Goal: Information Seeking & Learning: Find specific fact

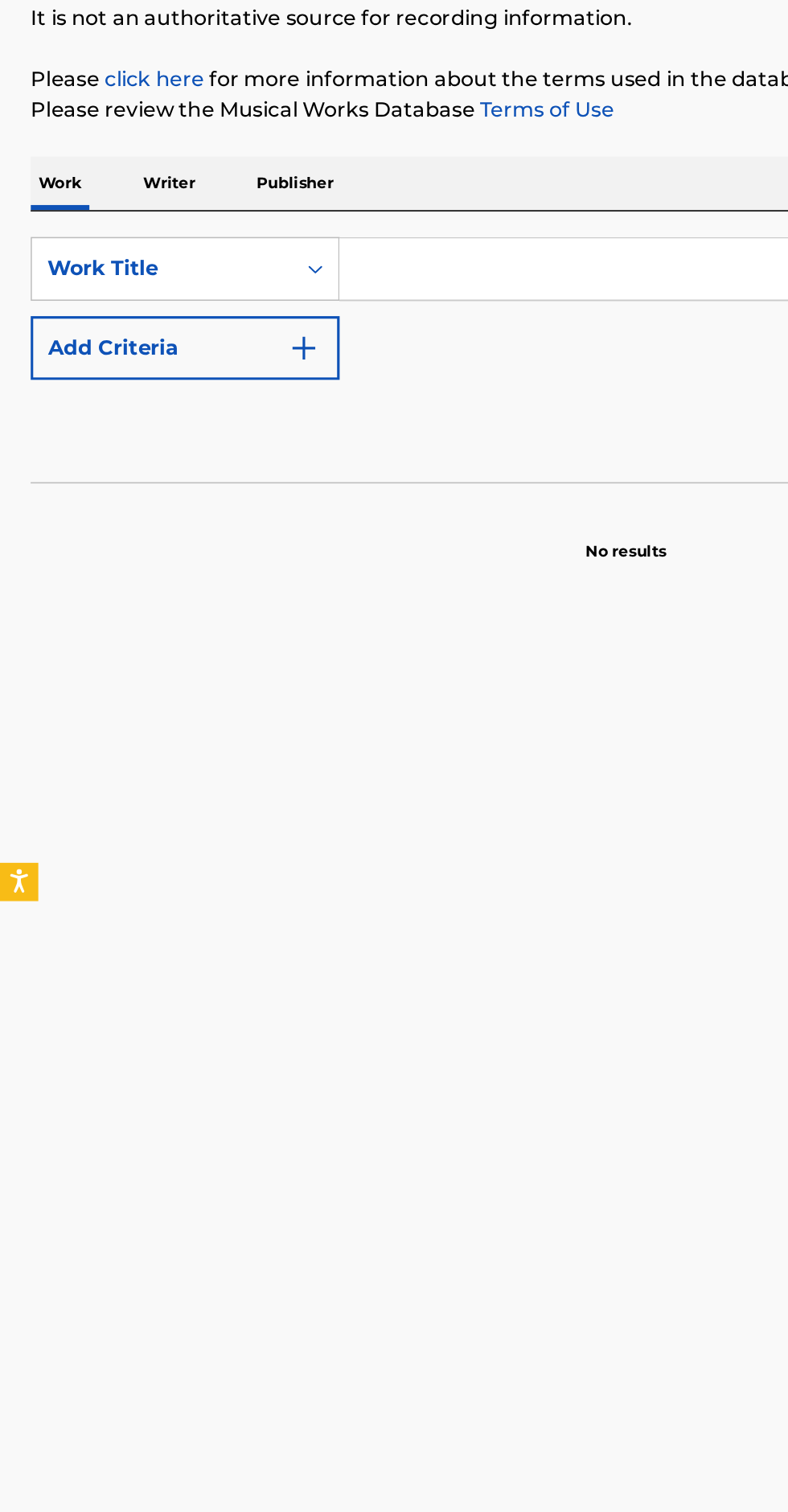
click at [304, 367] on input "Search Form" at bounding box center [490, 370] width 554 height 39
type input "The Most Ugly"
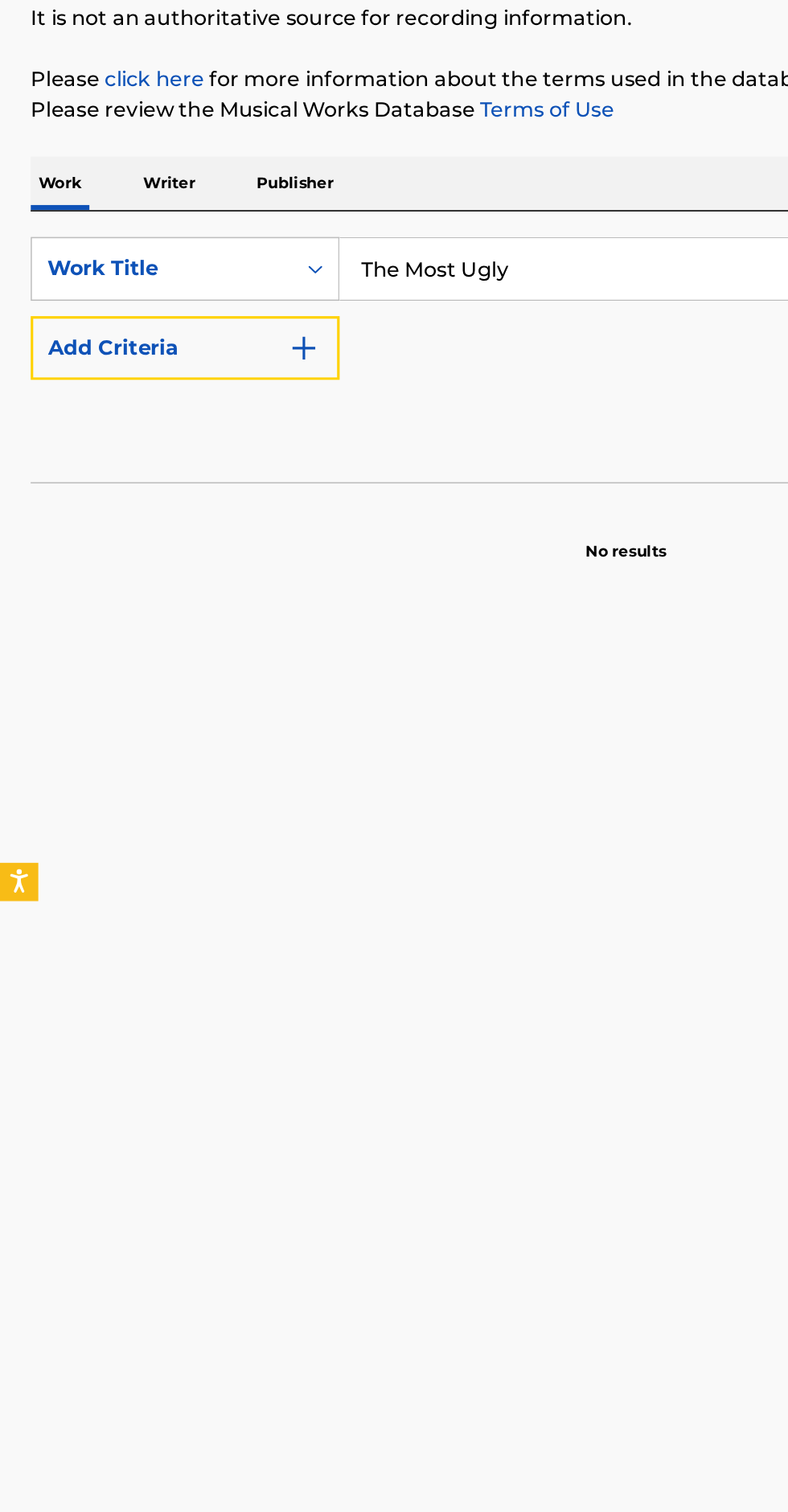
click at [200, 419] on img "Search Form" at bounding box center [191, 419] width 19 height 19
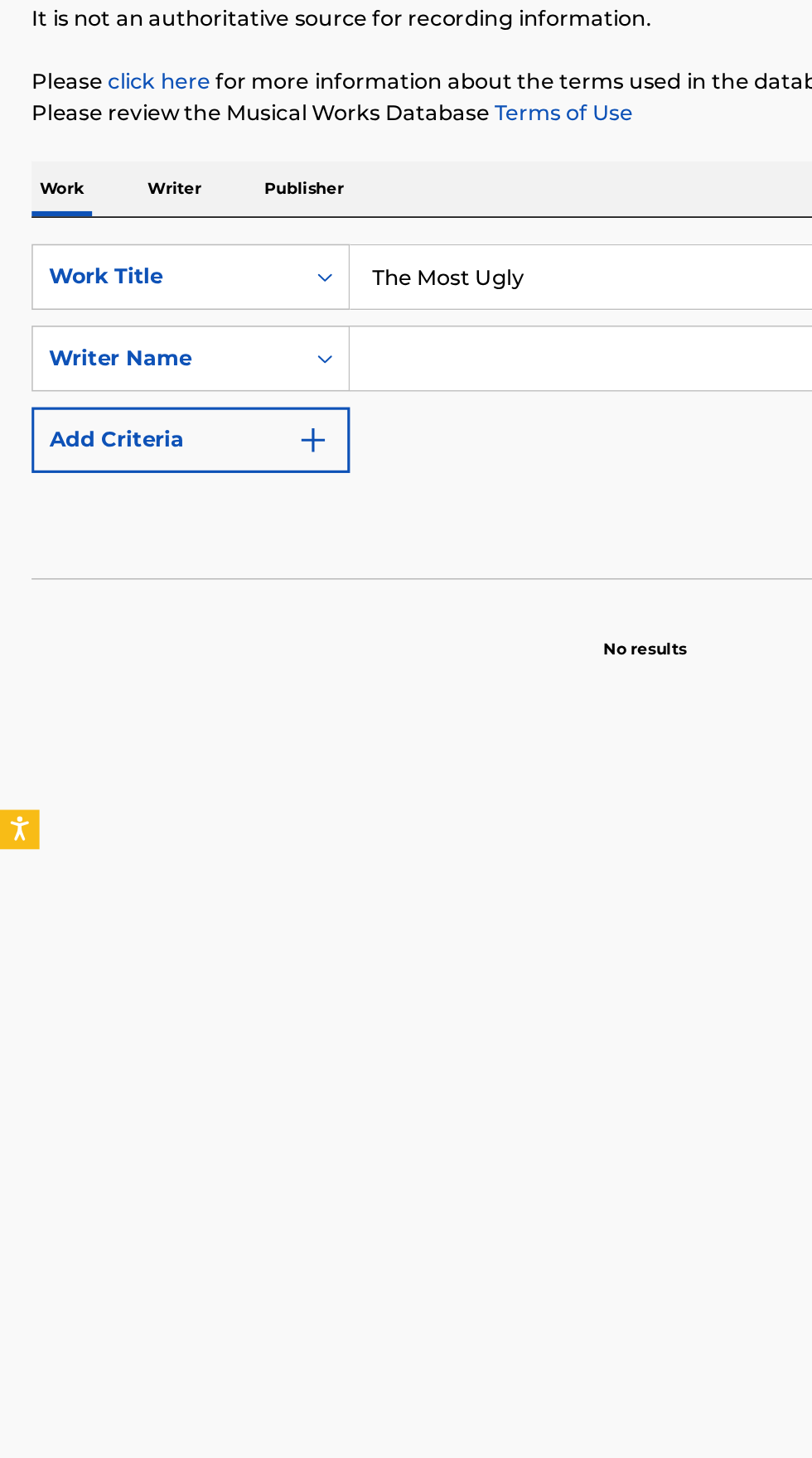
click at [337, 437] on input "Search Form" at bounding box center [490, 432] width 540 height 40
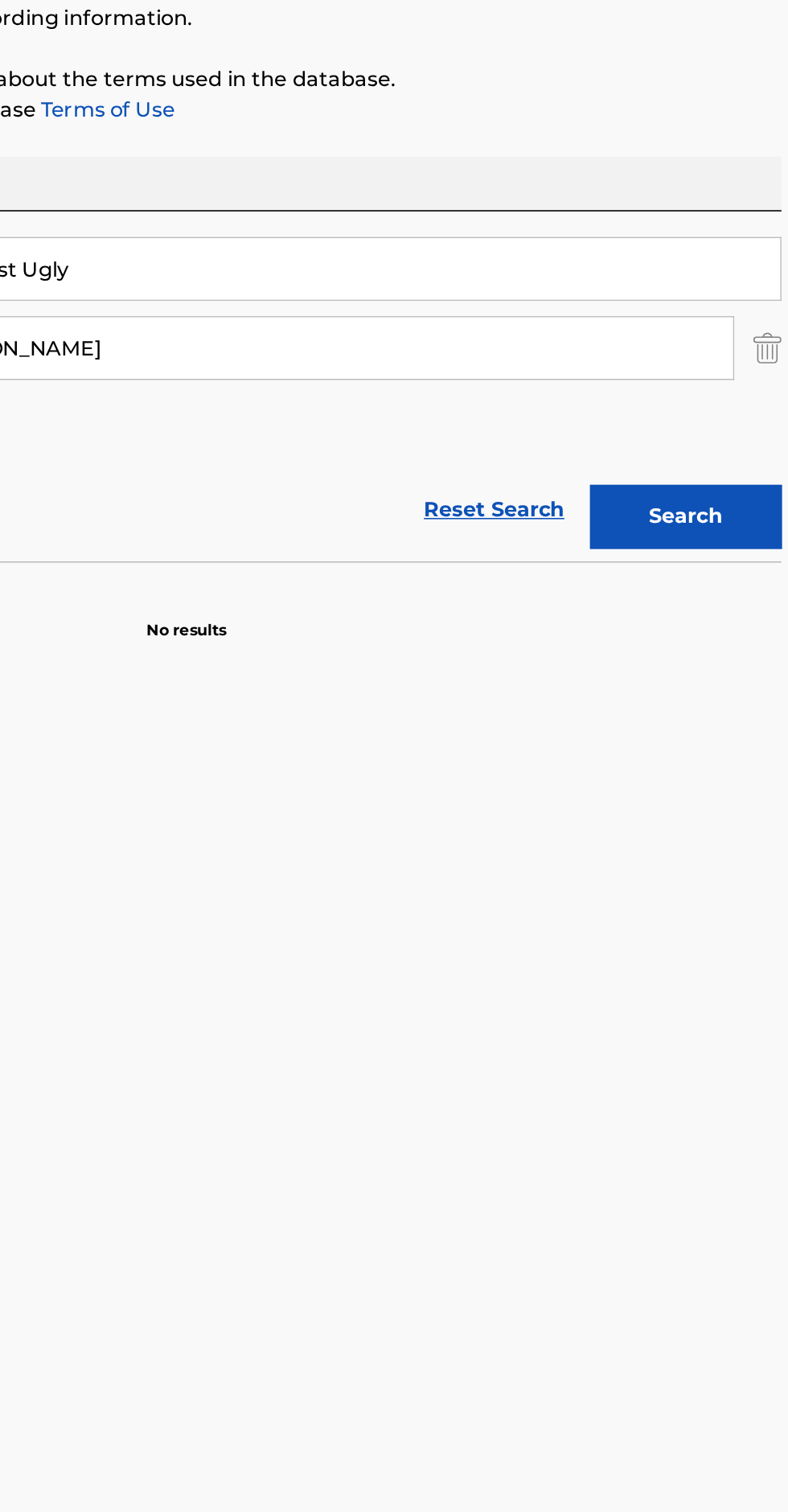
type input "[PERSON_NAME]"
click at [710, 513] on button "Search" at bounding box center [709, 526] width 121 height 41
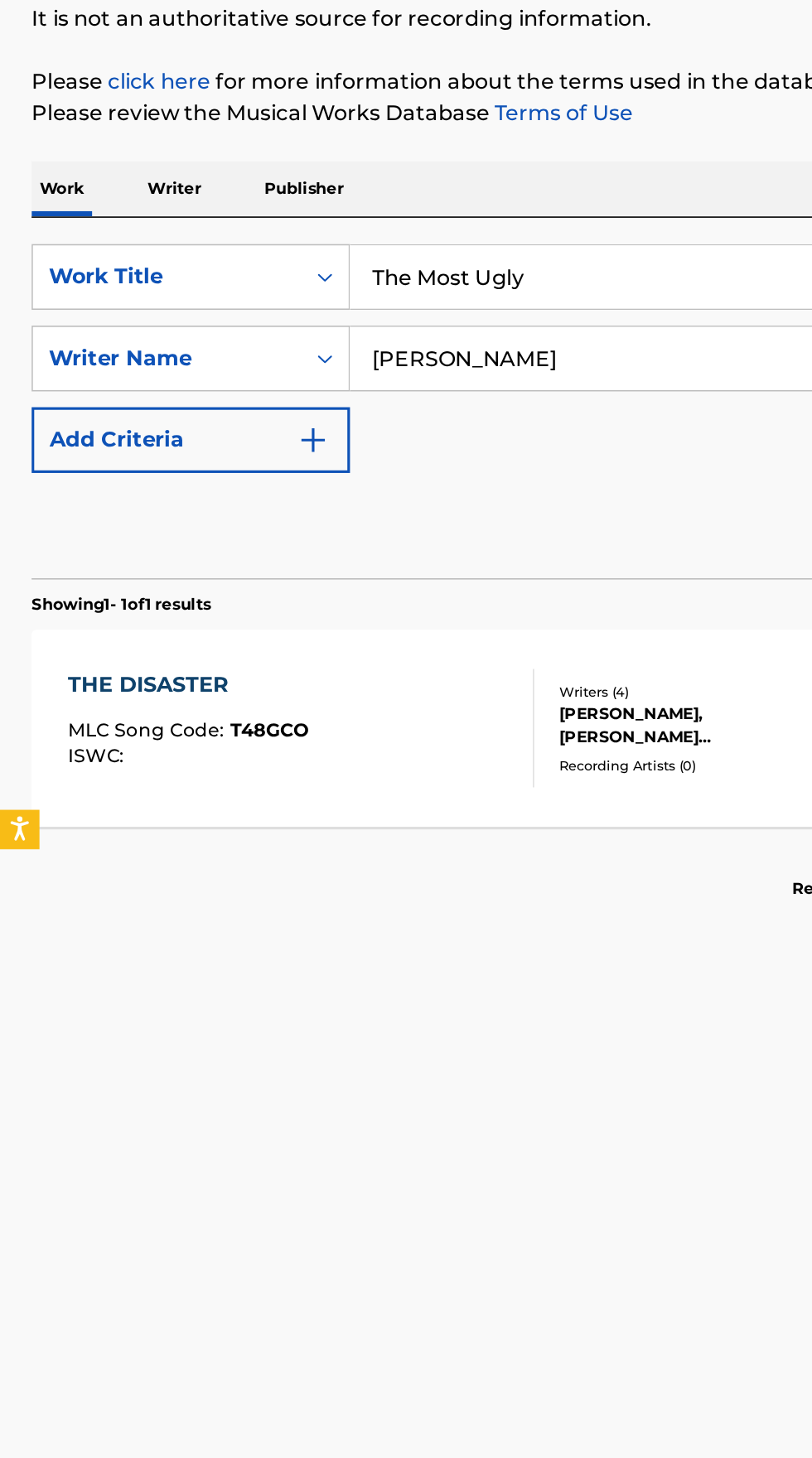
click at [120, 314] on p "Writer" at bounding box center [110, 325] width 44 height 35
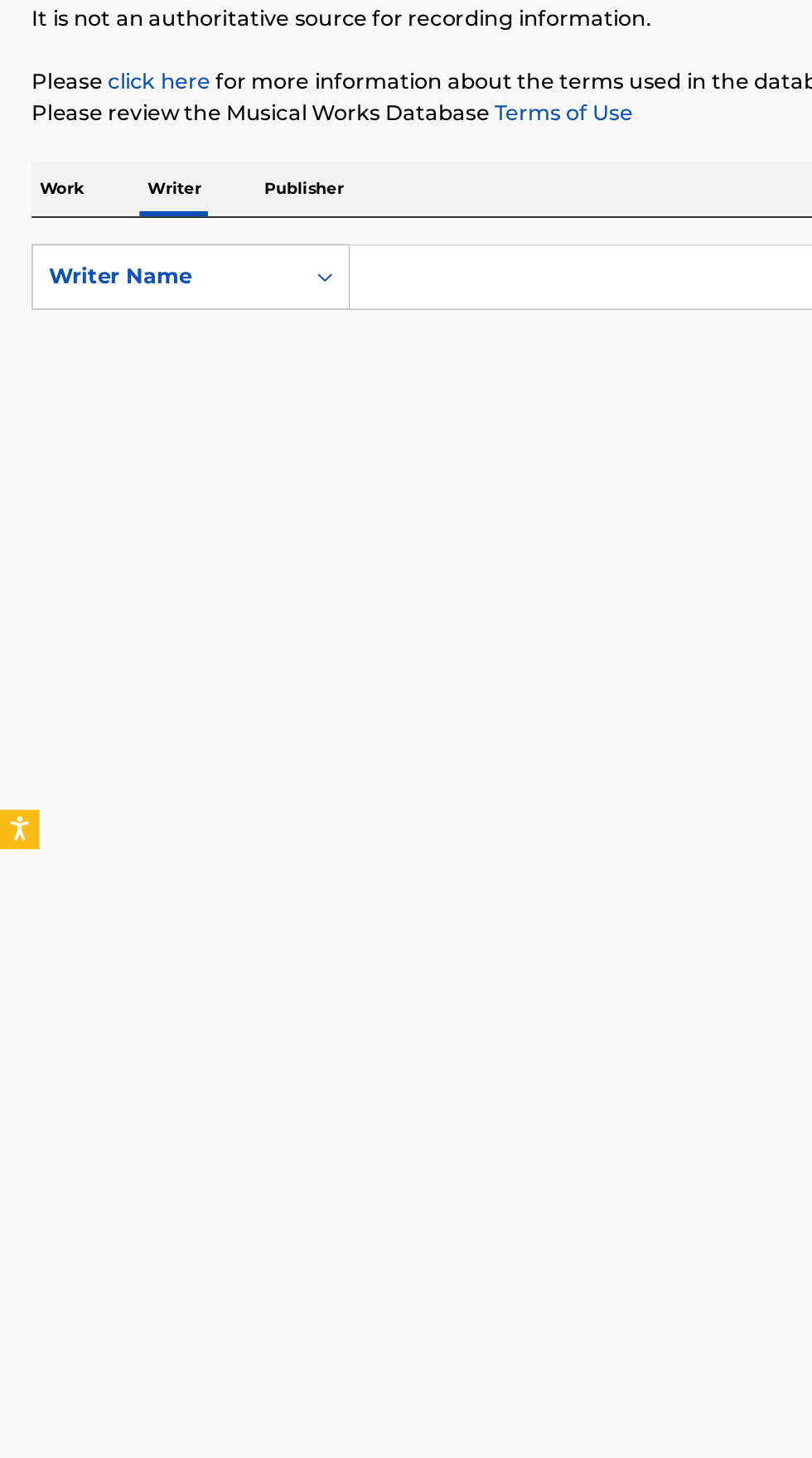
click at [329, 378] on input "Search Form" at bounding box center [505, 381] width 571 height 40
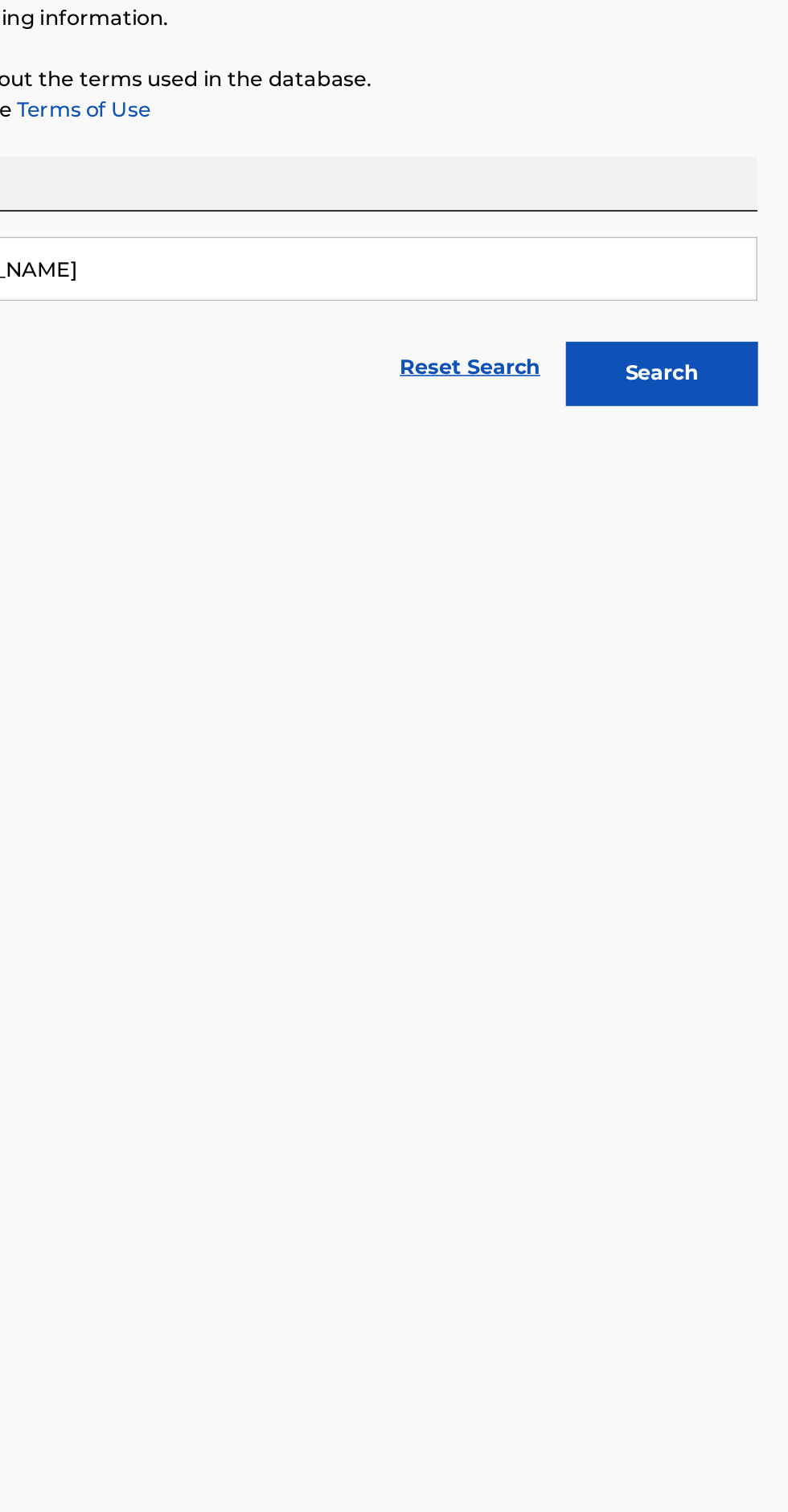
type input "[PERSON_NAME]"
click at [718, 437] on button "Search" at bounding box center [709, 436] width 121 height 41
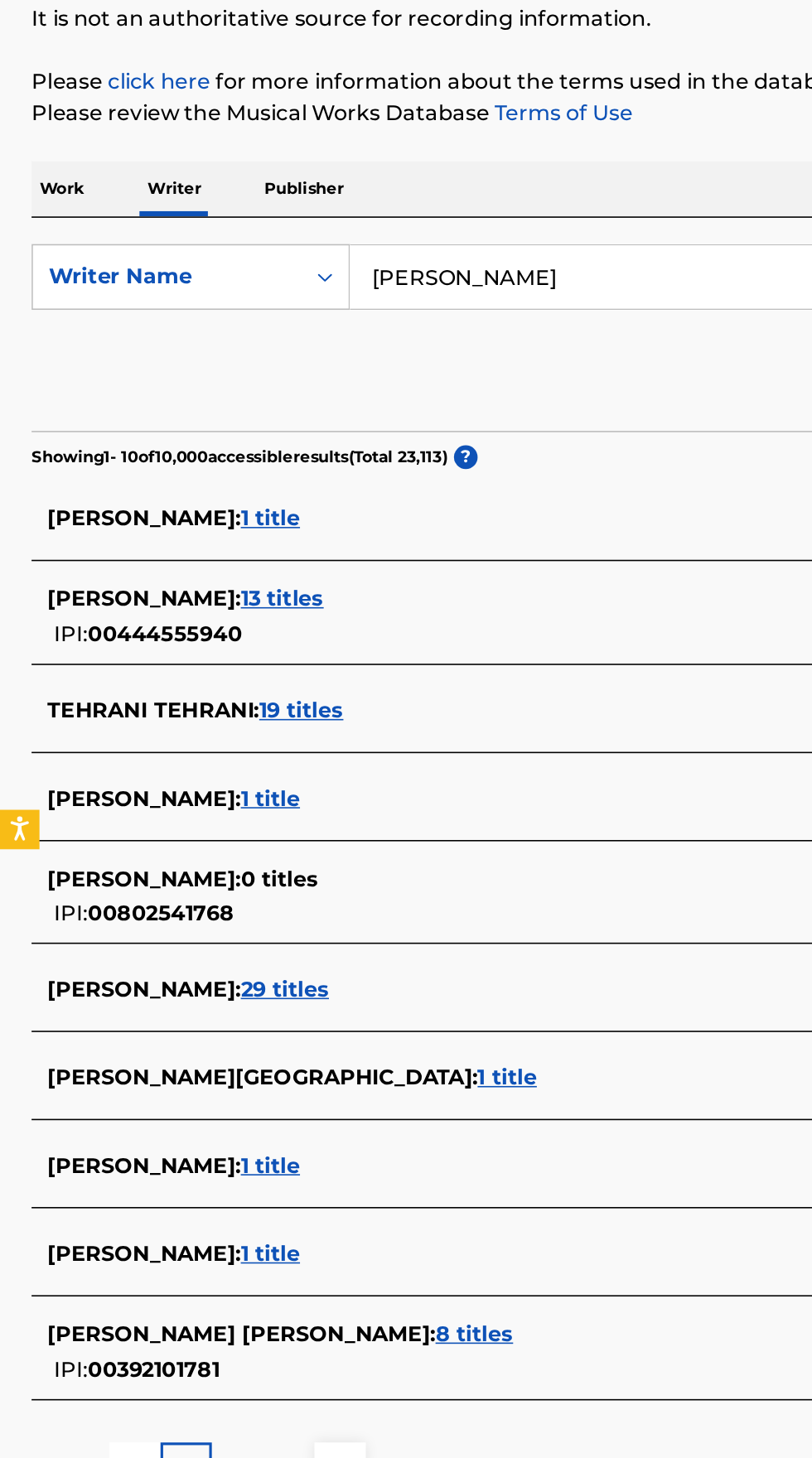
click at [199, 1040] on span "[PERSON_NAME] [PERSON_NAME] :" at bounding box center [151, 1047] width 244 height 16
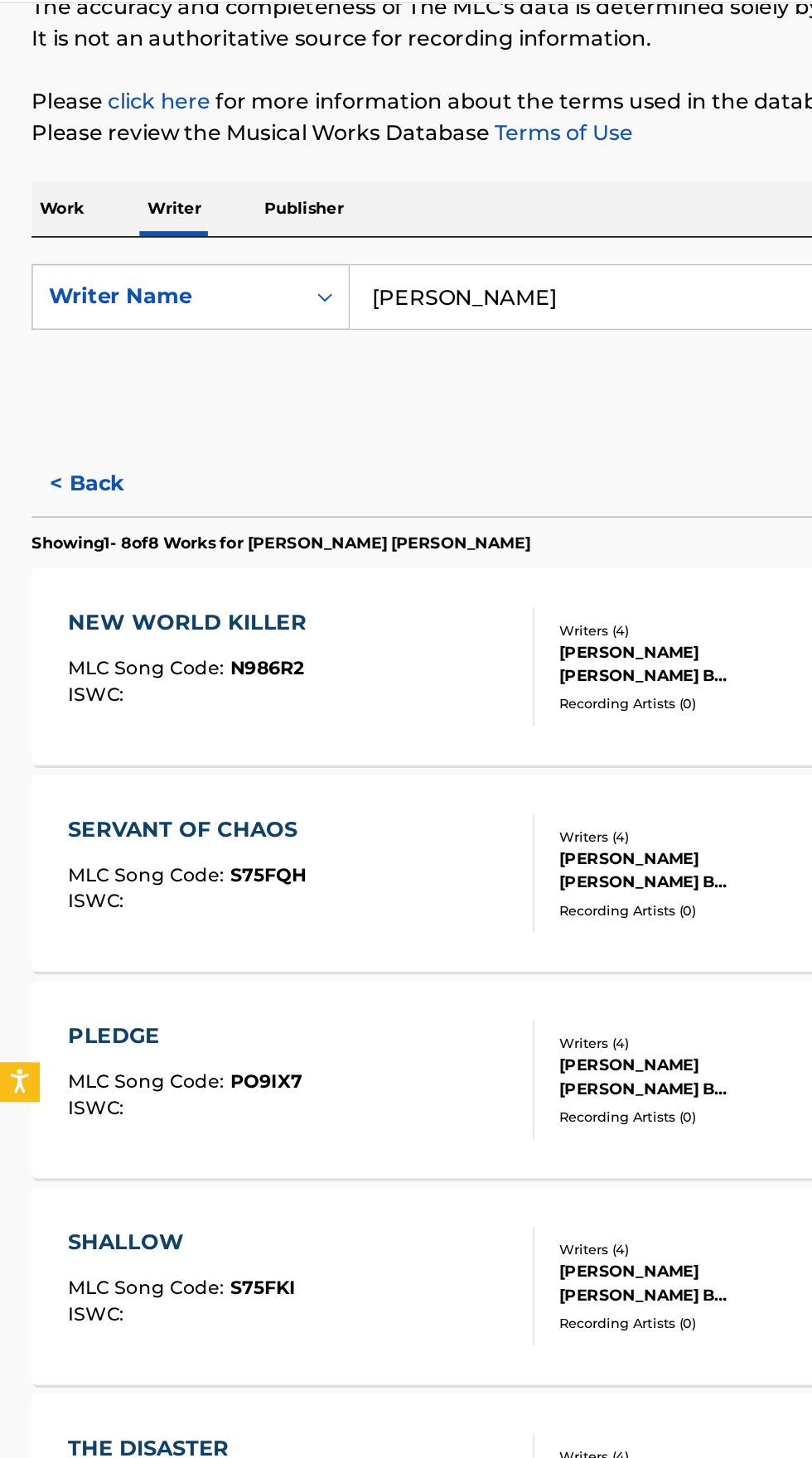
scroll to position [147, 0]
click at [253, 458] on div "NEW WORLD KILLER MLC Song Code : N986R2 ISWC :" at bounding box center [189, 468] width 293 height 75
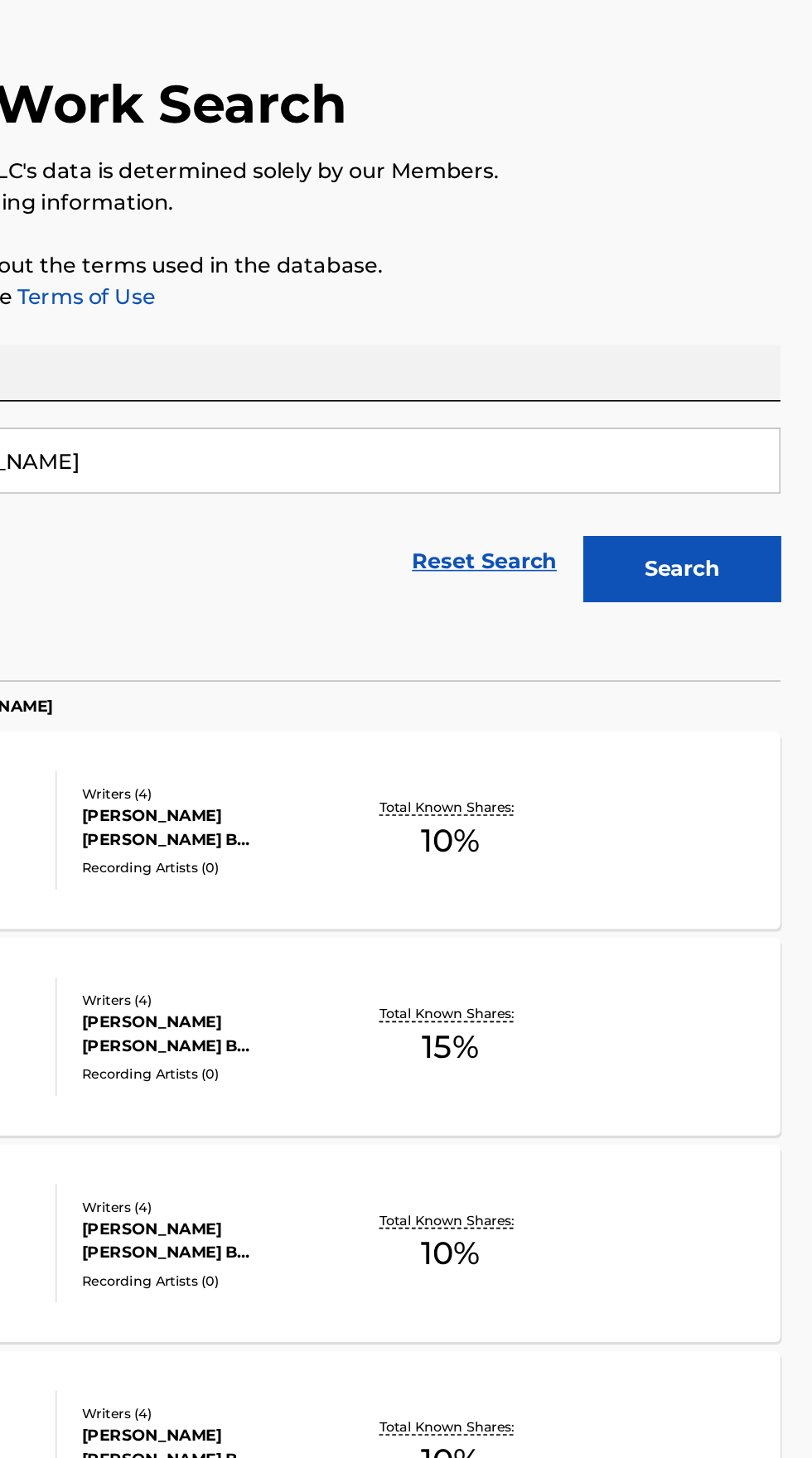
click at [456, 619] on div "[PERSON_NAME] [PERSON_NAME] B [PERSON_NAME] [PERSON_NAME], [PERSON_NAME]" at bounding box center [435, 612] width 167 height 29
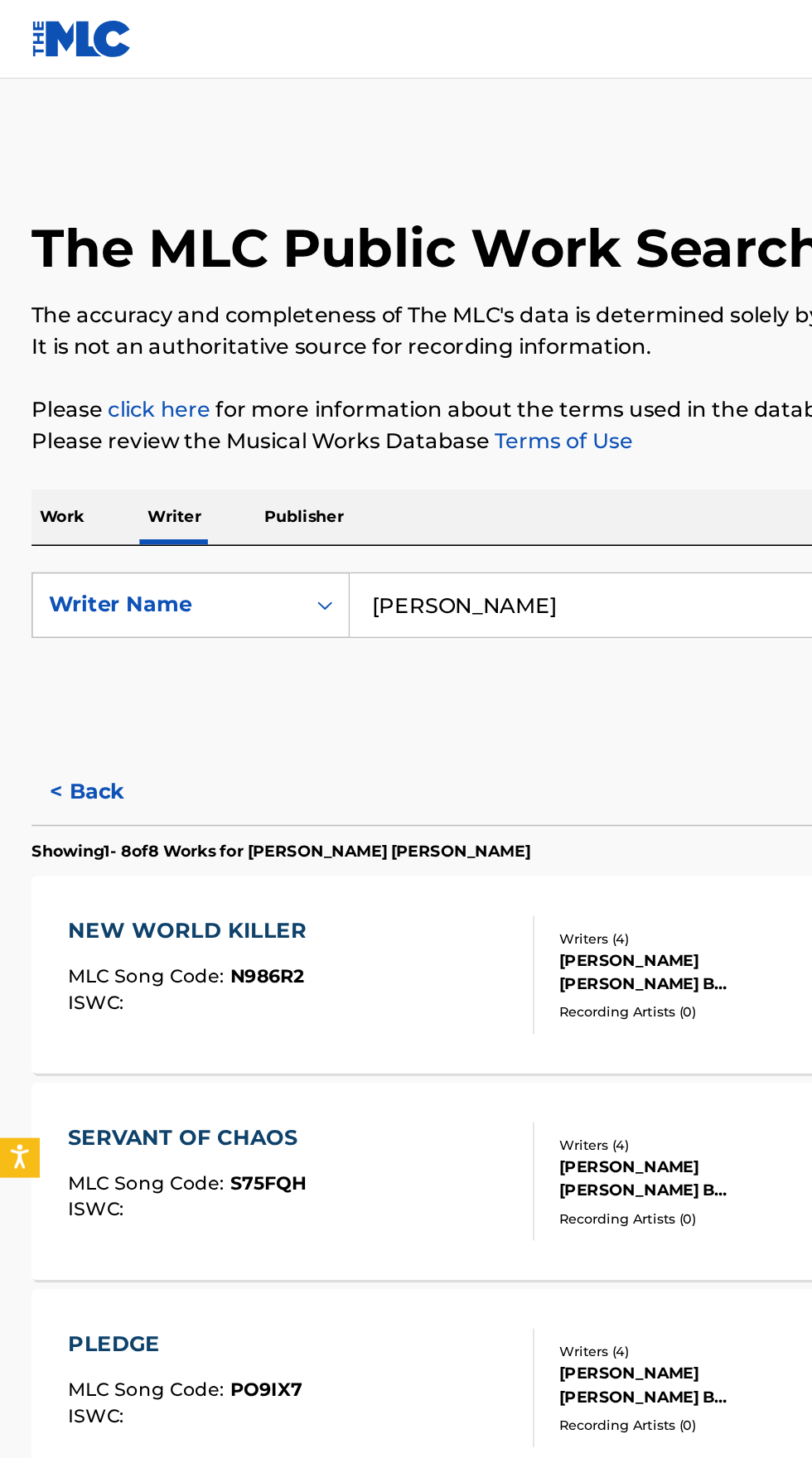
click at [409, 763] on div "Recording Artists ( 0 )" at bounding box center [435, 768] width 167 height 12
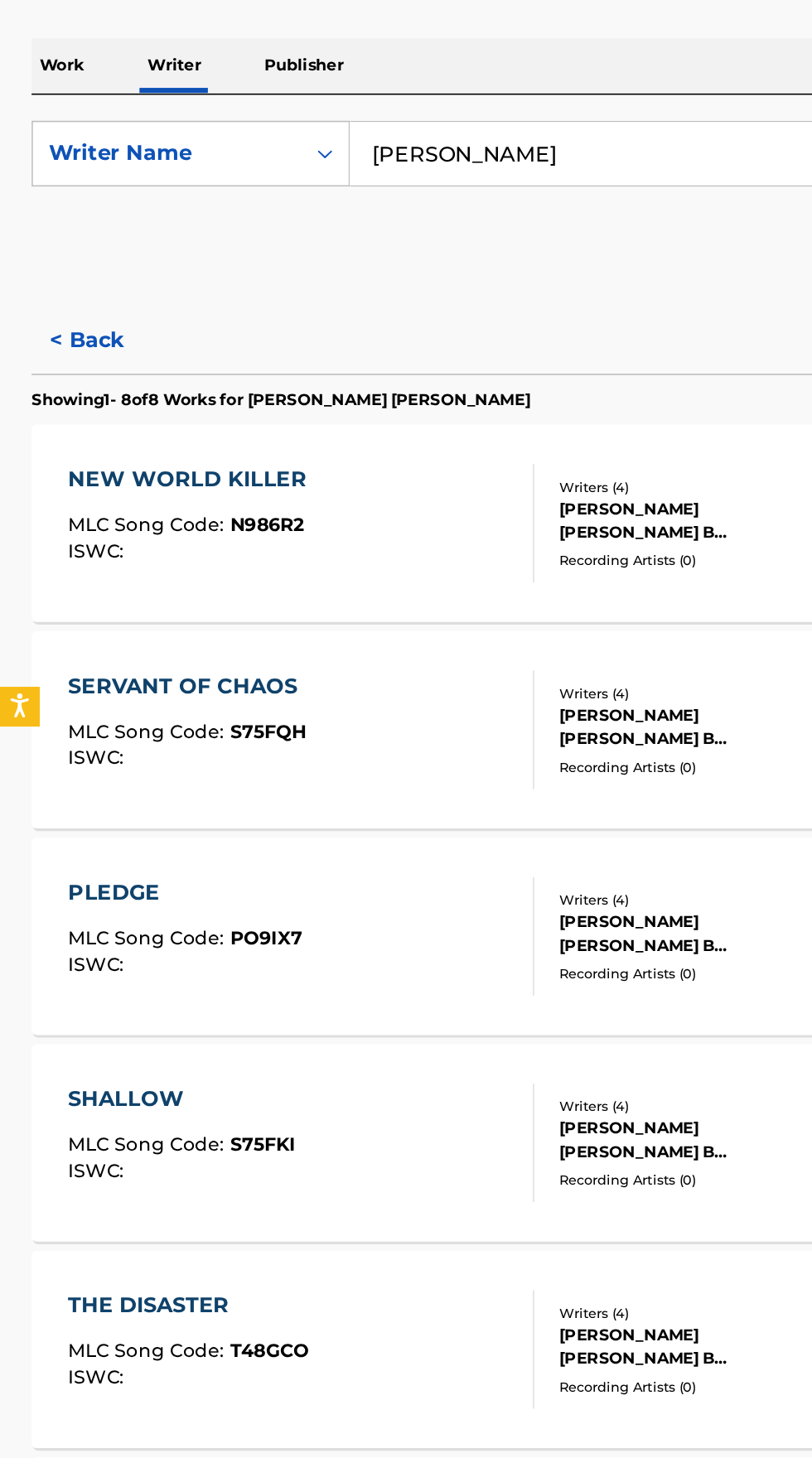
click at [397, 1010] on div "[PERSON_NAME] [PERSON_NAME] B [PERSON_NAME] [PERSON_NAME], [PERSON_NAME]" at bounding box center [435, 1002] width 167 height 29
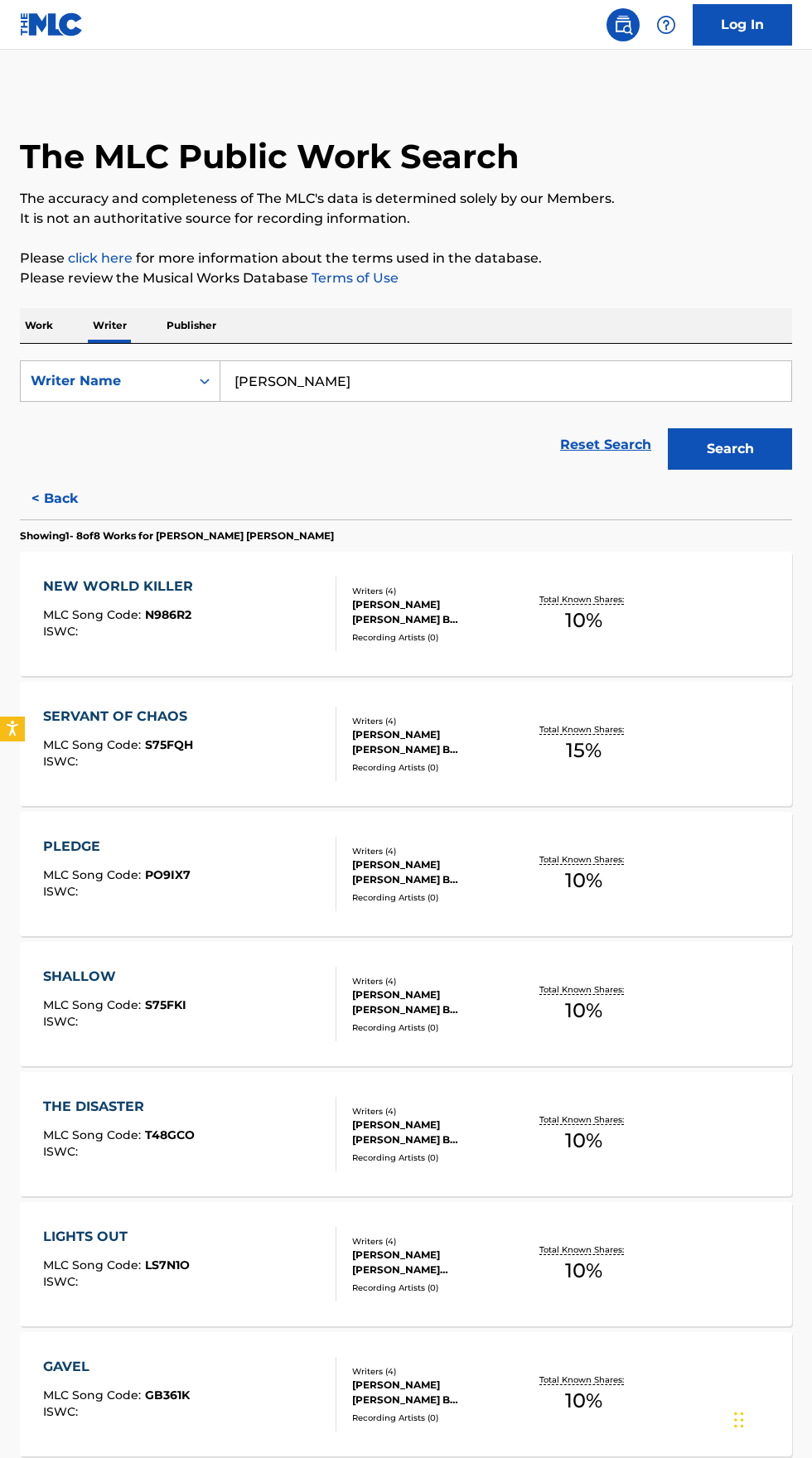
click at [52, 321] on p "Work" at bounding box center [38, 325] width 38 height 35
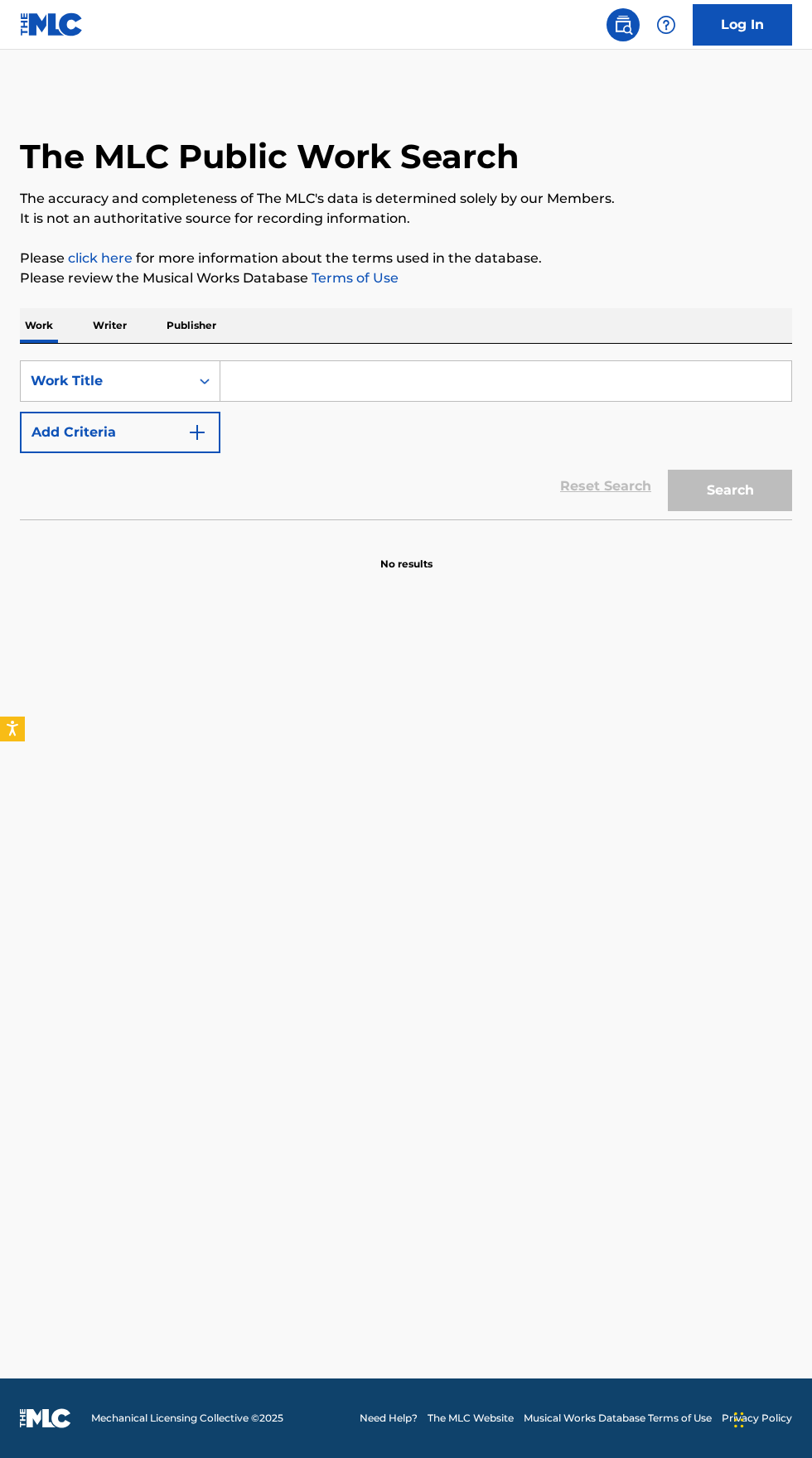
click at [293, 372] on input "Search Form" at bounding box center [505, 381] width 571 height 40
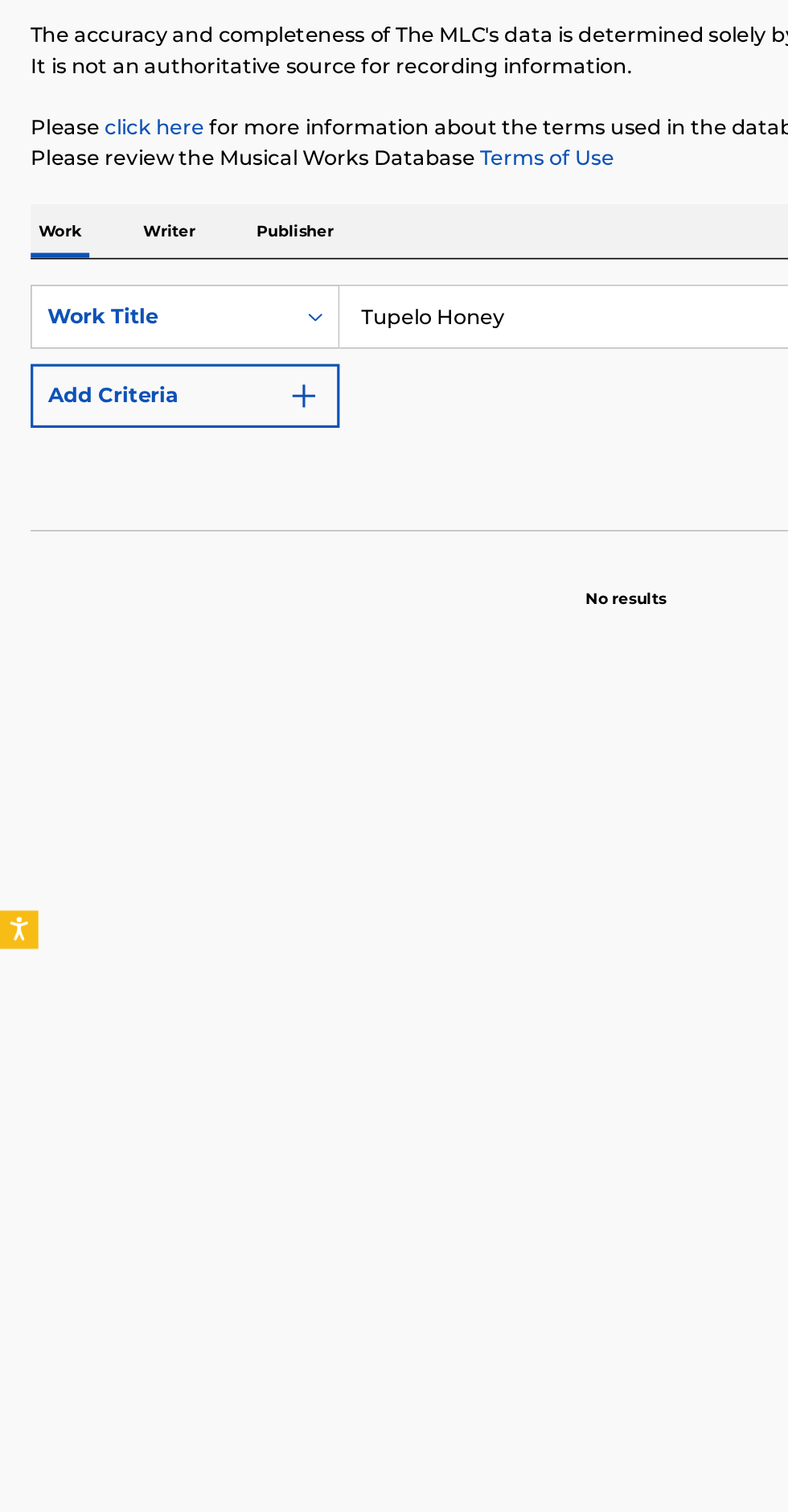
type input "Tupelo Honey"
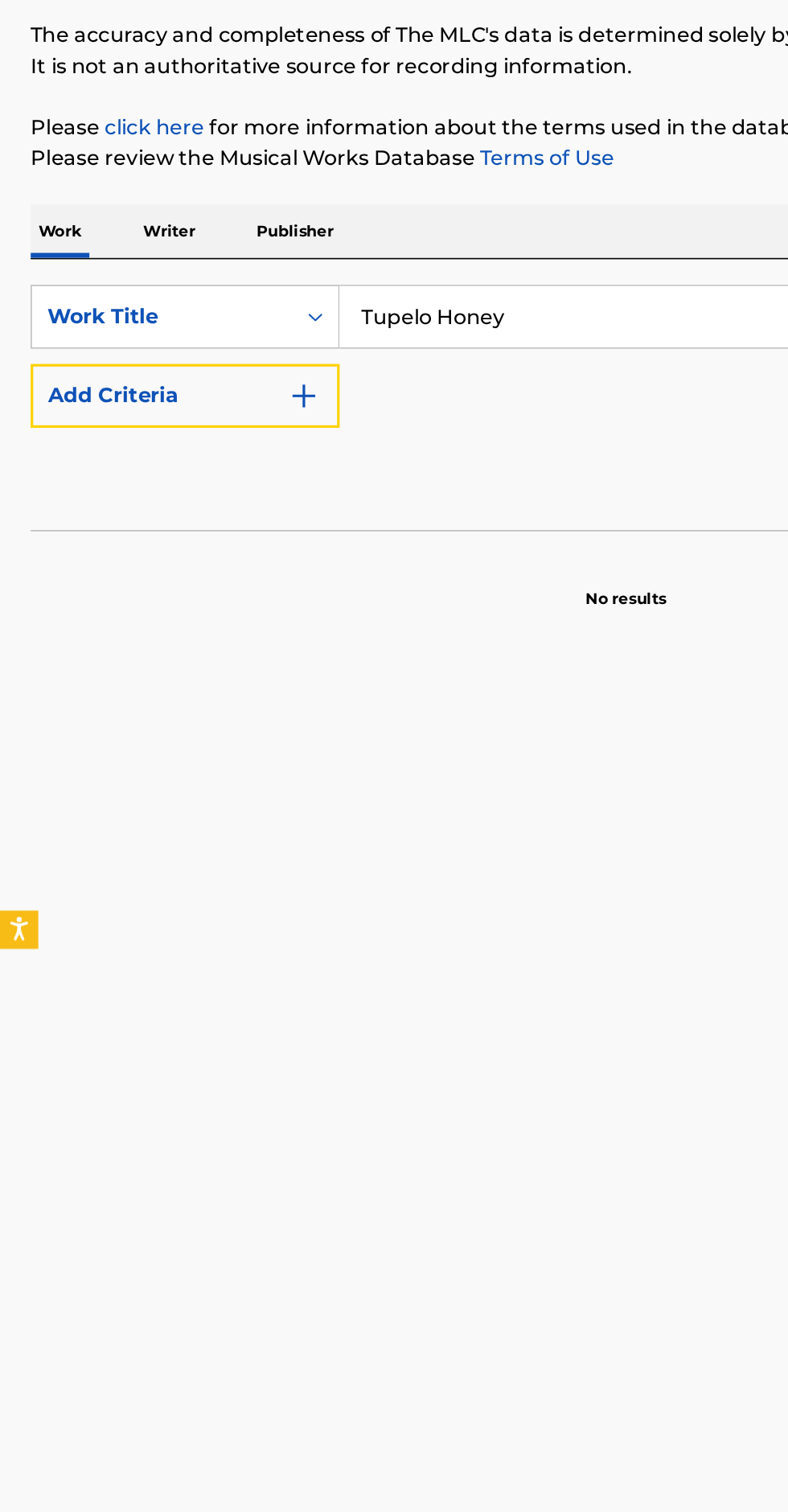
click at [201, 413] on button "Add Criteria" at bounding box center [116, 419] width 194 height 41
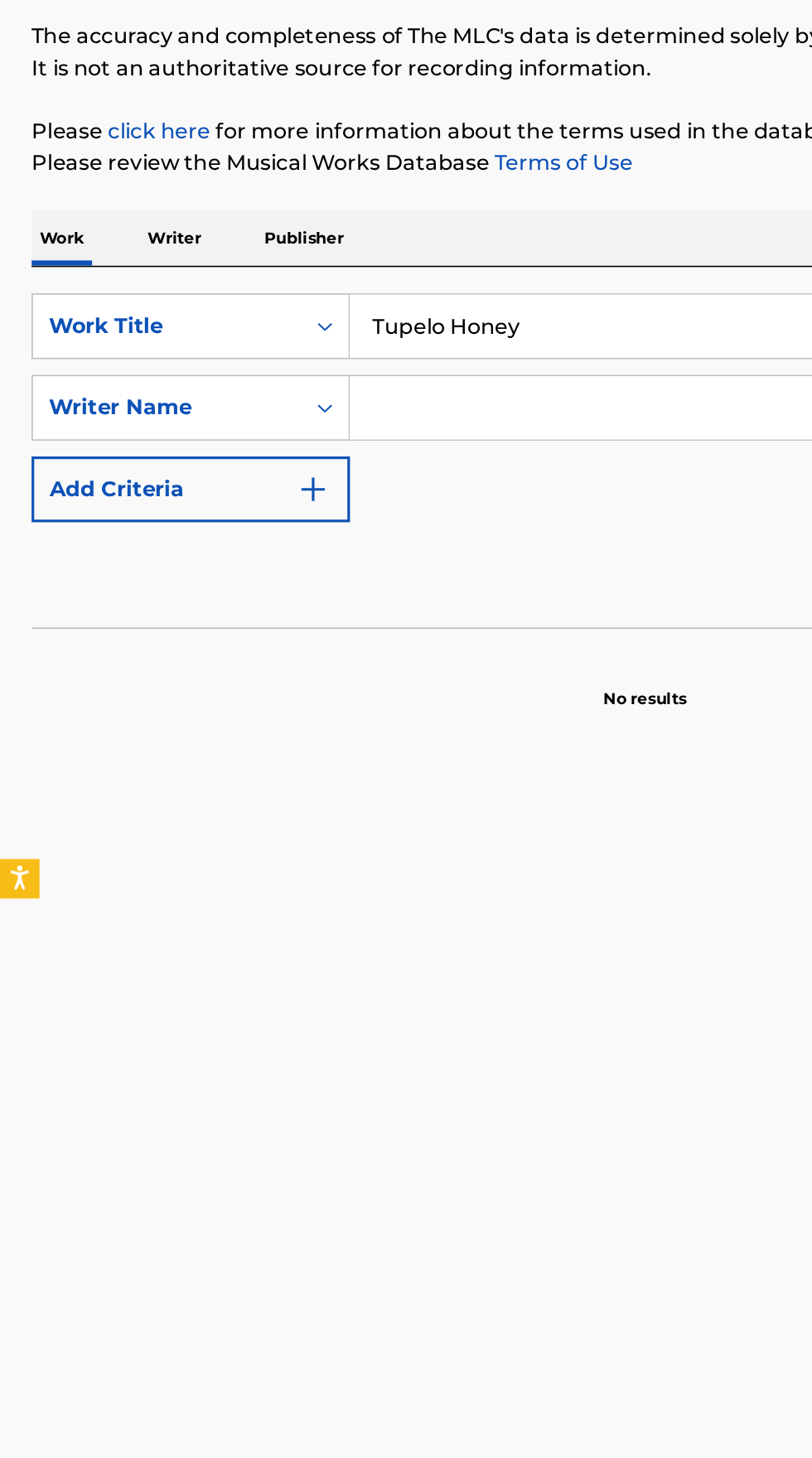
click at [335, 428] on input "Search Form" at bounding box center [490, 432] width 540 height 40
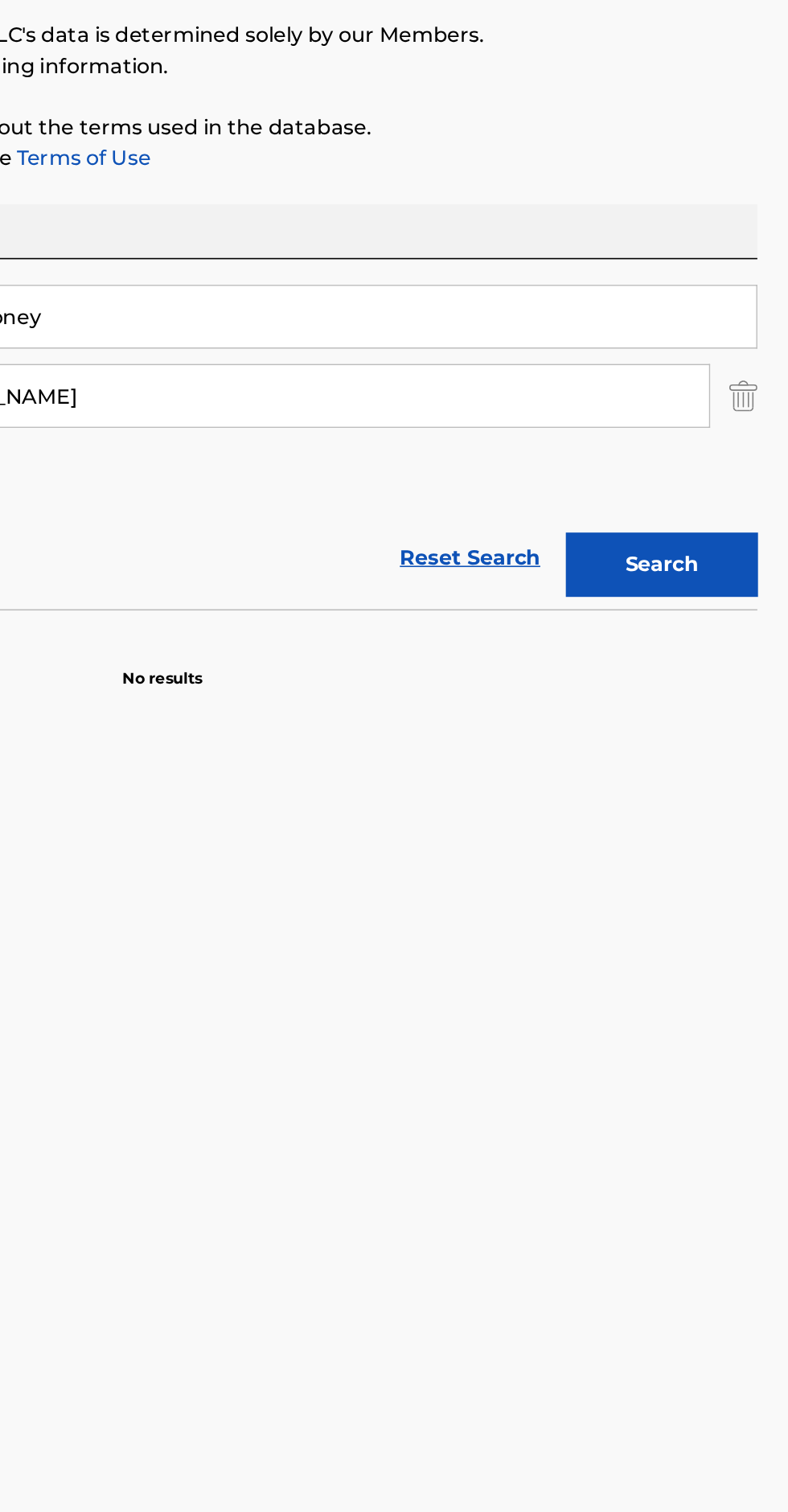
type input "[PERSON_NAME]"
click at [703, 509] on button "Search" at bounding box center [709, 526] width 121 height 41
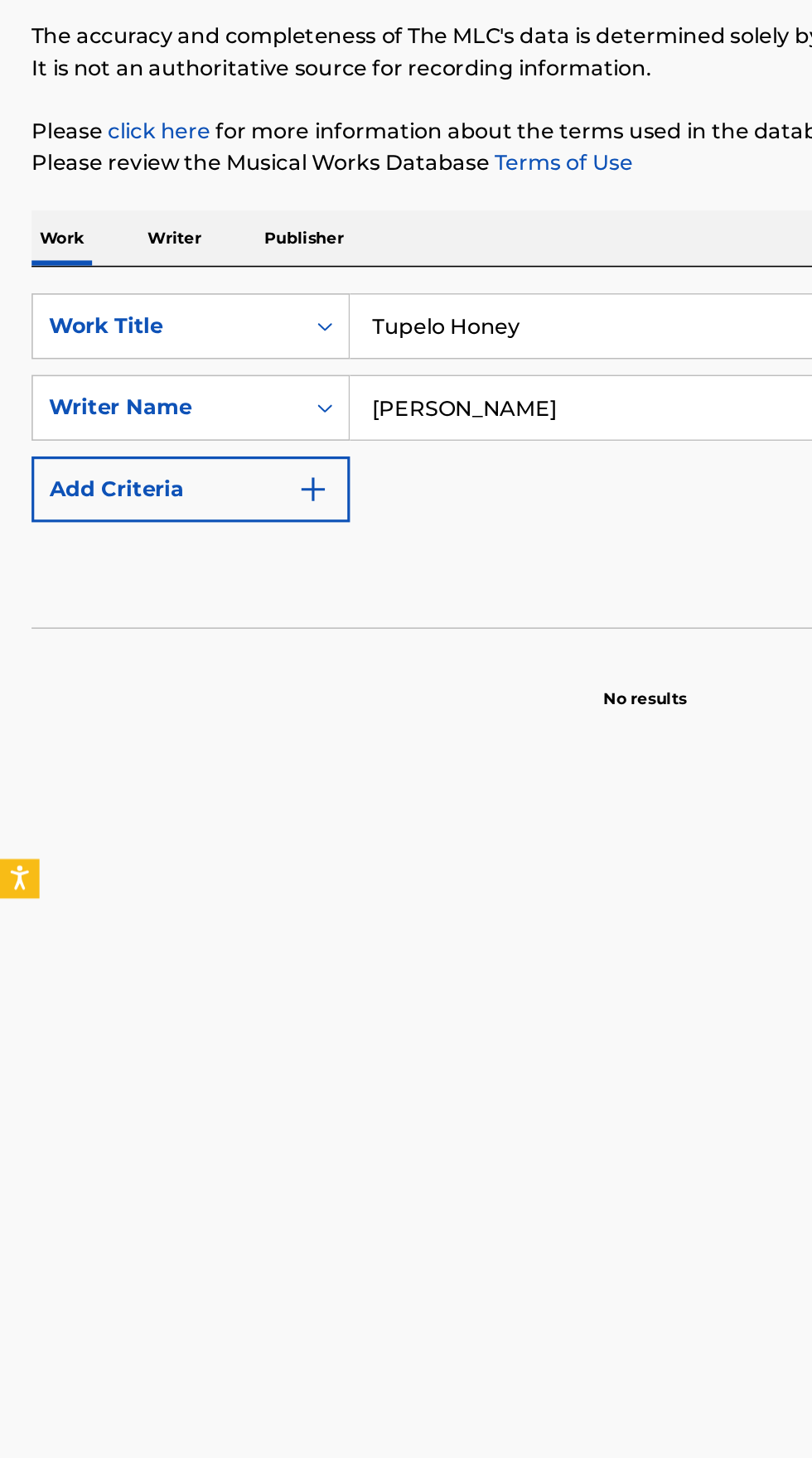
click at [115, 330] on p "Writer" at bounding box center [110, 325] width 44 height 35
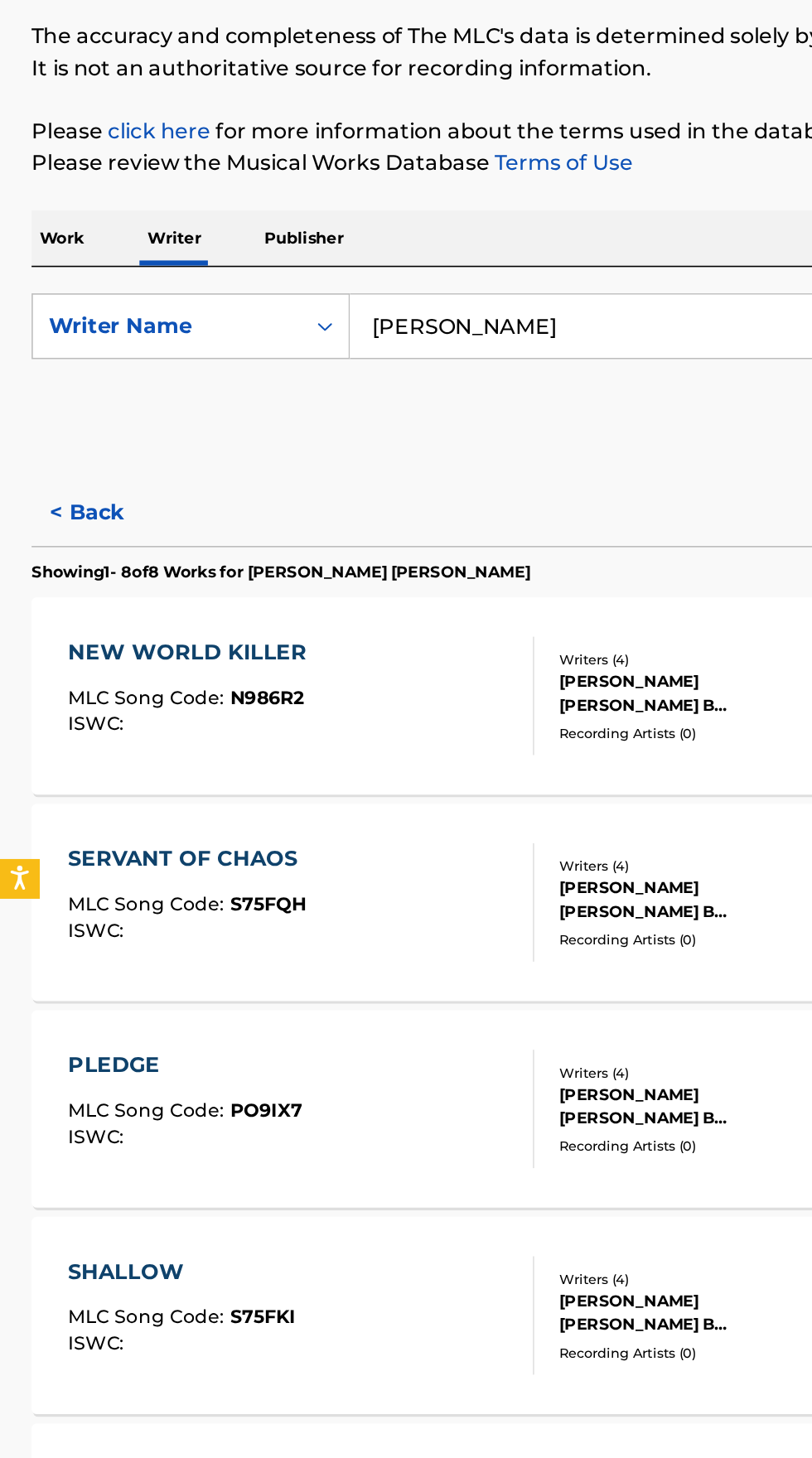
click at [400, 377] on input "[PERSON_NAME]" at bounding box center [505, 381] width 571 height 40
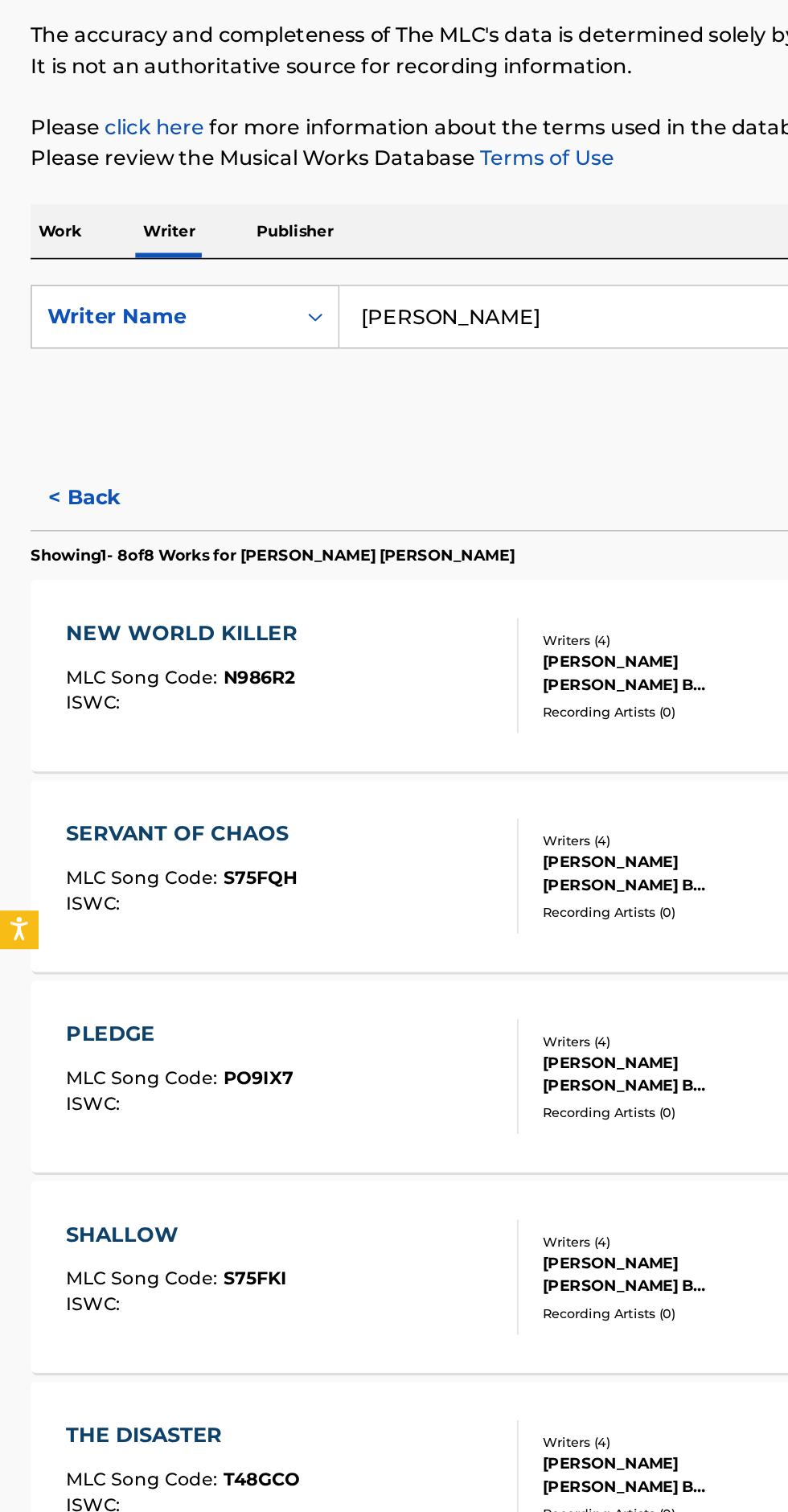
type input "[PERSON_NAME]"
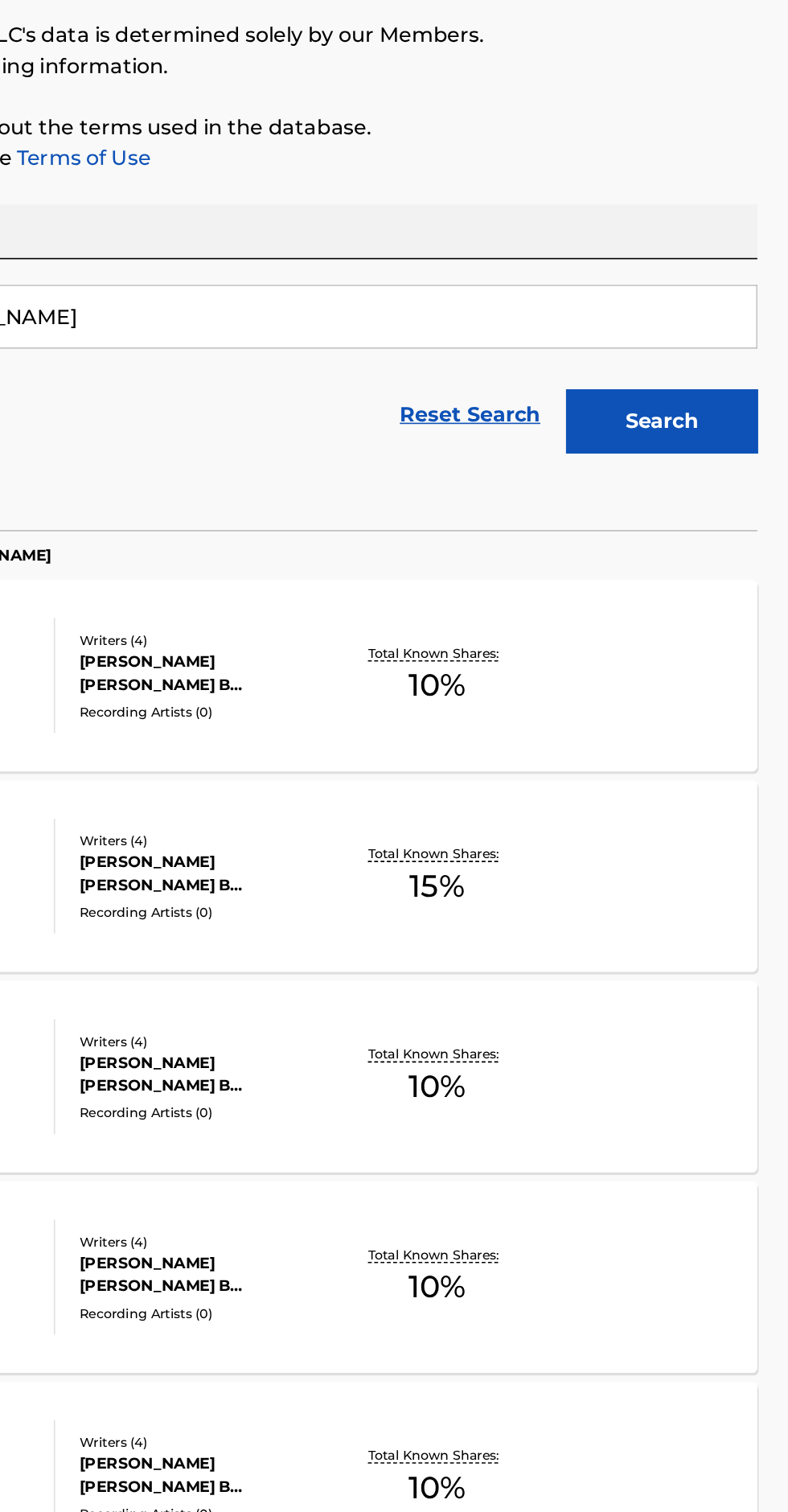
type input "[PERSON_NAME]"
click at [718, 435] on button "Search" at bounding box center [709, 436] width 121 height 41
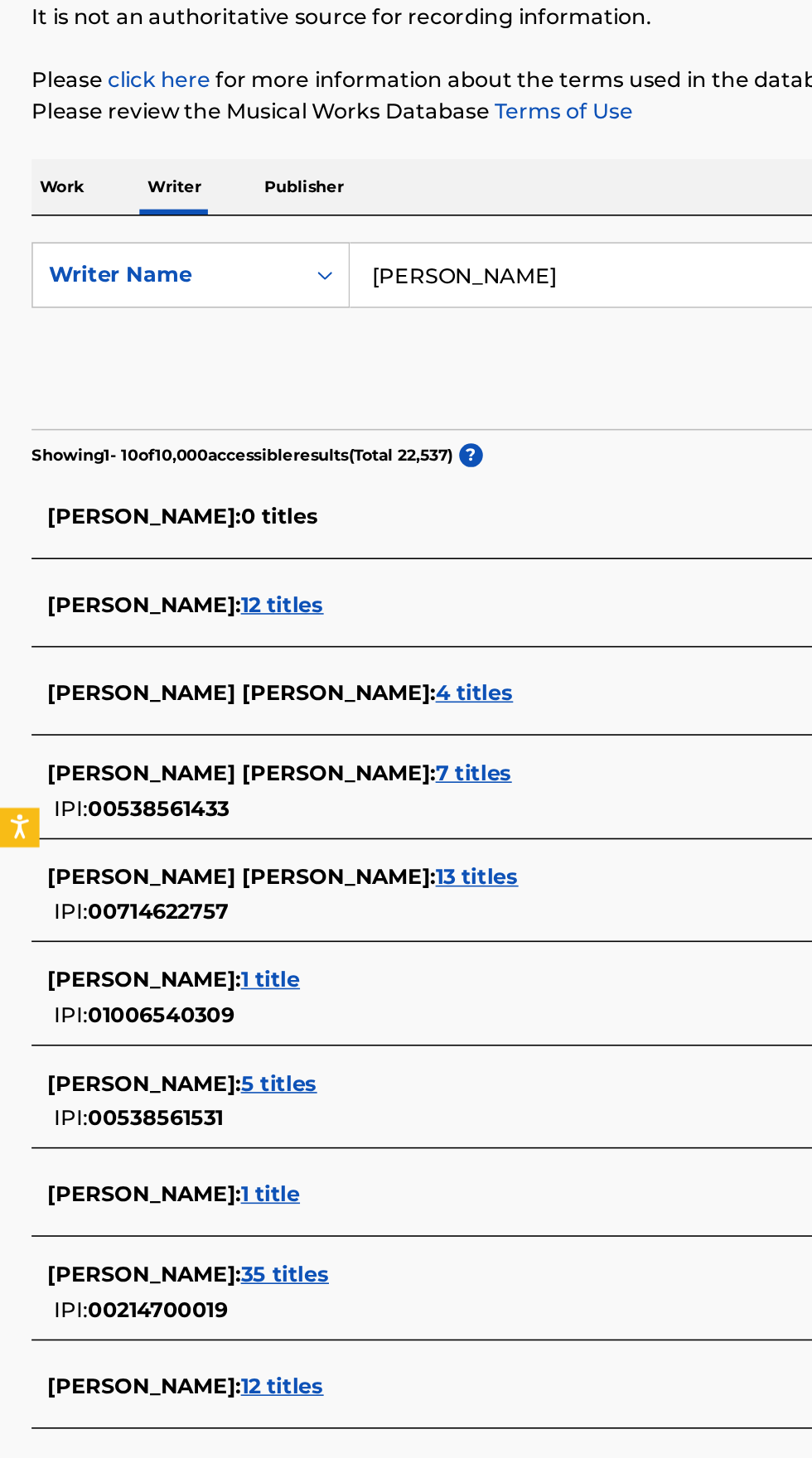
click at [317, 833] on div "[PERSON_NAME] : 1 title" at bounding box center [384, 825] width 709 height 20
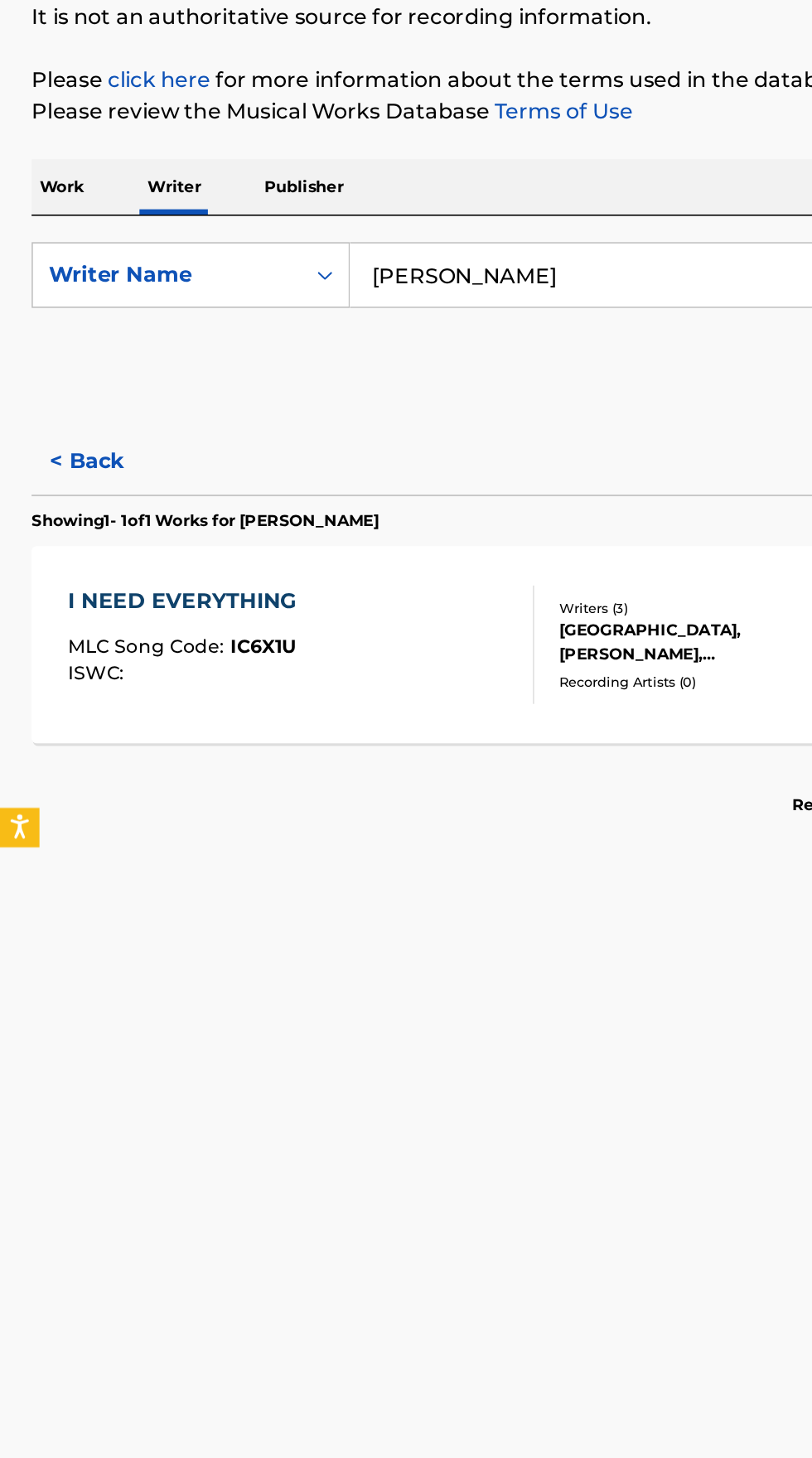
click at [181, 615] on span "IC6X1U" at bounding box center [166, 615] width 42 height 15
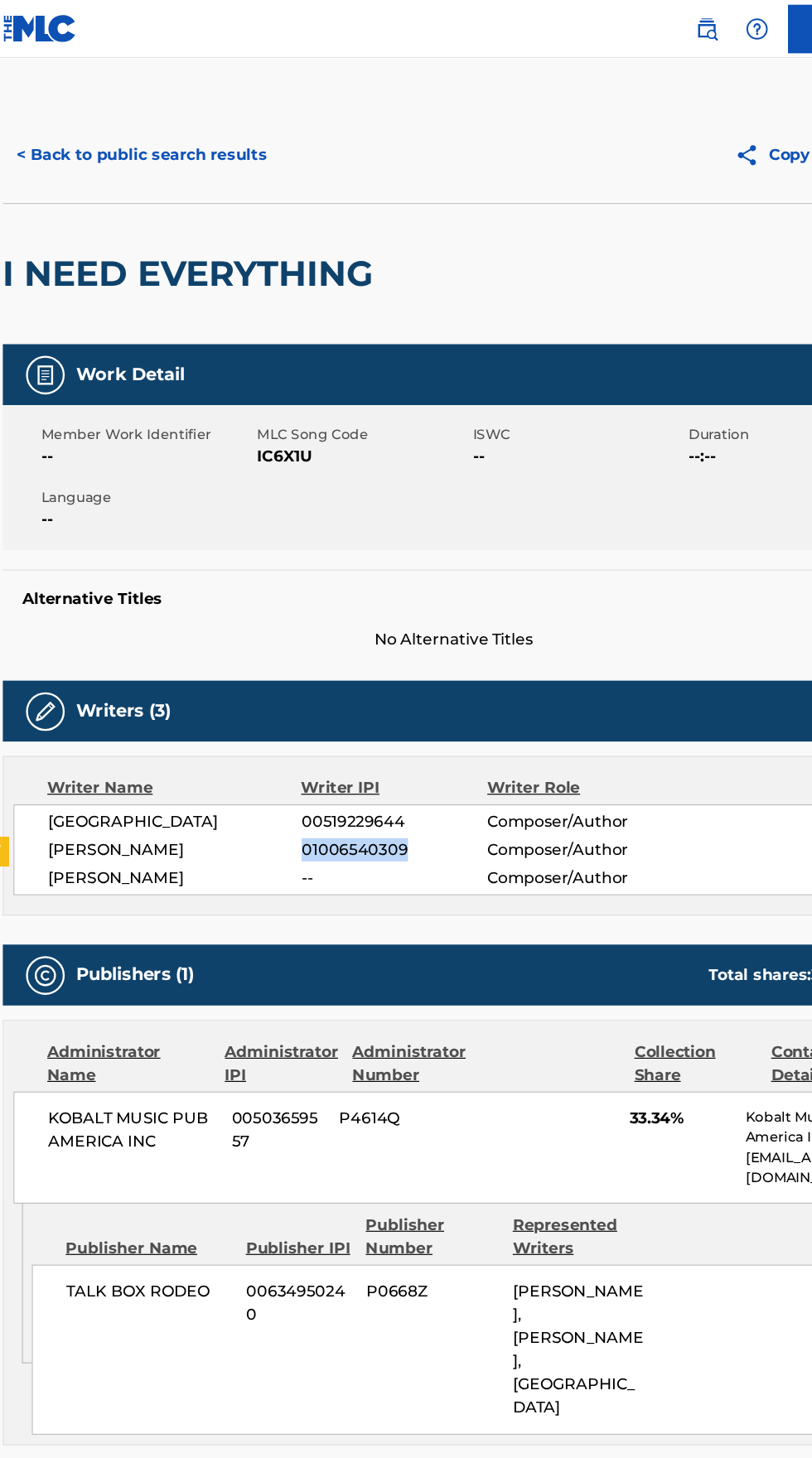
copy span "01006540309"
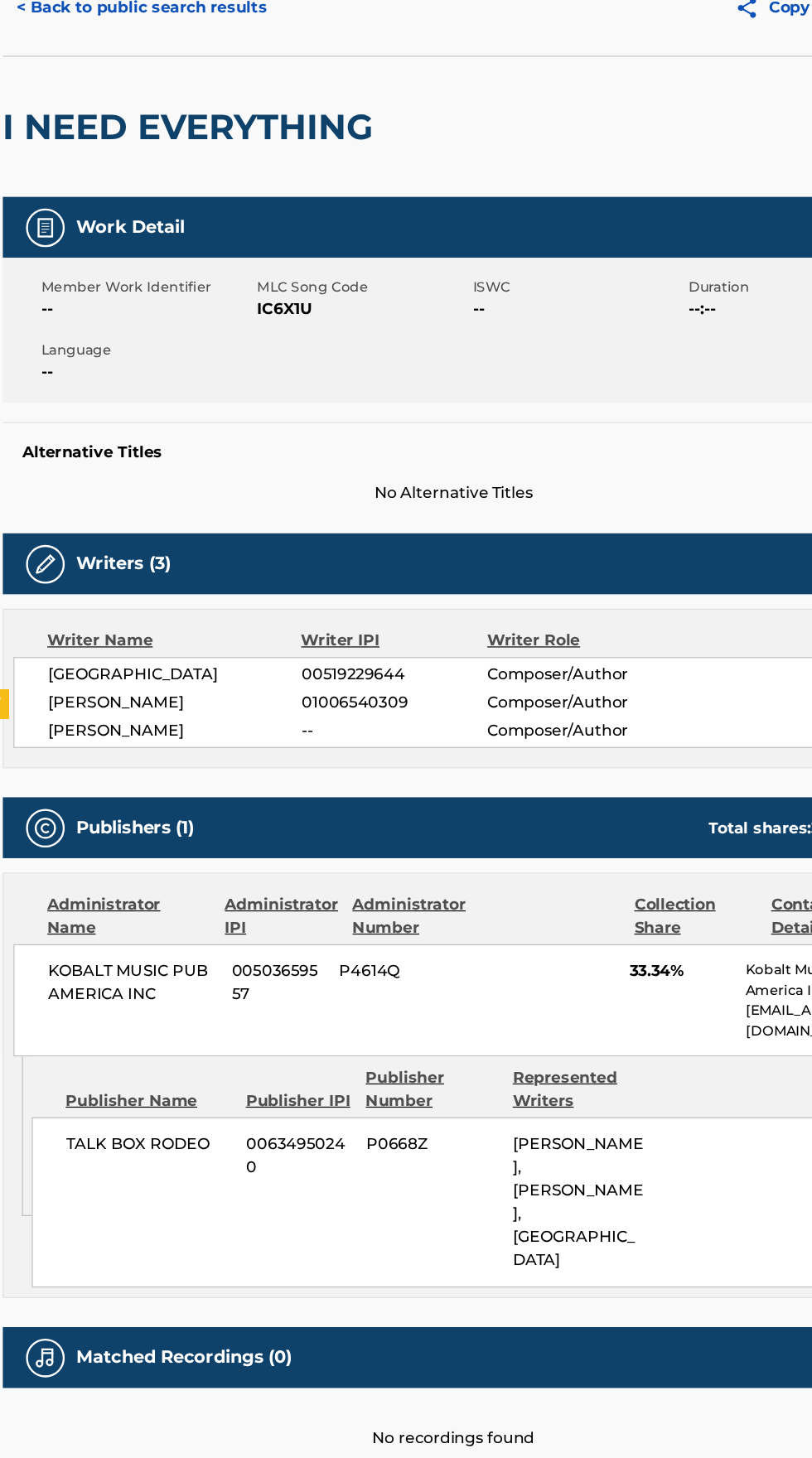
click at [87, 952] on span "KOBALT MUSIC PUB AMERICA INC" at bounding box center [131, 968] width 145 height 40
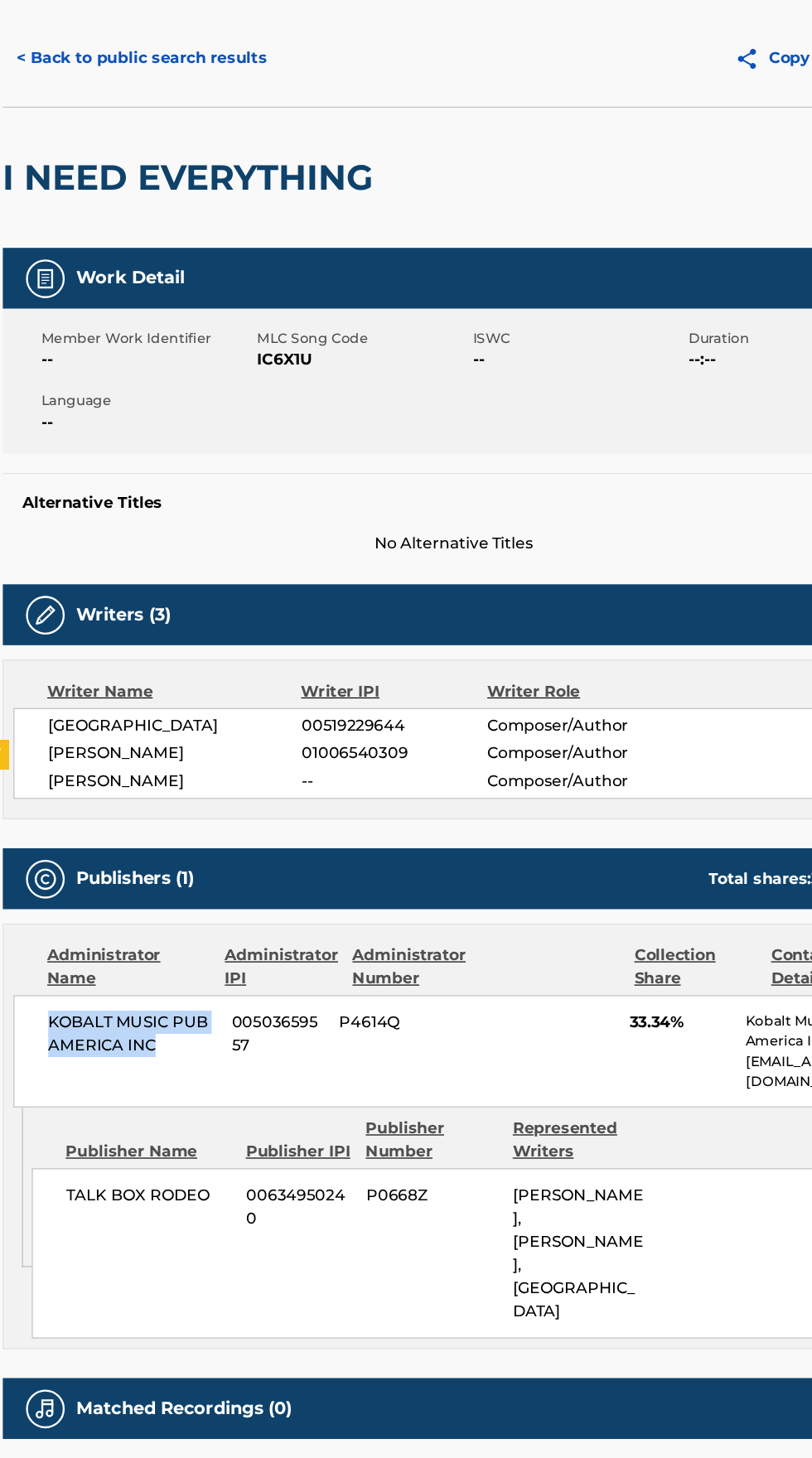
copy span "KOBALT MUSIC PUB AMERICA INC"
copy span "00503659557"
copy span "IC6X1U"
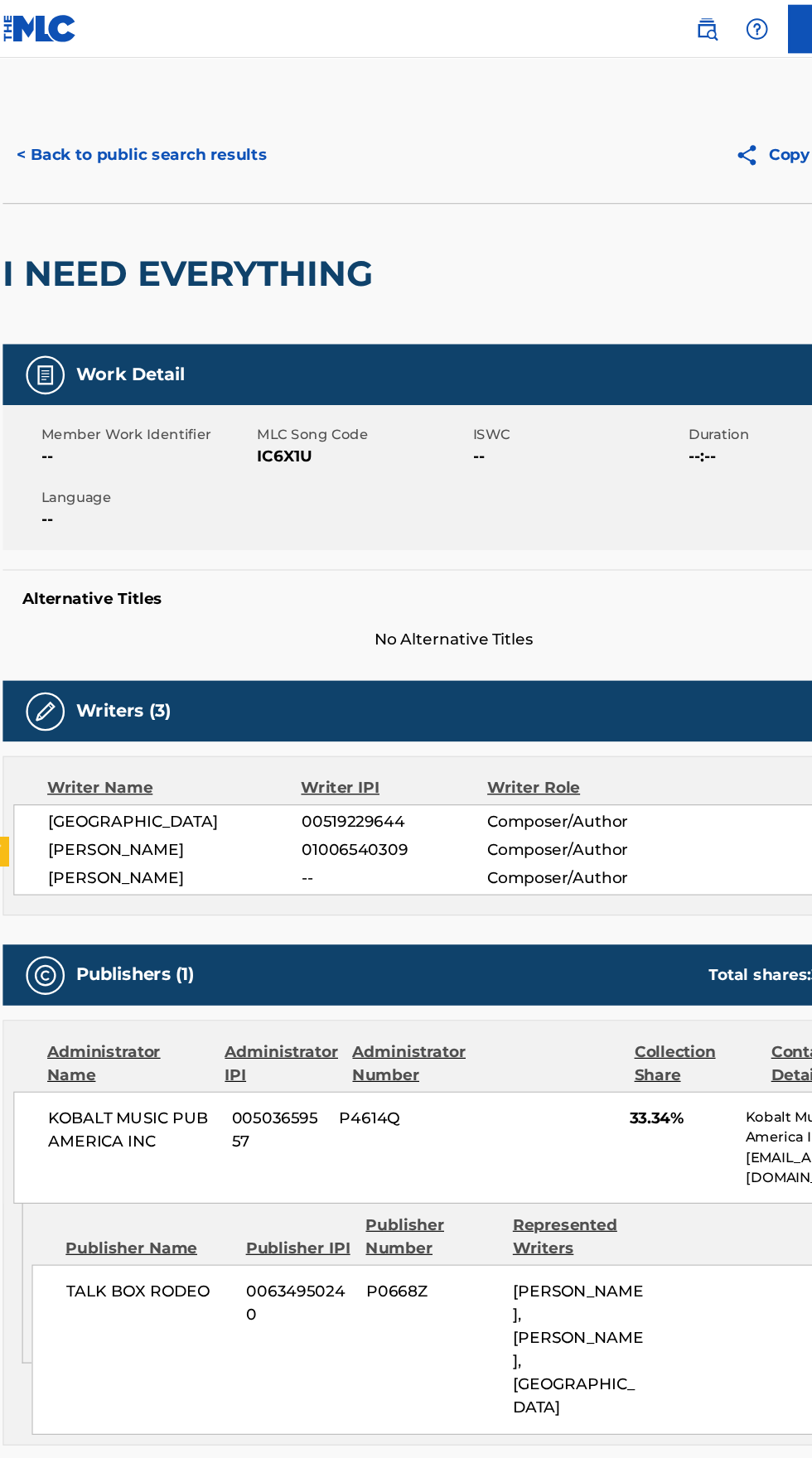
click at [104, 126] on button "< Back to public search results" at bounding box center [138, 133] width 238 height 42
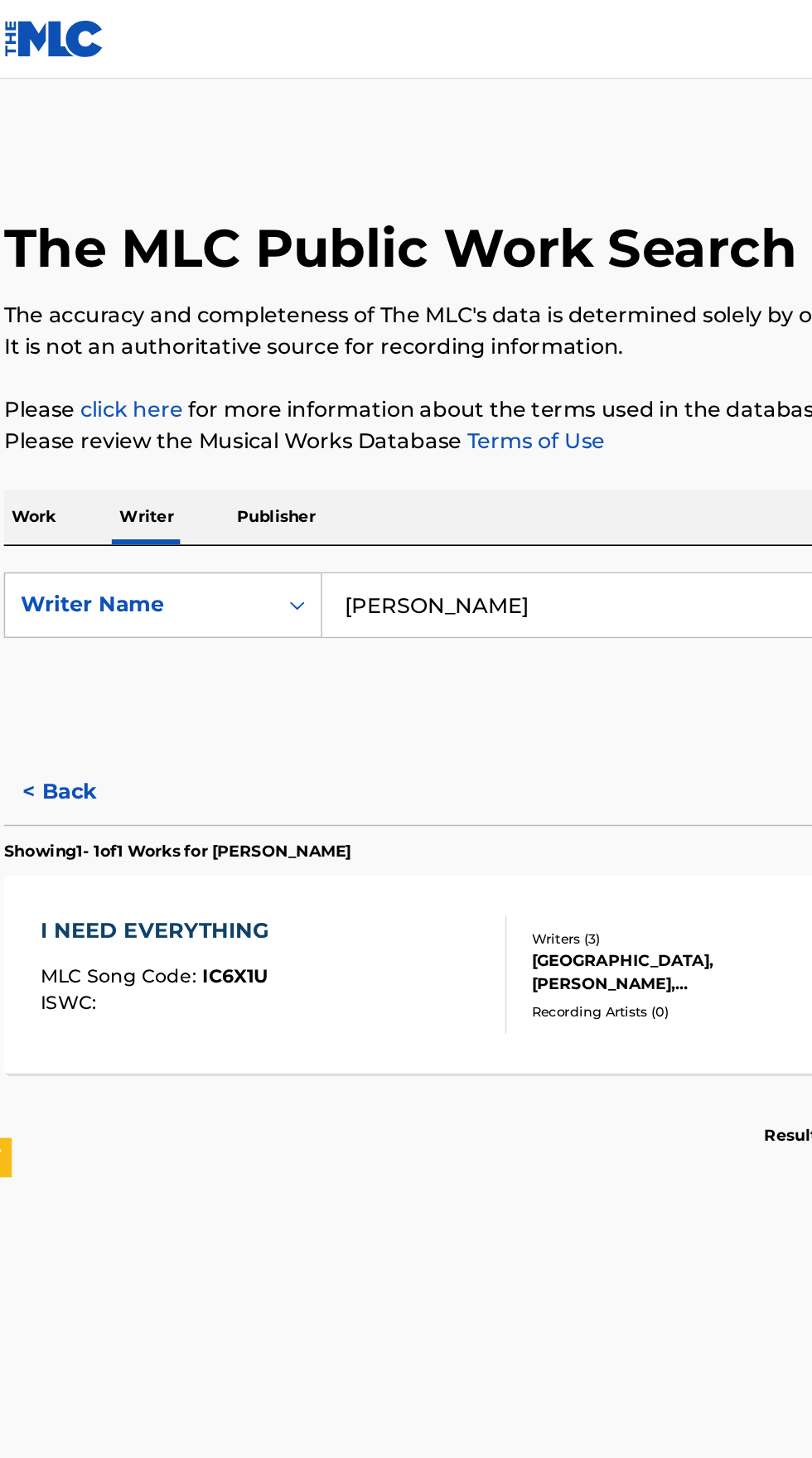
click at [402, 376] on input "[PERSON_NAME]" at bounding box center [505, 381] width 571 height 40
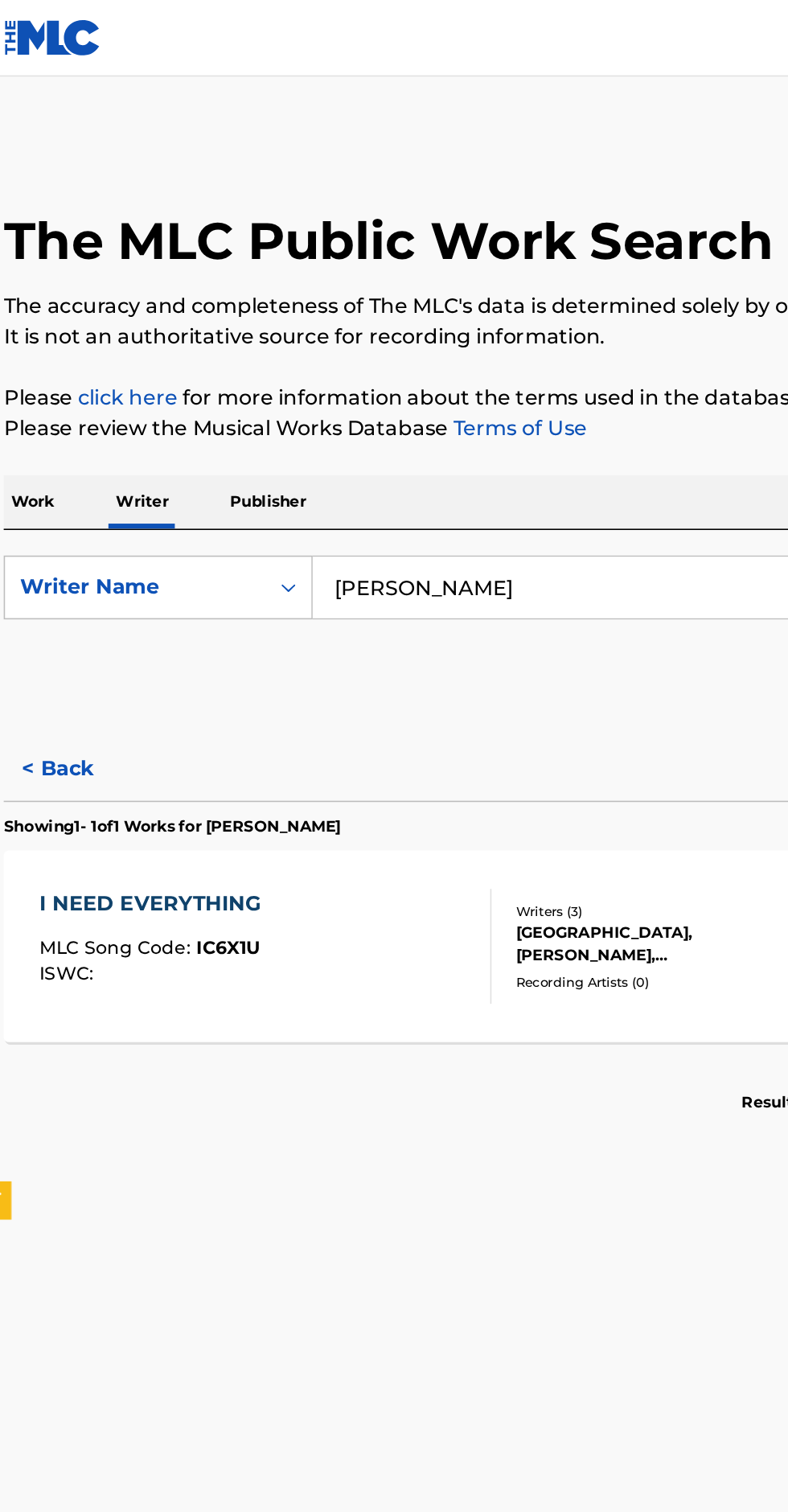
click at [39, 315] on p "Work" at bounding box center [37, 316] width 37 height 34
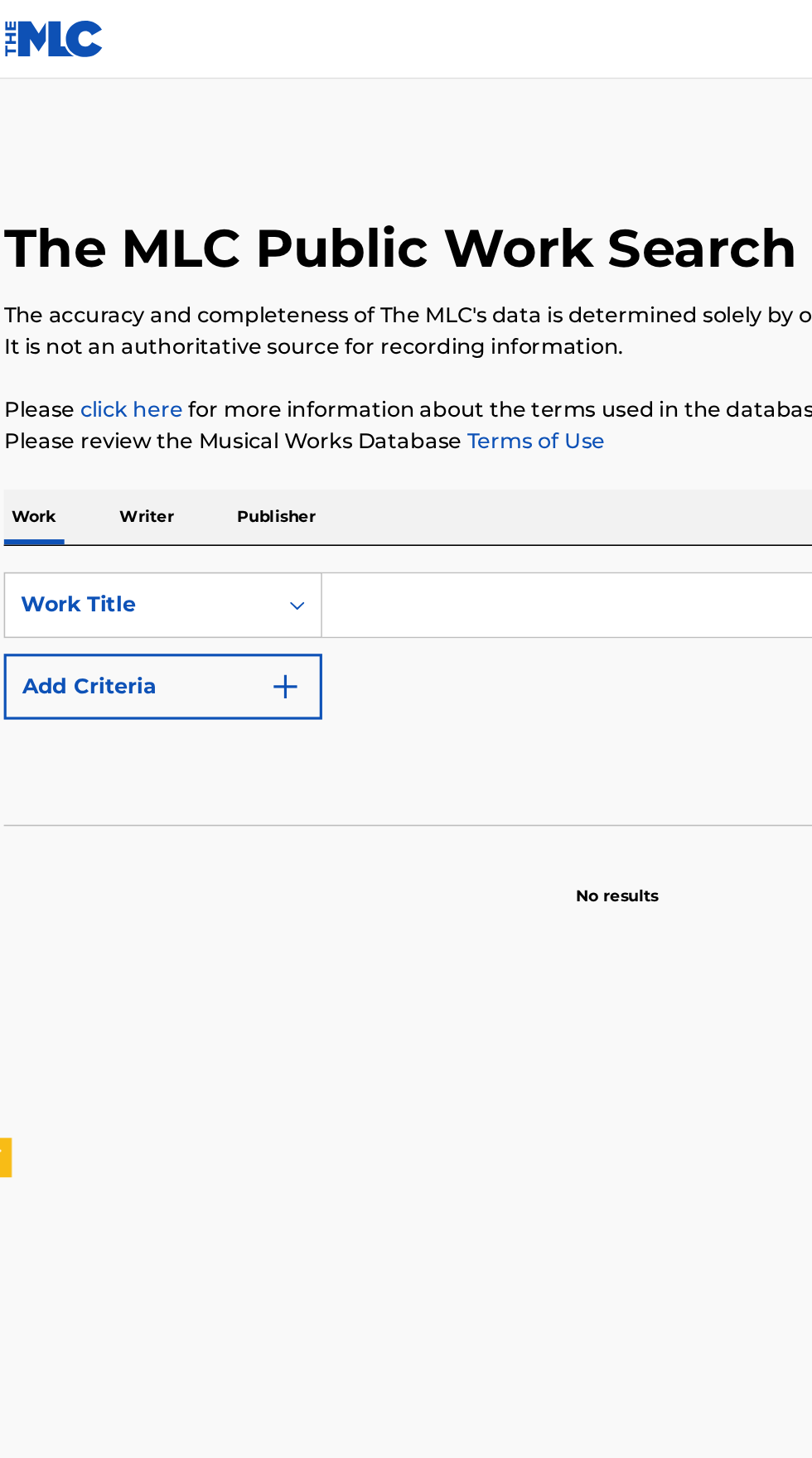
click at [362, 379] on input "Search Form" at bounding box center [505, 381] width 571 height 40
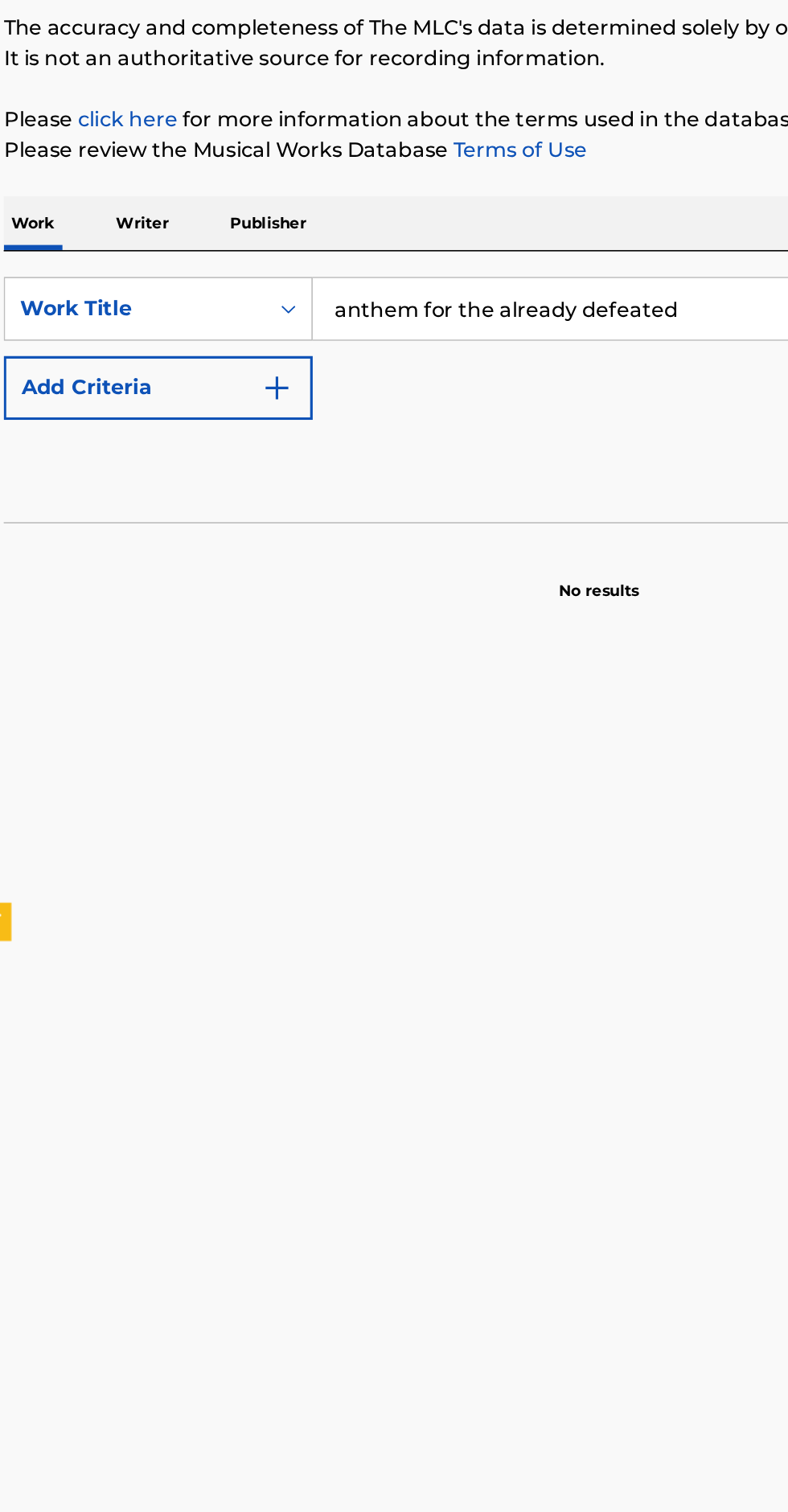
type input "anthem for the already defeated"
click at [210, 424] on button "Add Criteria" at bounding box center [116, 419] width 194 height 41
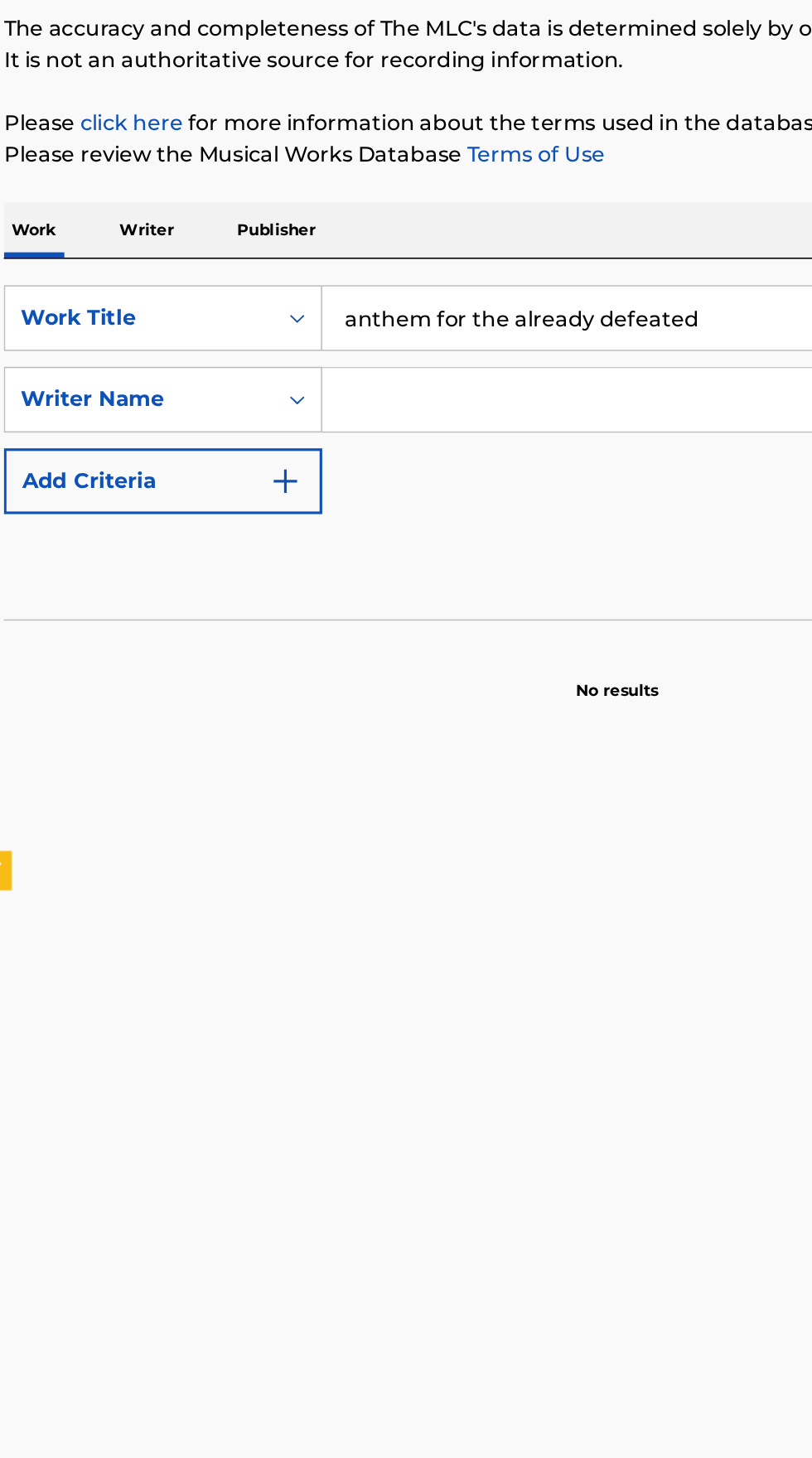
click at [384, 430] on input "Search Form" at bounding box center [490, 432] width 540 height 40
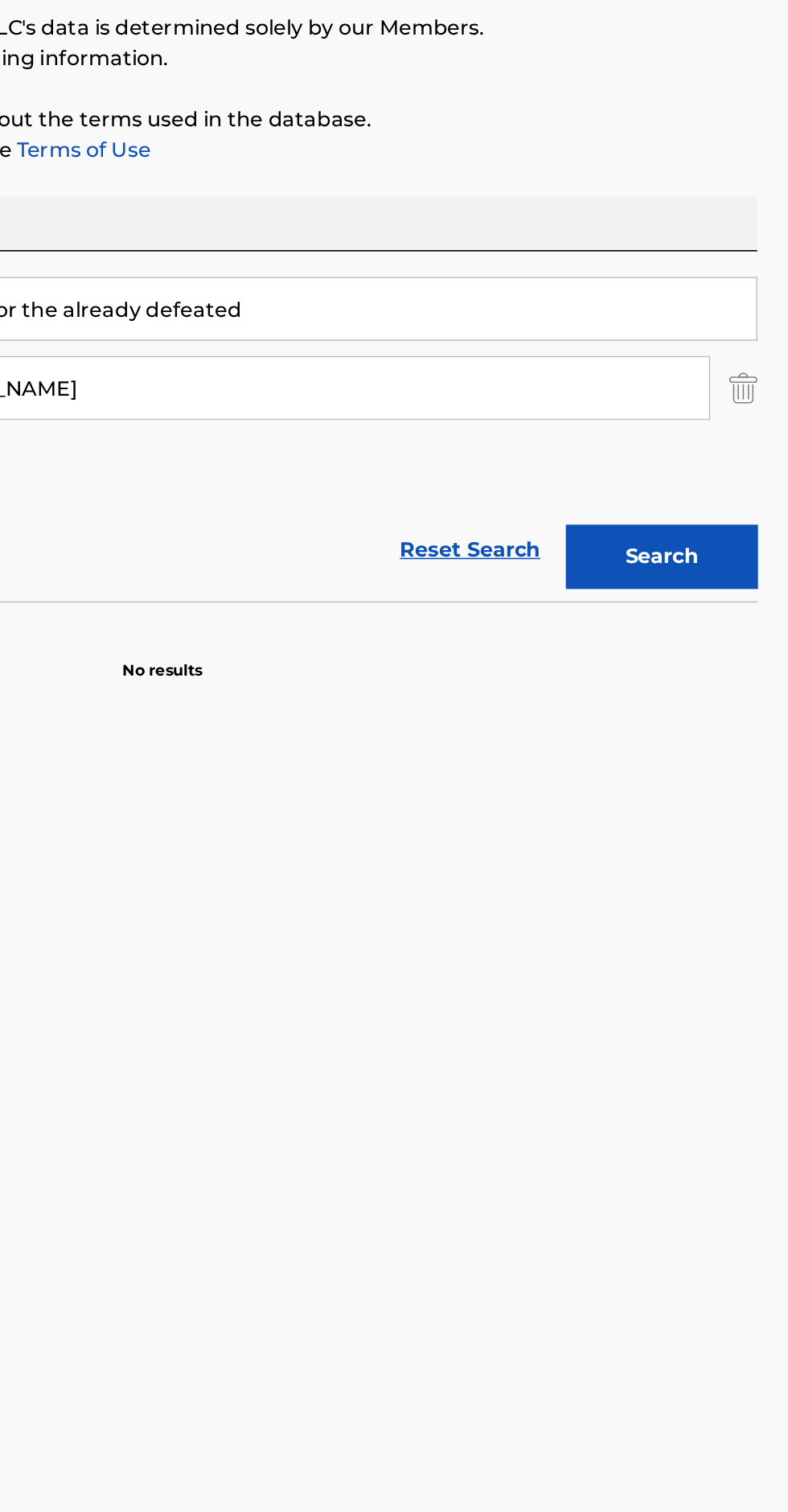
type input "[PERSON_NAME]"
click at [713, 514] on button "Search" at bounding box center [709, 526] width 121 height 41
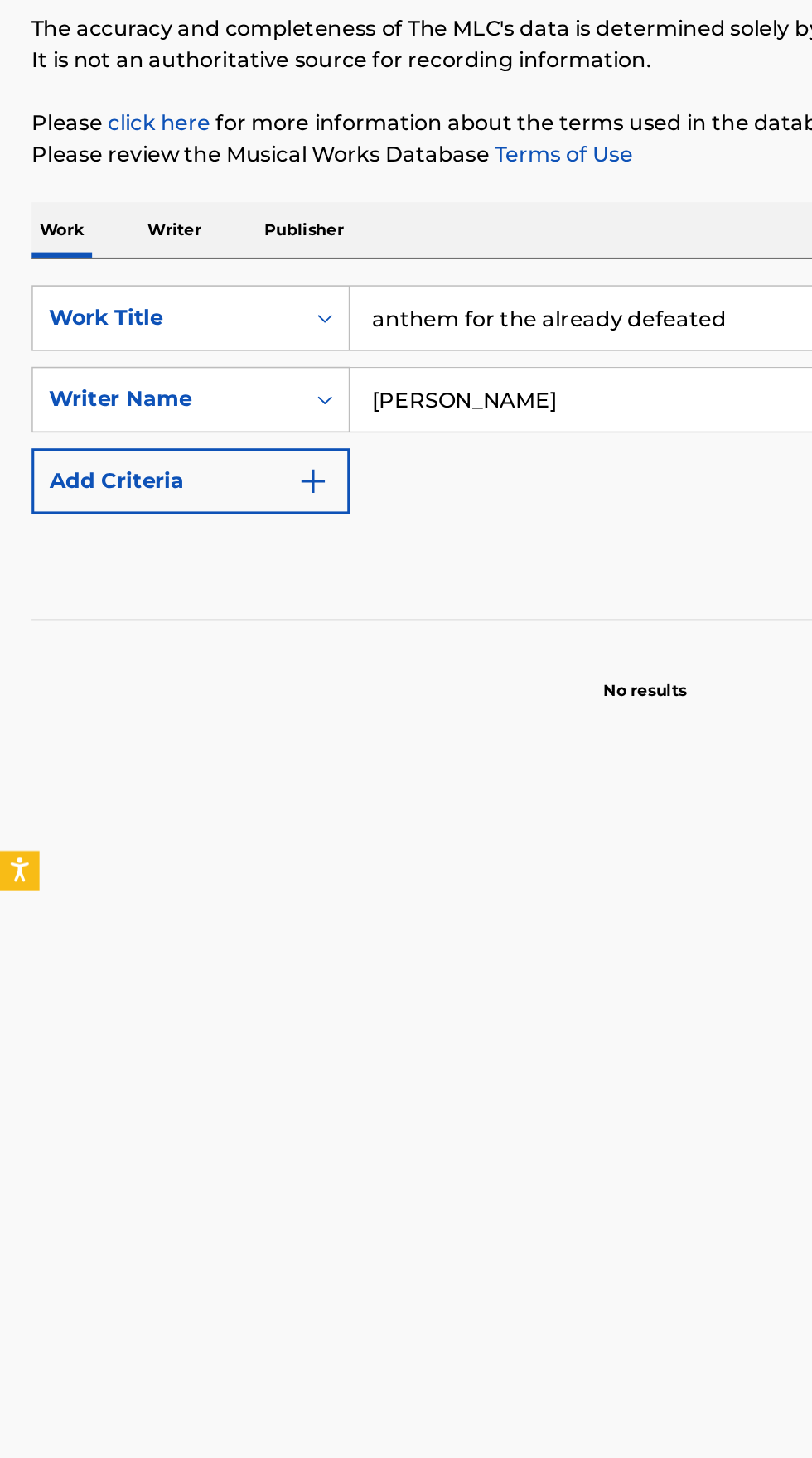
click at [100, 324] on p "Writer" at bounding box center [110, 325] width 44 height 35
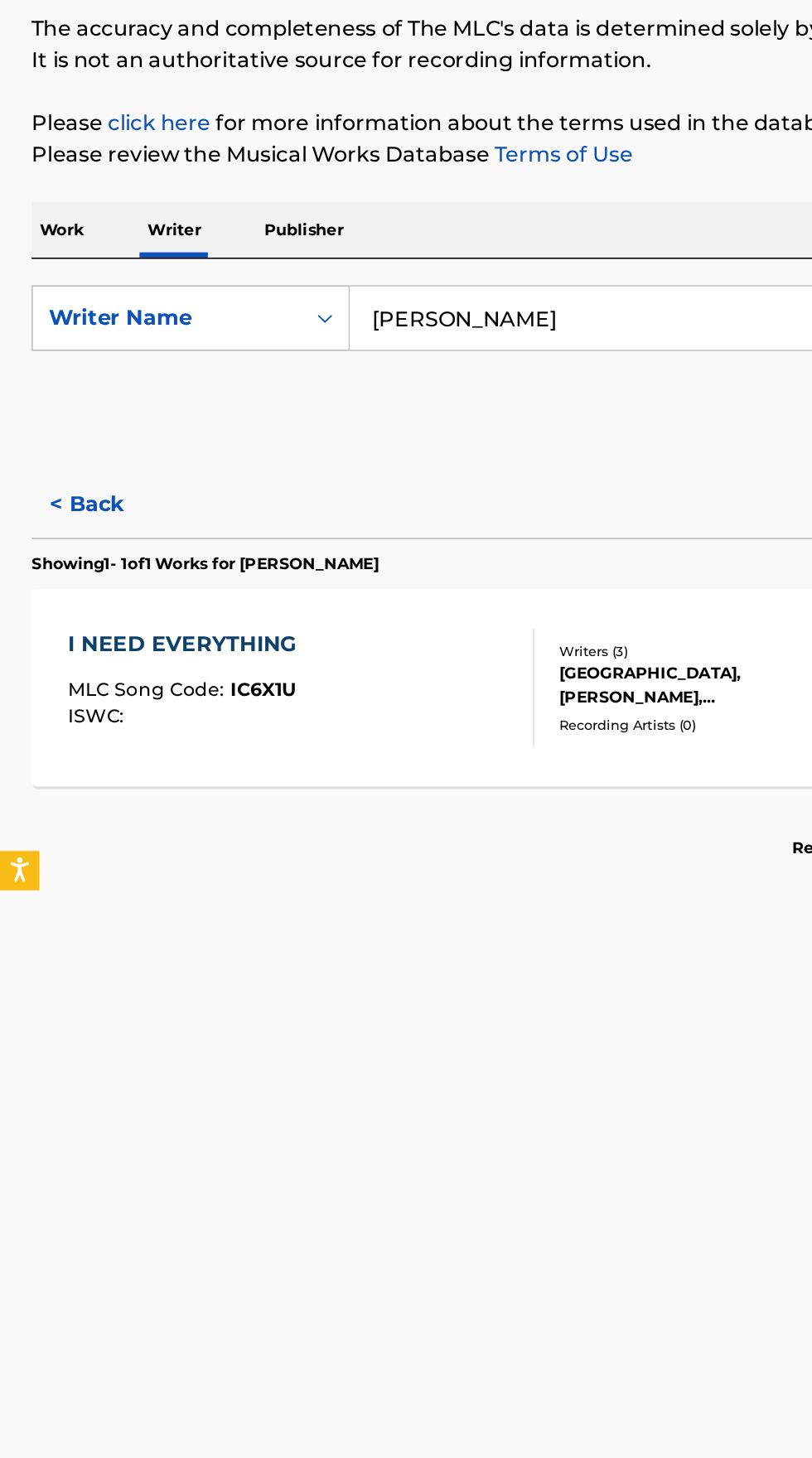
click at [421, 378] on input "[PERSON_NAME]" at bounding box center [505, 381] width 571 height 40
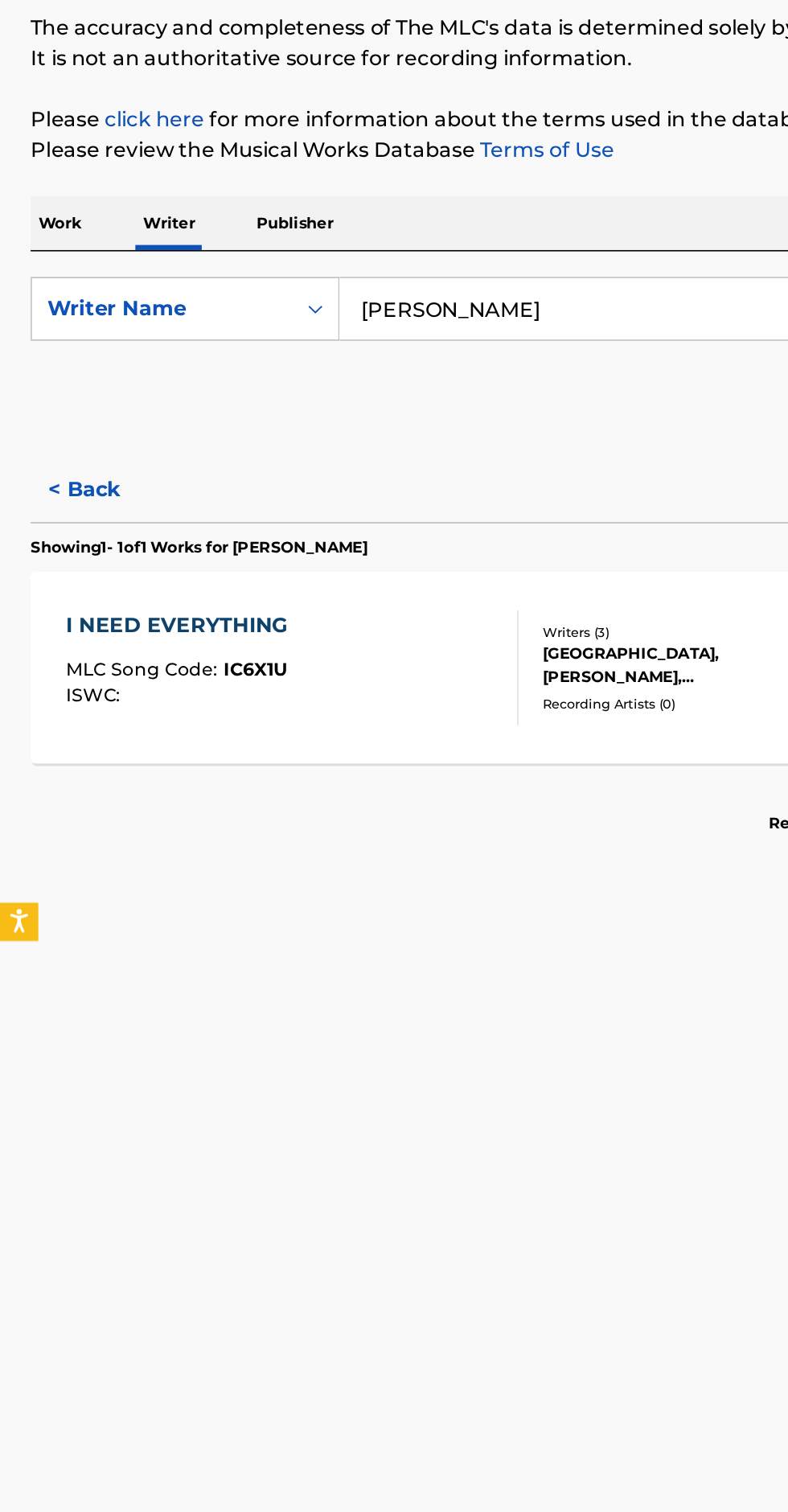
type input "[PERSON_NAME]"
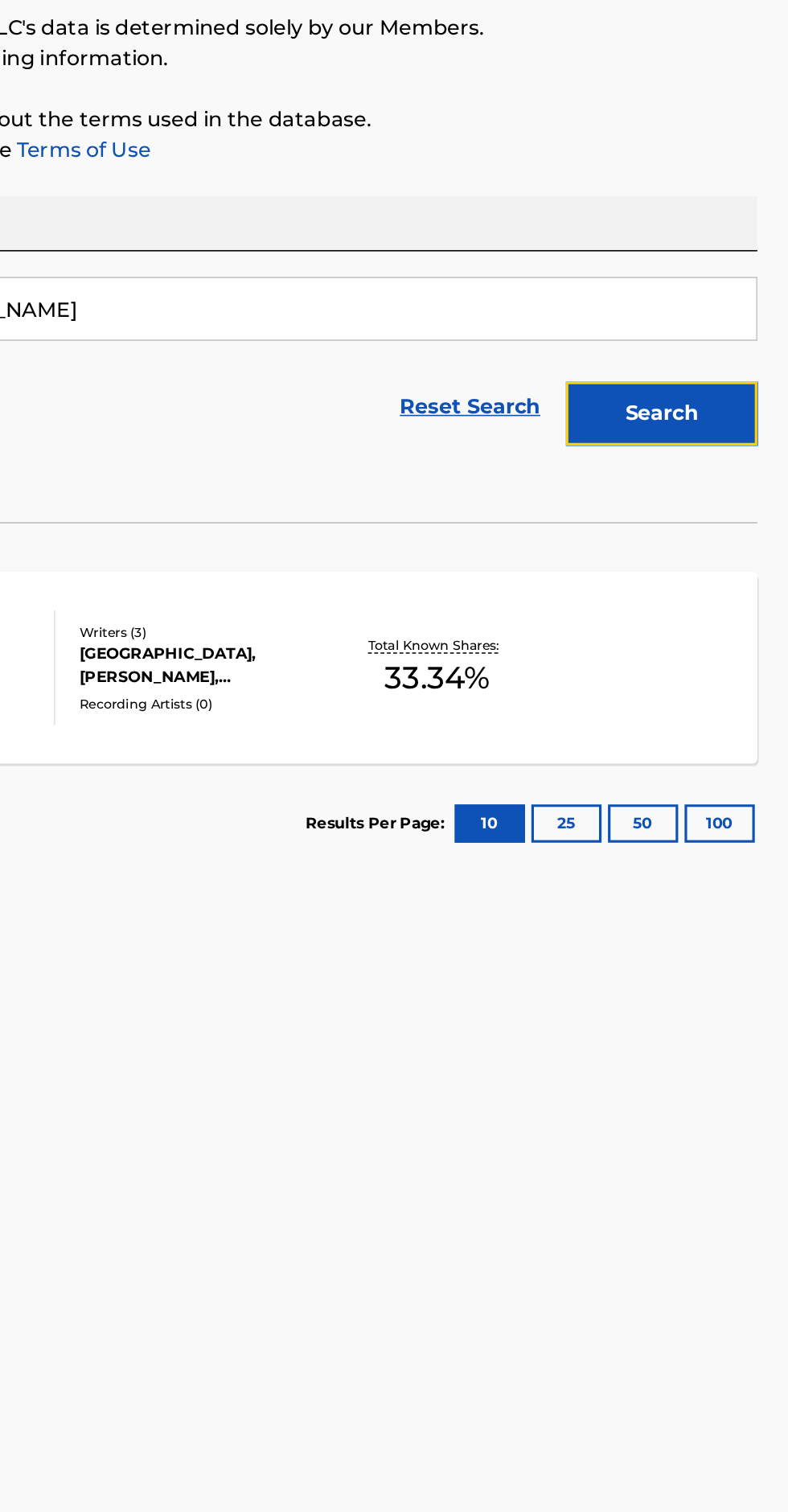
click at [747, 443] on button "Search" at bounding box center [709, 436] width 121 height 41
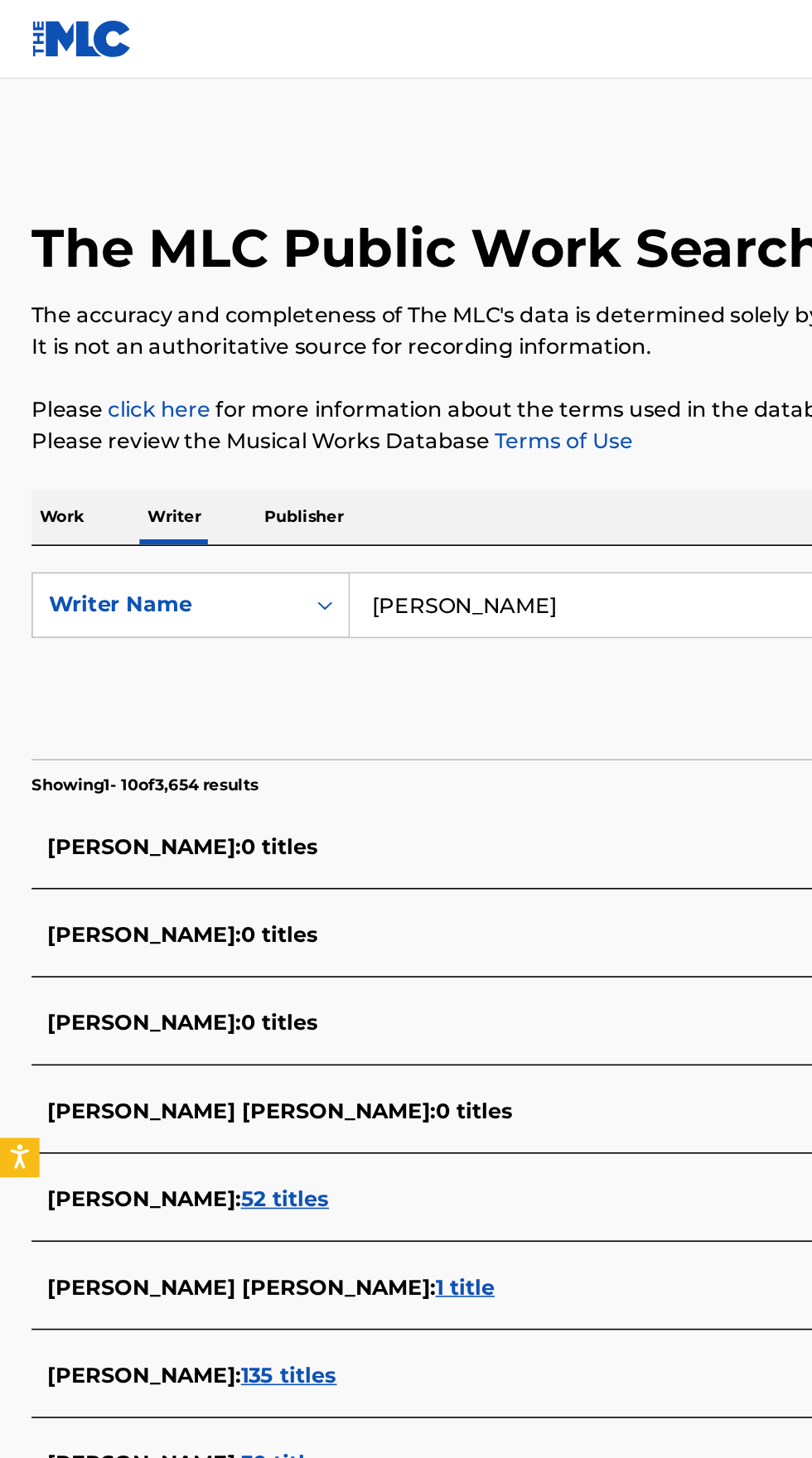
click at [334, 379] on input "[PERSON_NAME]" at bounding box center [505, 381] width 571 height 40
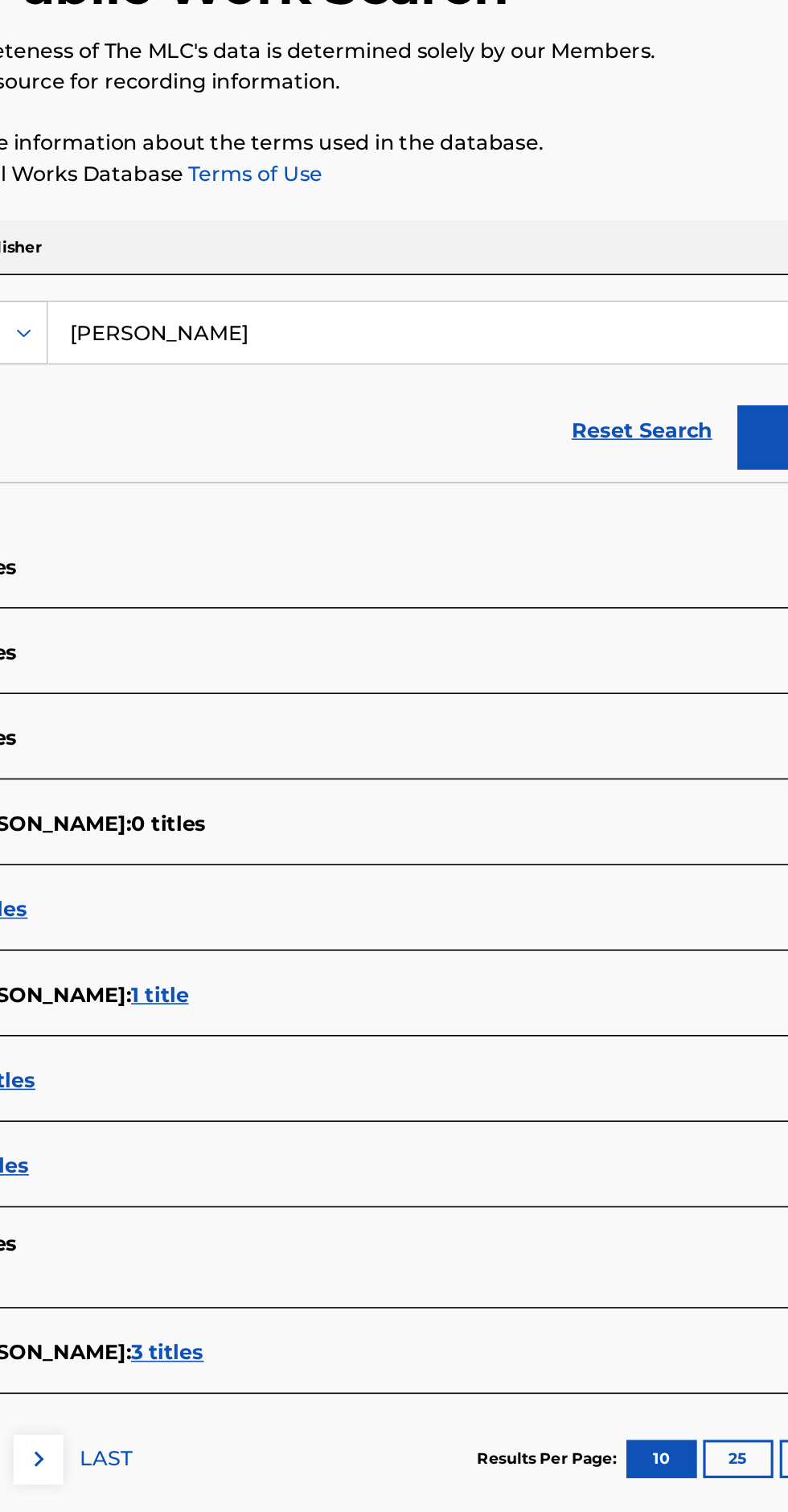
type input "[PERSON_NAME]"
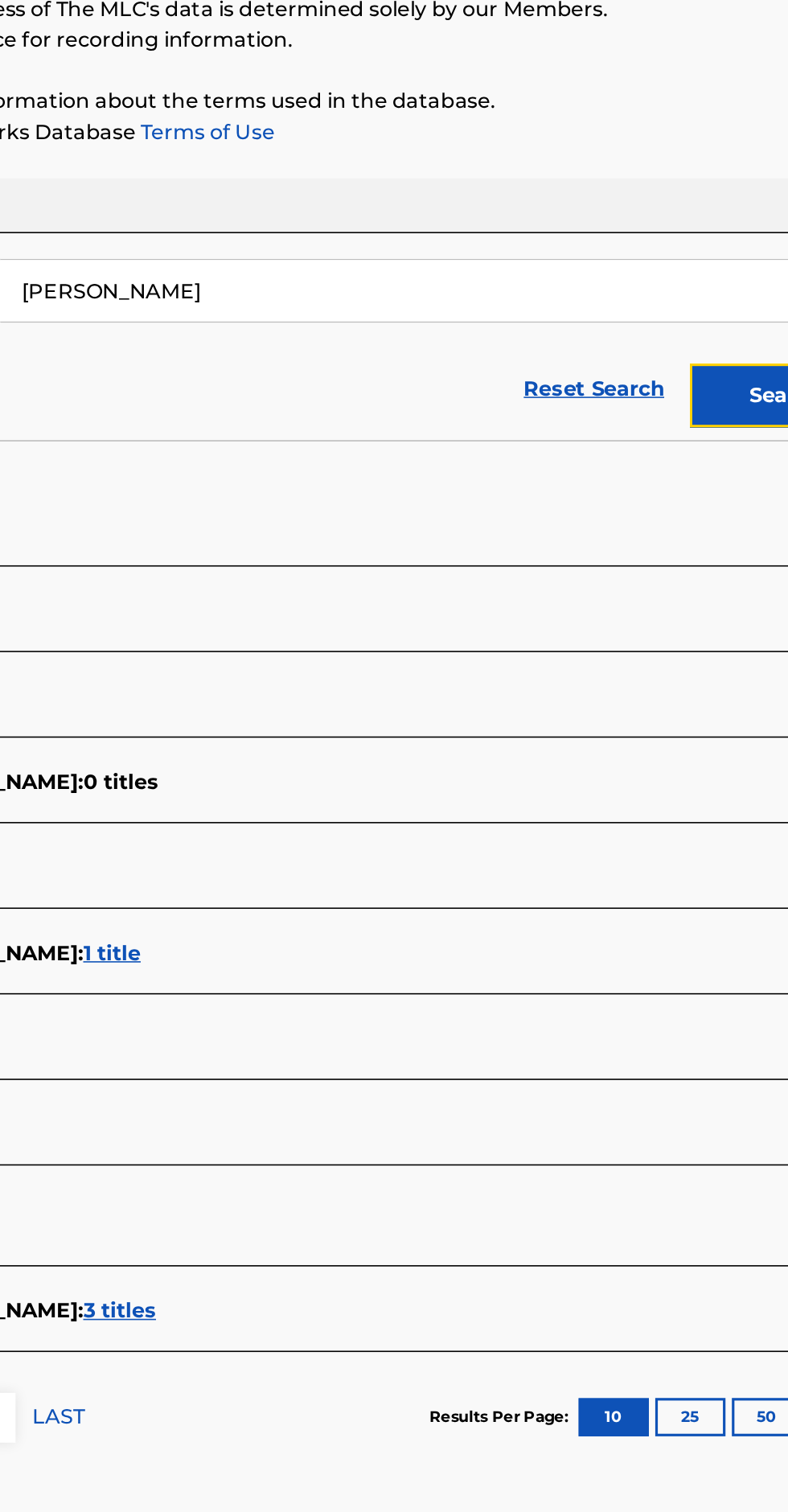
click at [678, 435] on button "Search" at bounding box center [709, 436] width 121 height 41
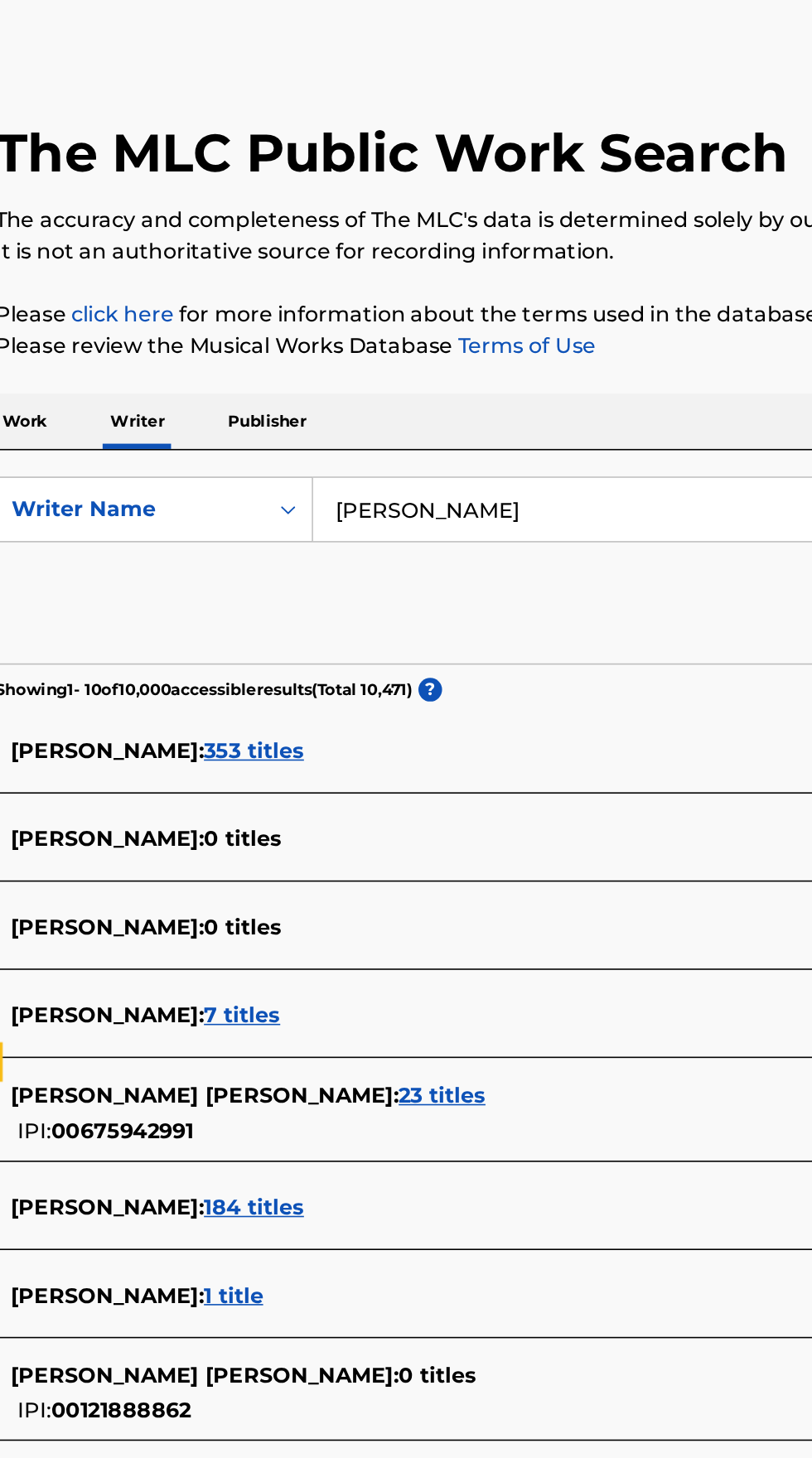
click at [375, 374] on input "[PERSON_NAME]" at bounding box center [505, 381] width 571 height 40
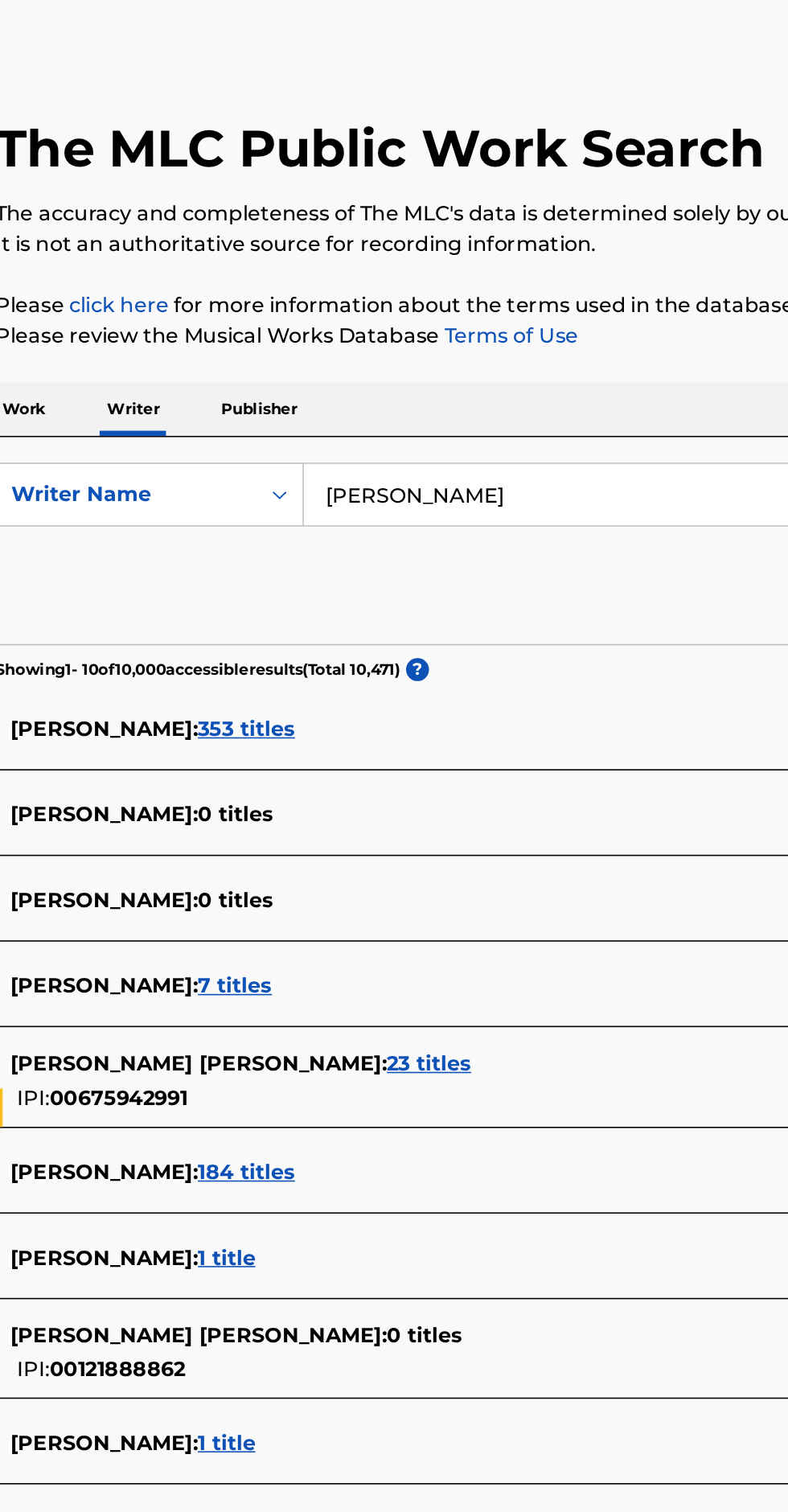
type input "[PERSON_NAME]"
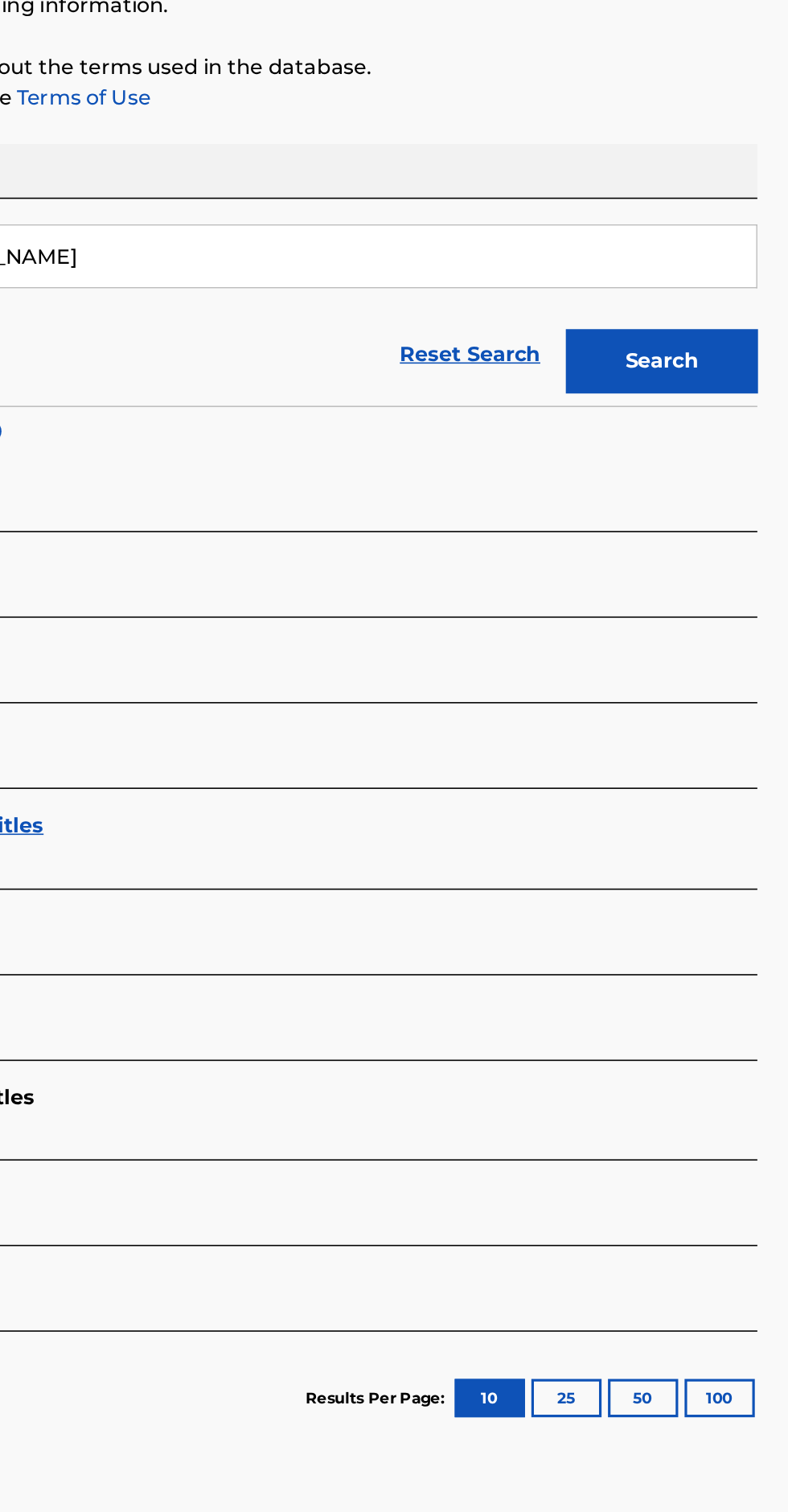
type input "[PERSON_NAME]"
click at [735, 437] on button "Search" at bounding box center [709, 436] width 121 height 41
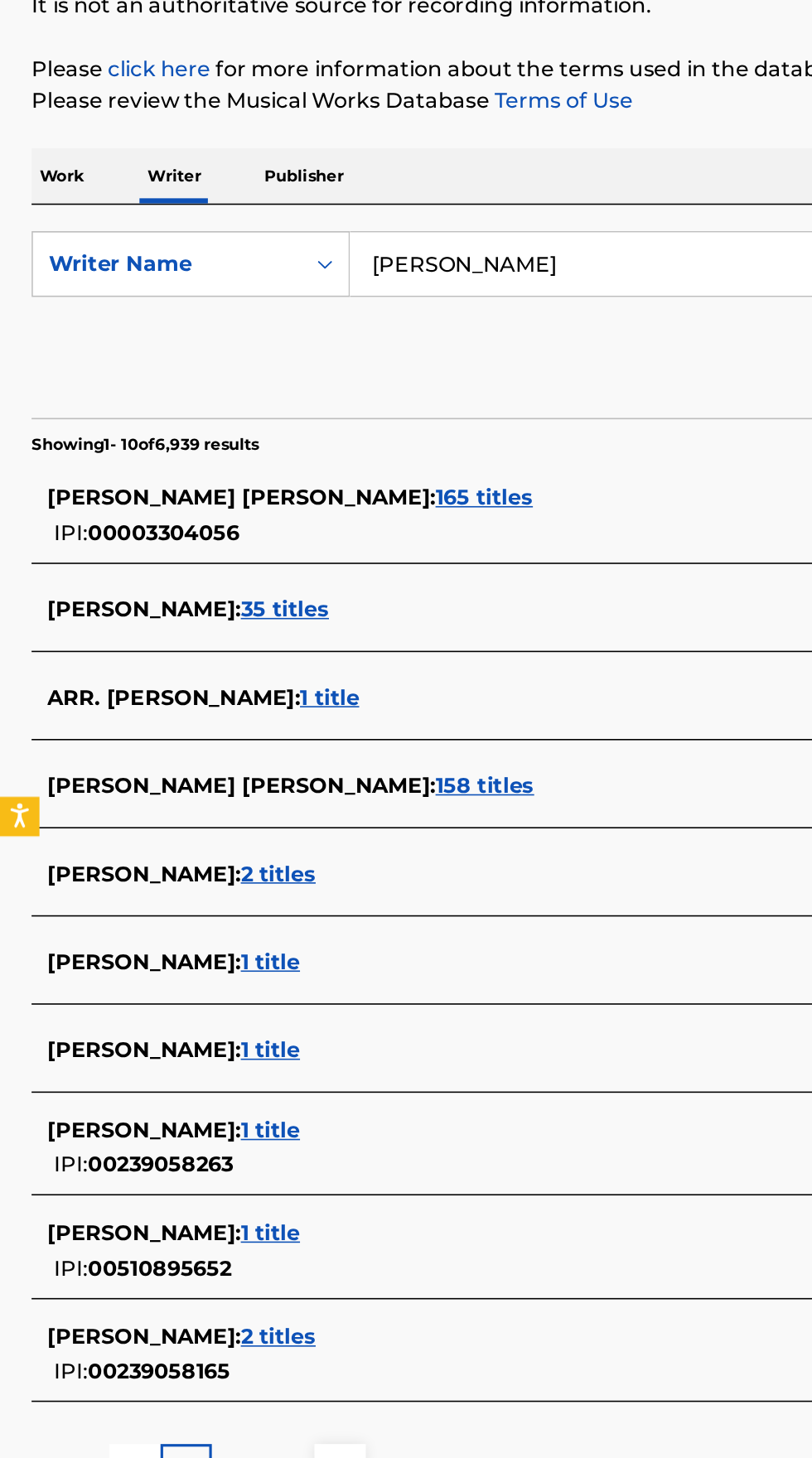
click at [160, 872] on span "1 title" at bounding box center [170, 876] width 37 height 16
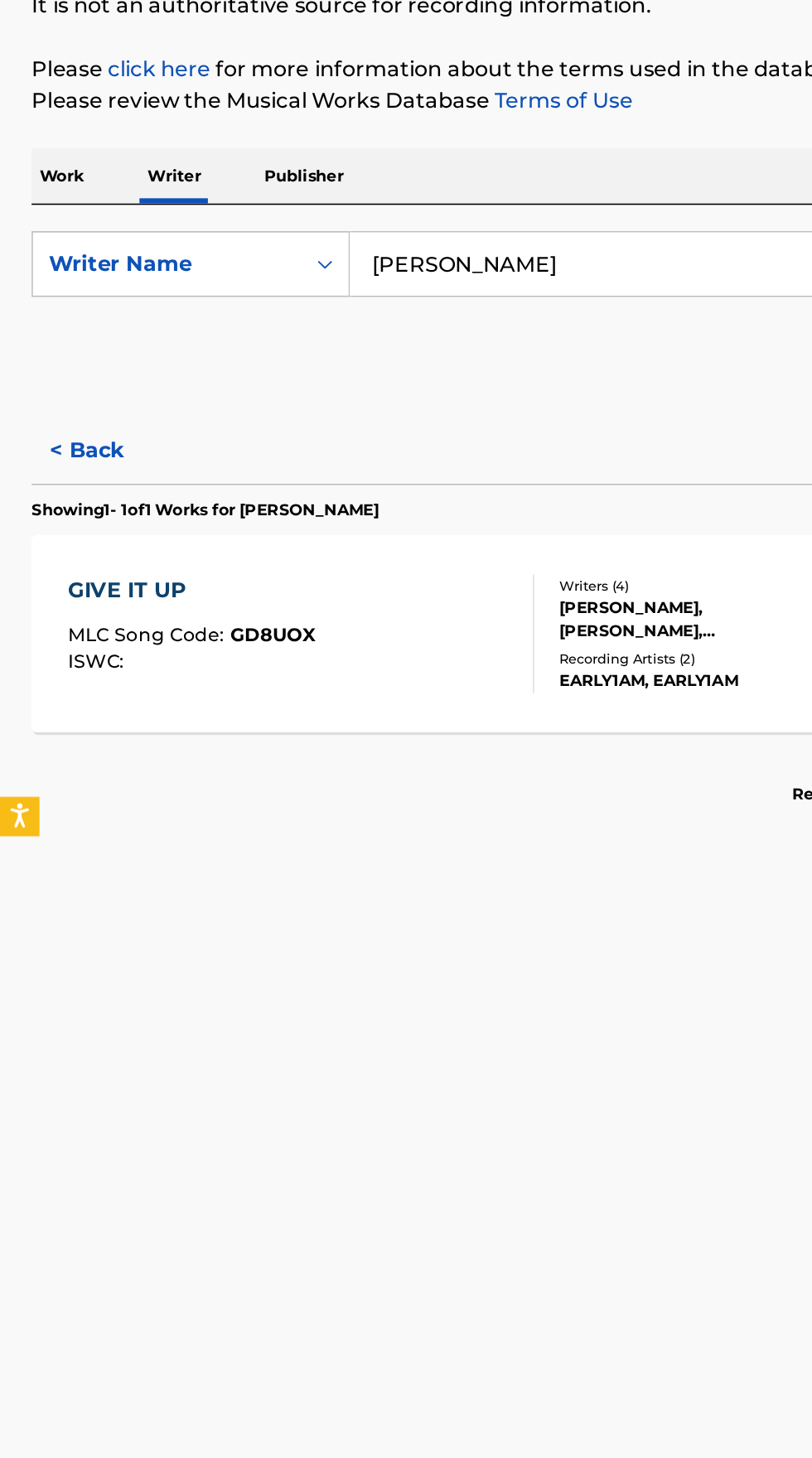
click at [164, 598] on div "GIVE IT UP MLC Song Code : GD8UOX ISWC :" at bounding box center [120, 614] width 156 height 75
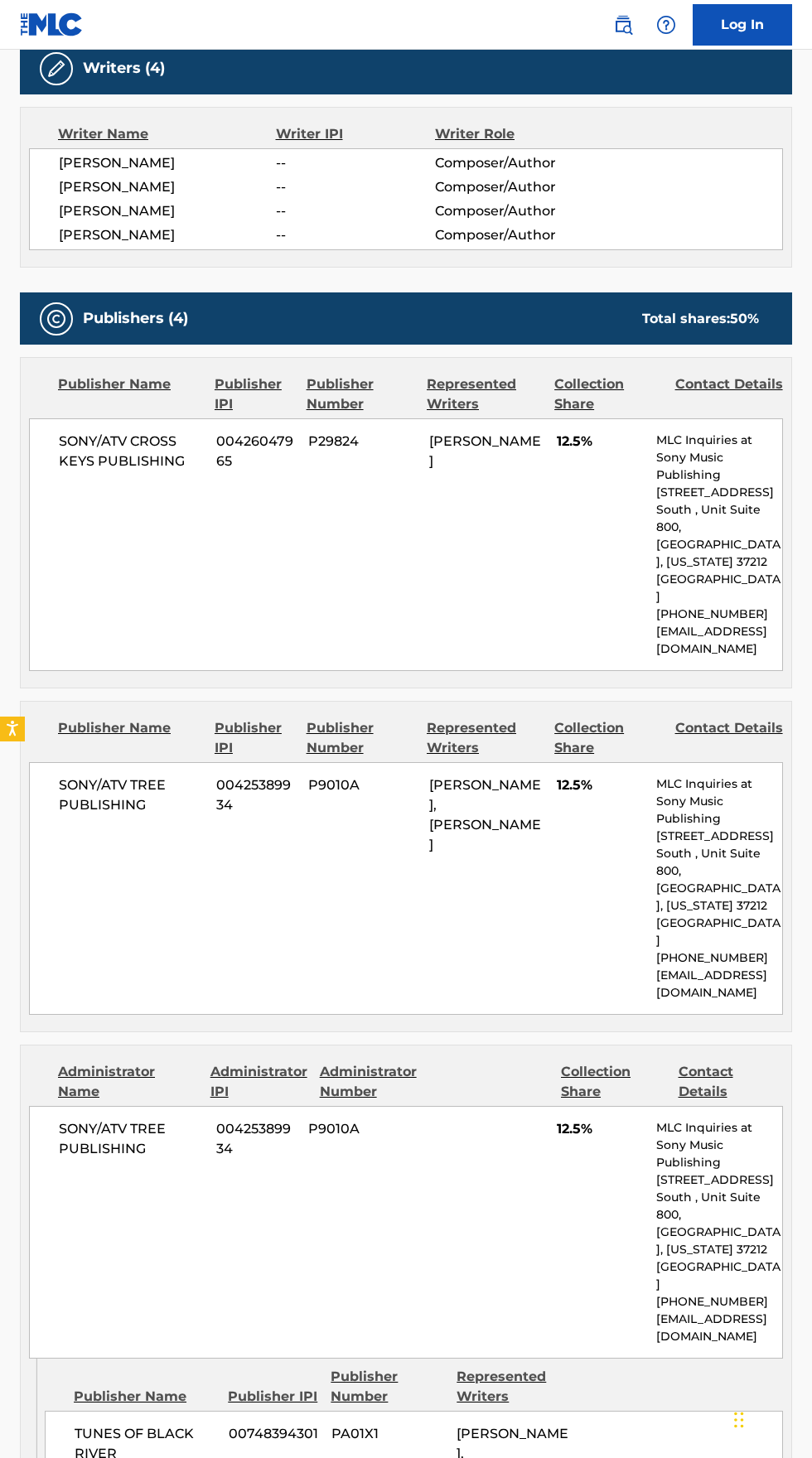
scroll to position [518, 0]
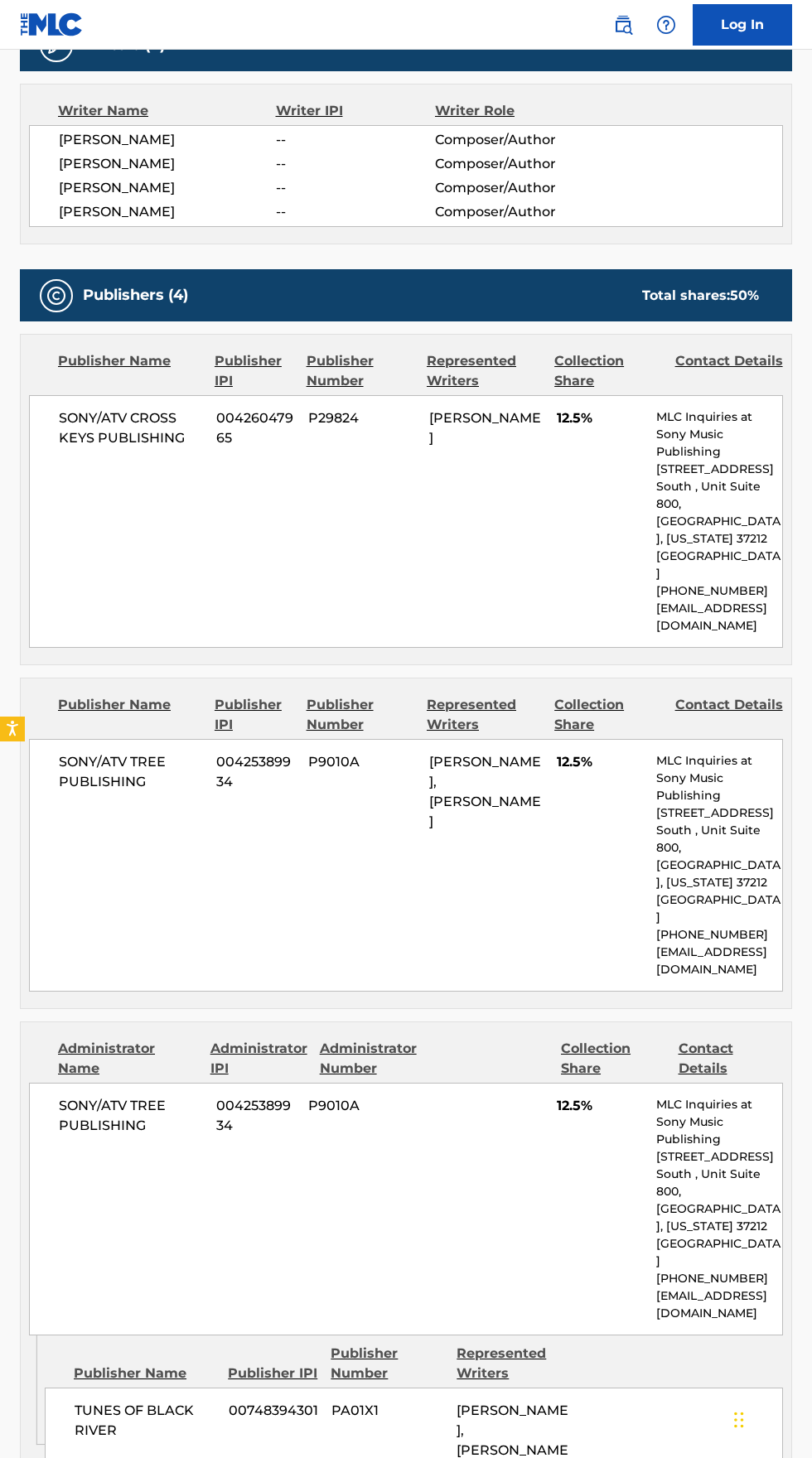
click at [729, 944] on p "[EMAIL_ADDRESS][DOMAIN_NAME]" at bounding box center [719, 961] width 126 height 35
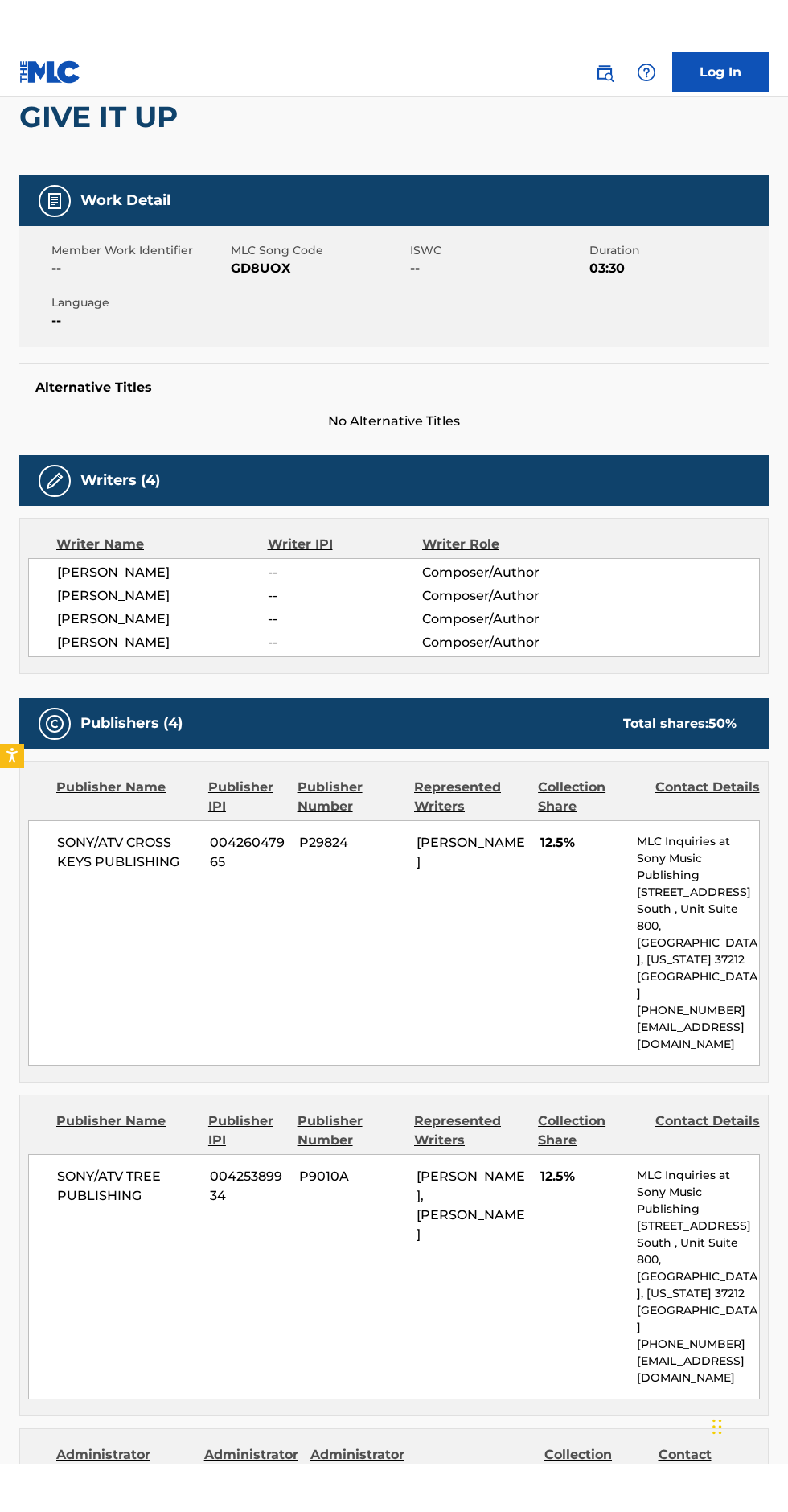
scroll to position [0, 0]
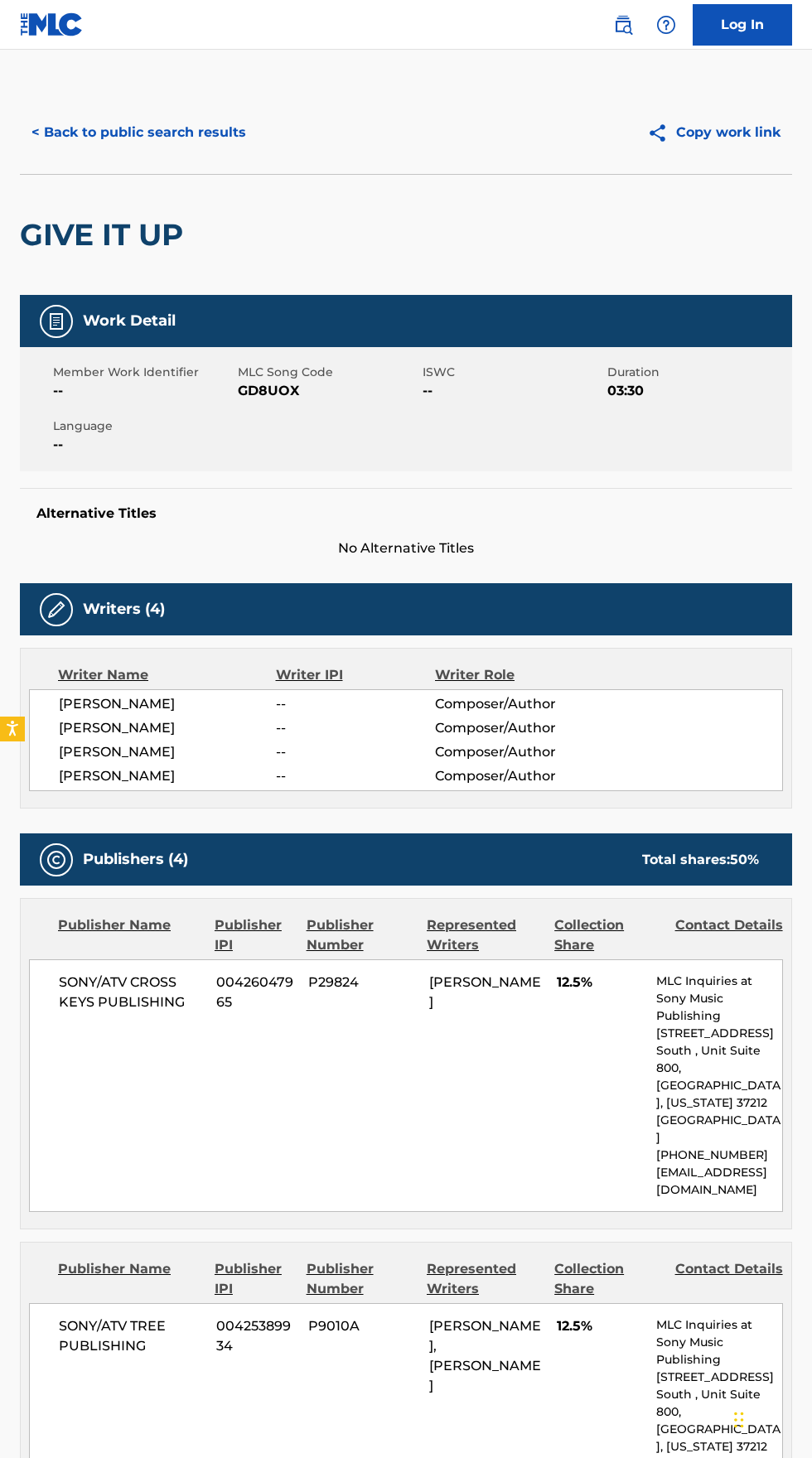
click at [171, 126] on button "< Back to public search results" at bounding box center [138, 133] width 238 height 42
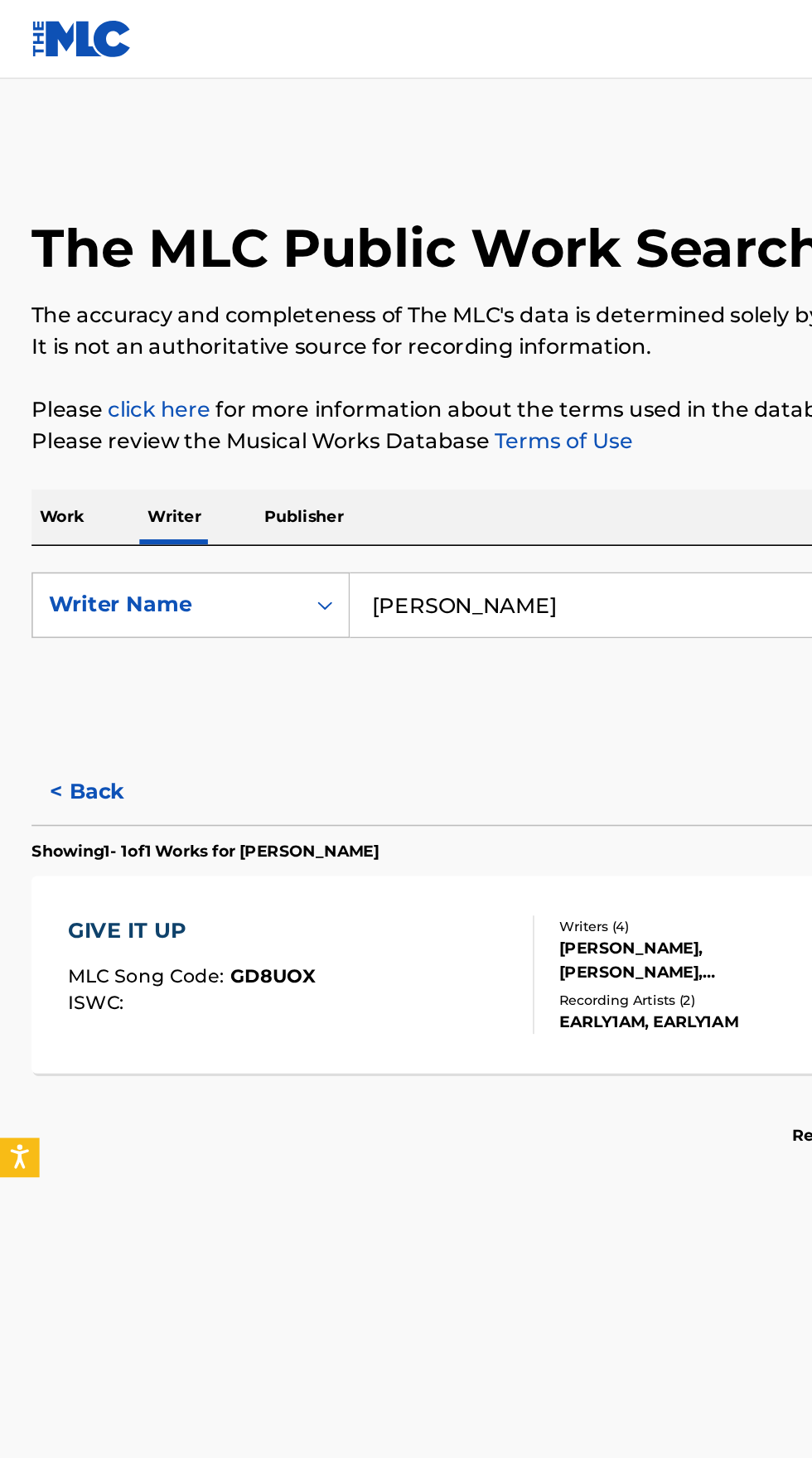
click at [409, 374] on input "[PERSON_NAME]" at bounding box center [505, 381] width 571 height 40
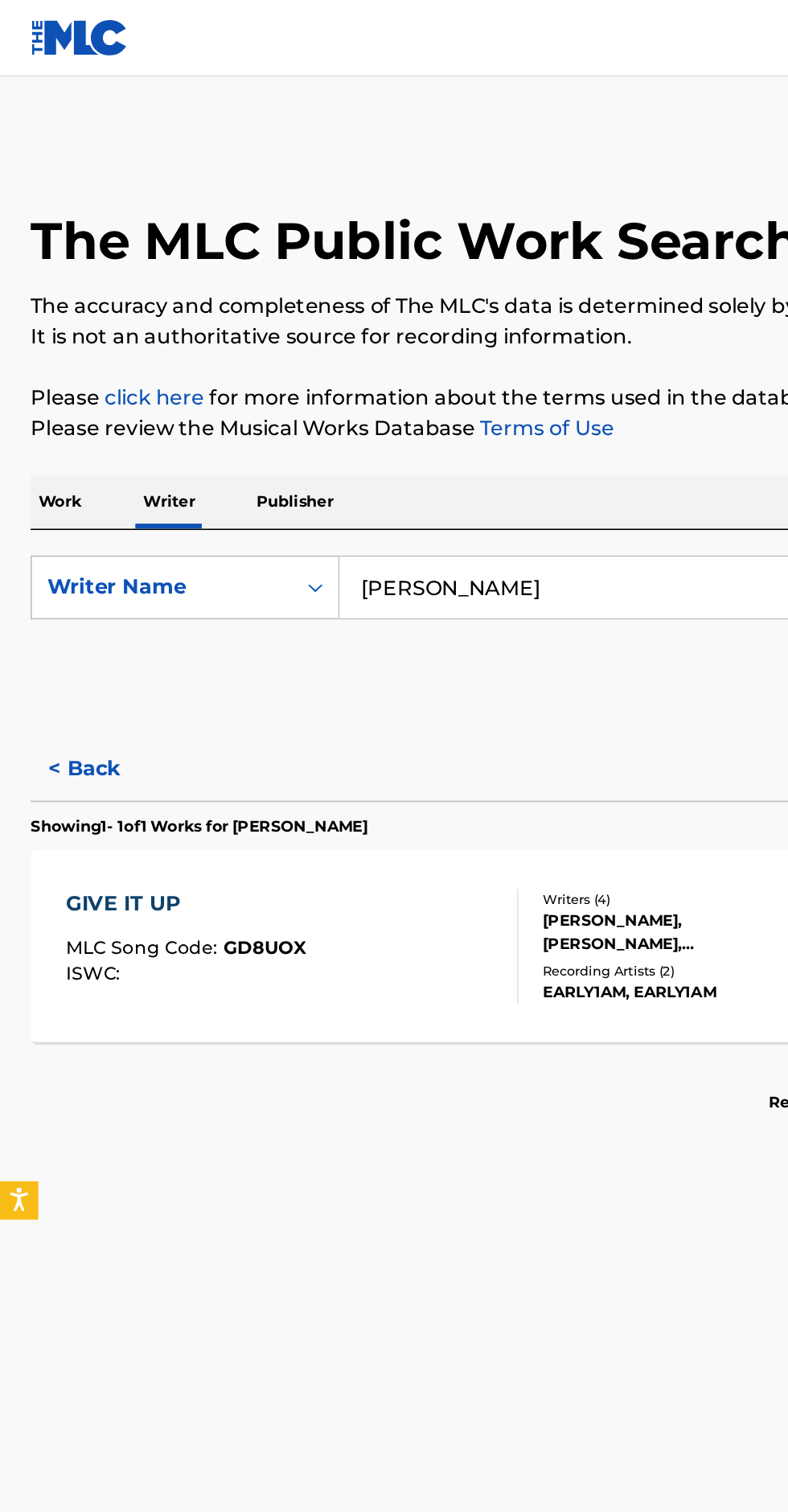
click at [41, 309] on p "Work" at bounding box center [37, 316] width 37 height 34
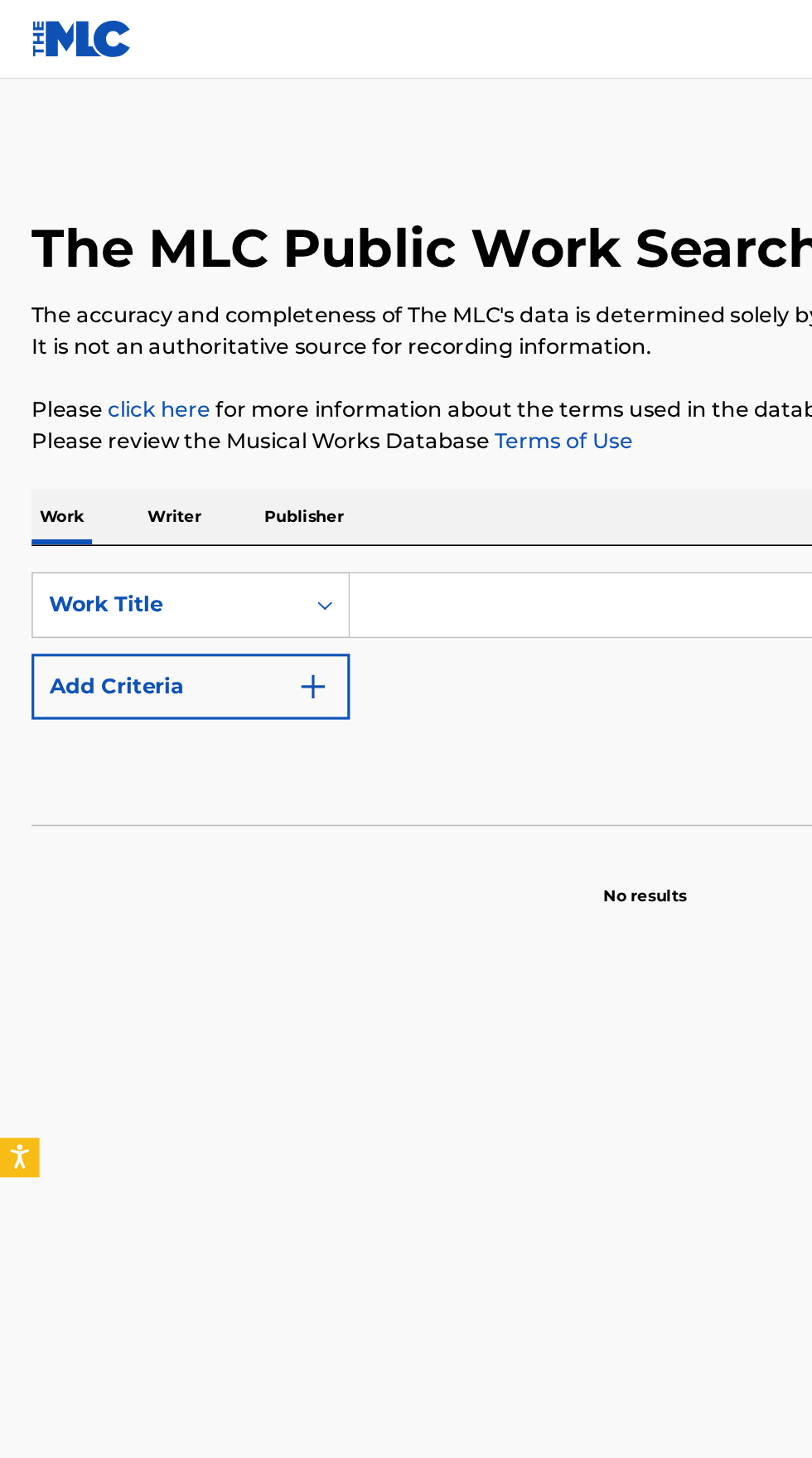
click at [337, 378] on input "Search Form" at bounding box center [505, 381] width 571 height 40
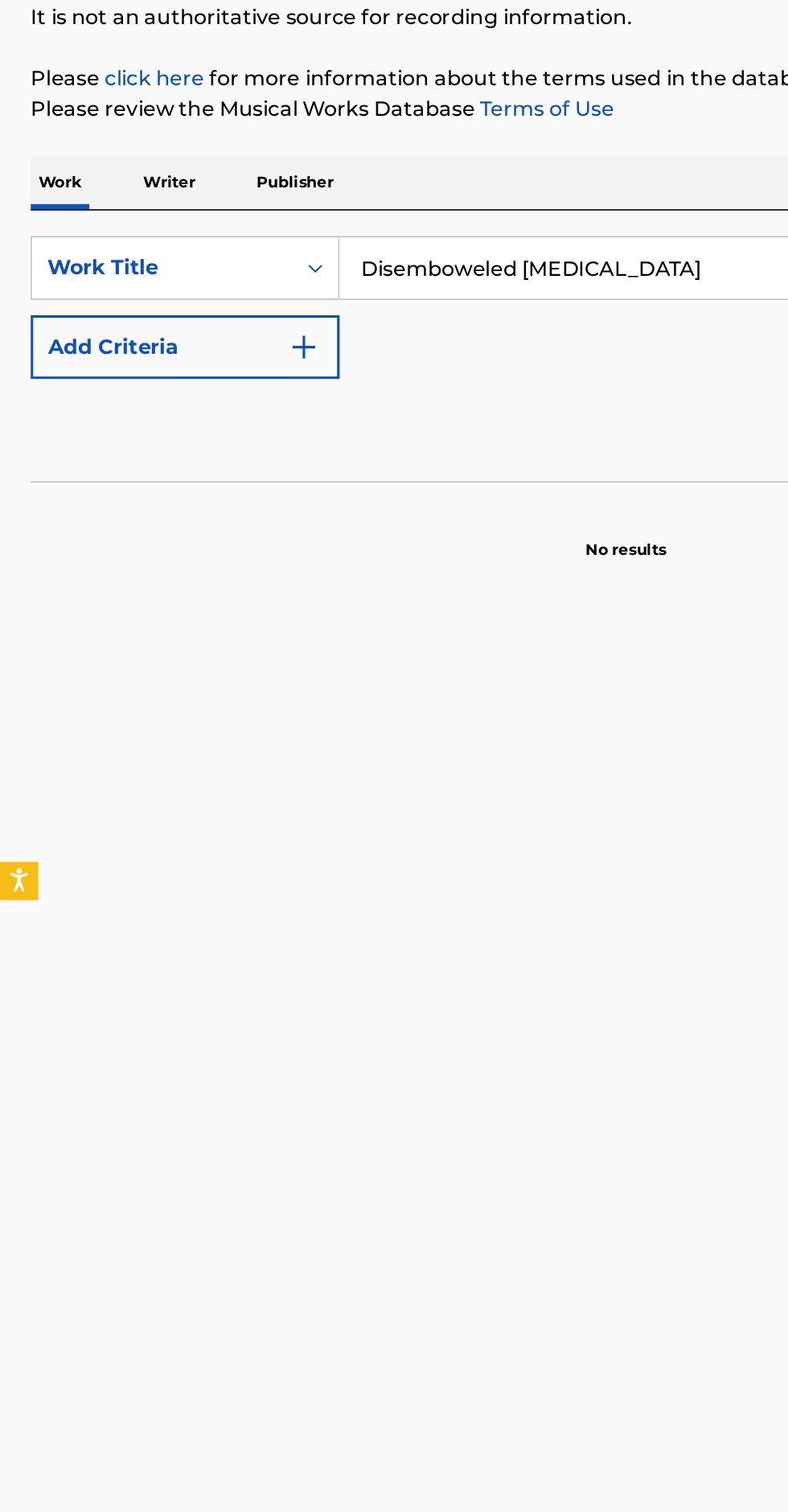
type input "Disemboweled [MEDICAL_DATA]"
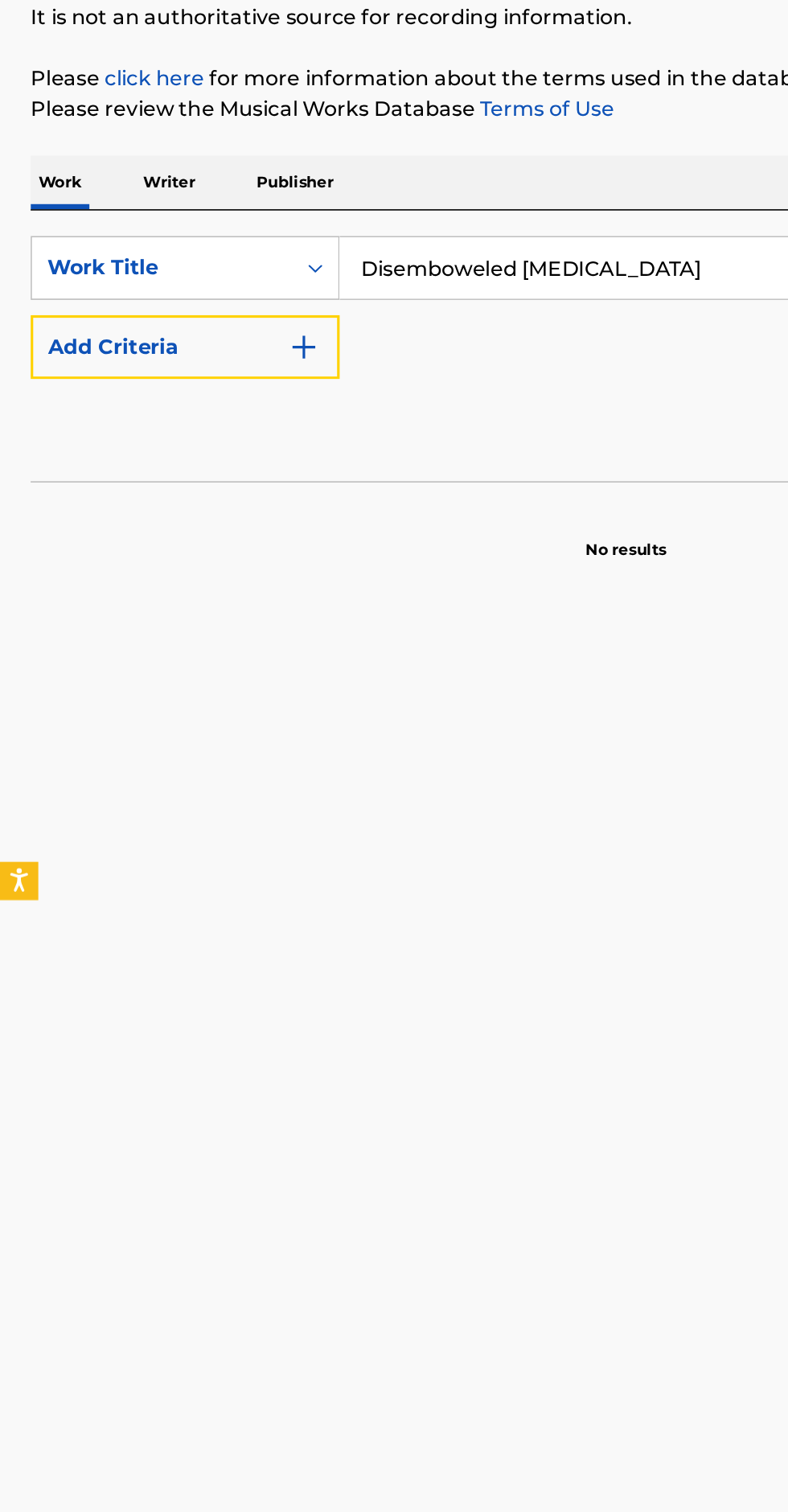
click at [211, 425] on button "Add Criteria" at bounding box center [116, 419] width 194 height 41
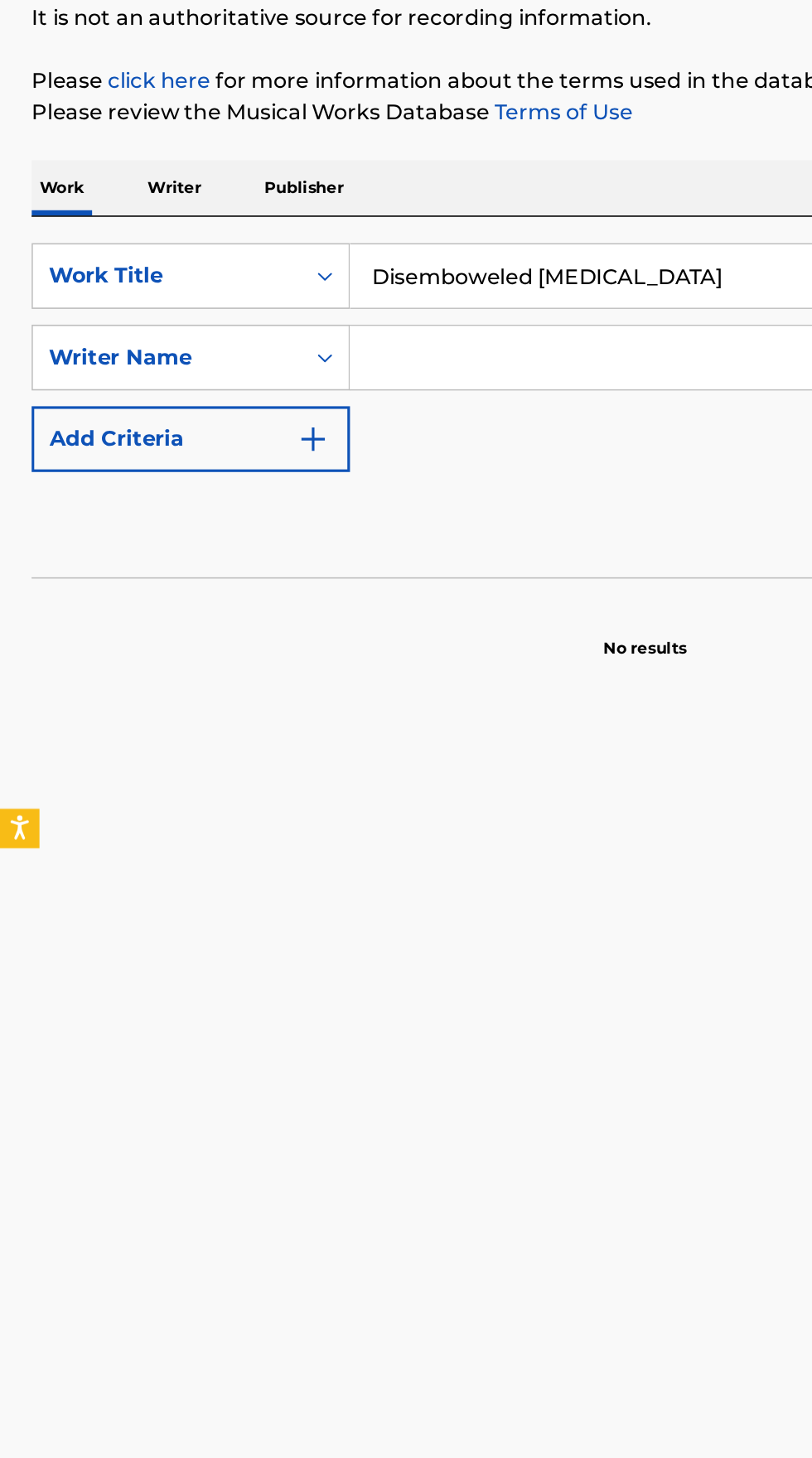
click at [373, 434] on input "Search Form" at bounding box center [490, 432] width 540 height 40
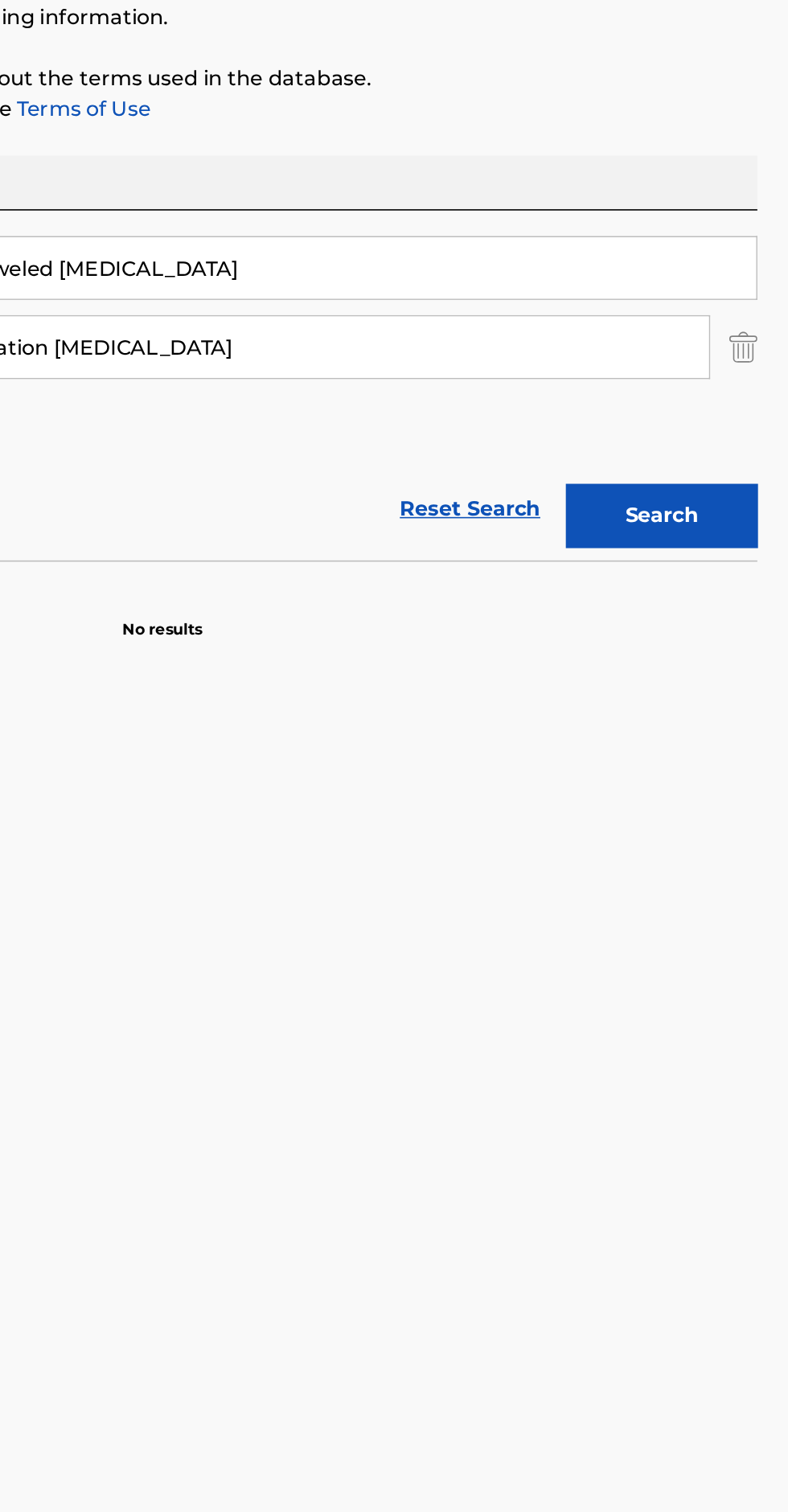
type input "Extermination [MEDICAL_DATA]"
click at [709, 528] on button "Search" at bounding box center [709, 526] width 121 height 41
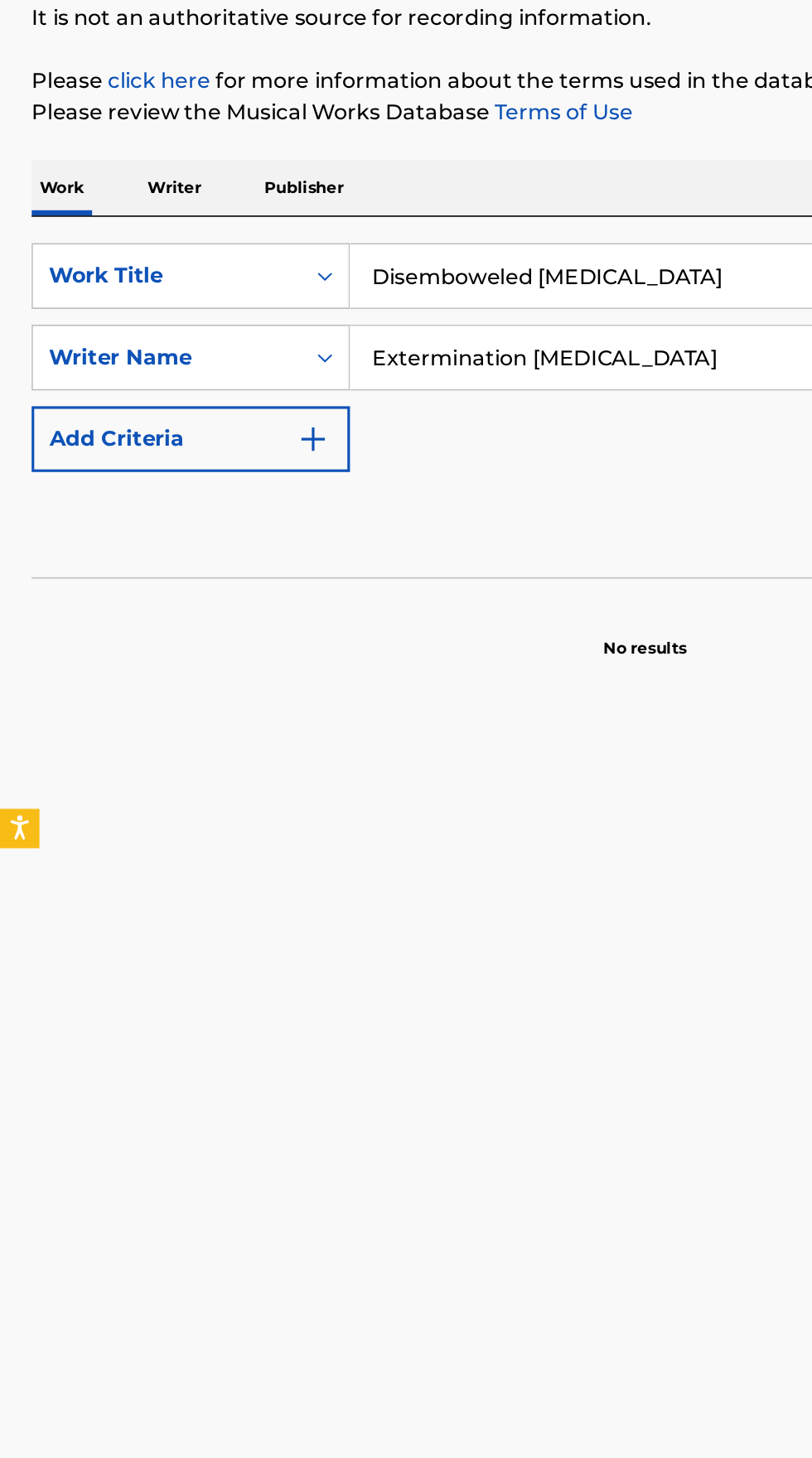
click at [111, 310] on p "Writer" at bounding box center [110, 325] width 44 height 35
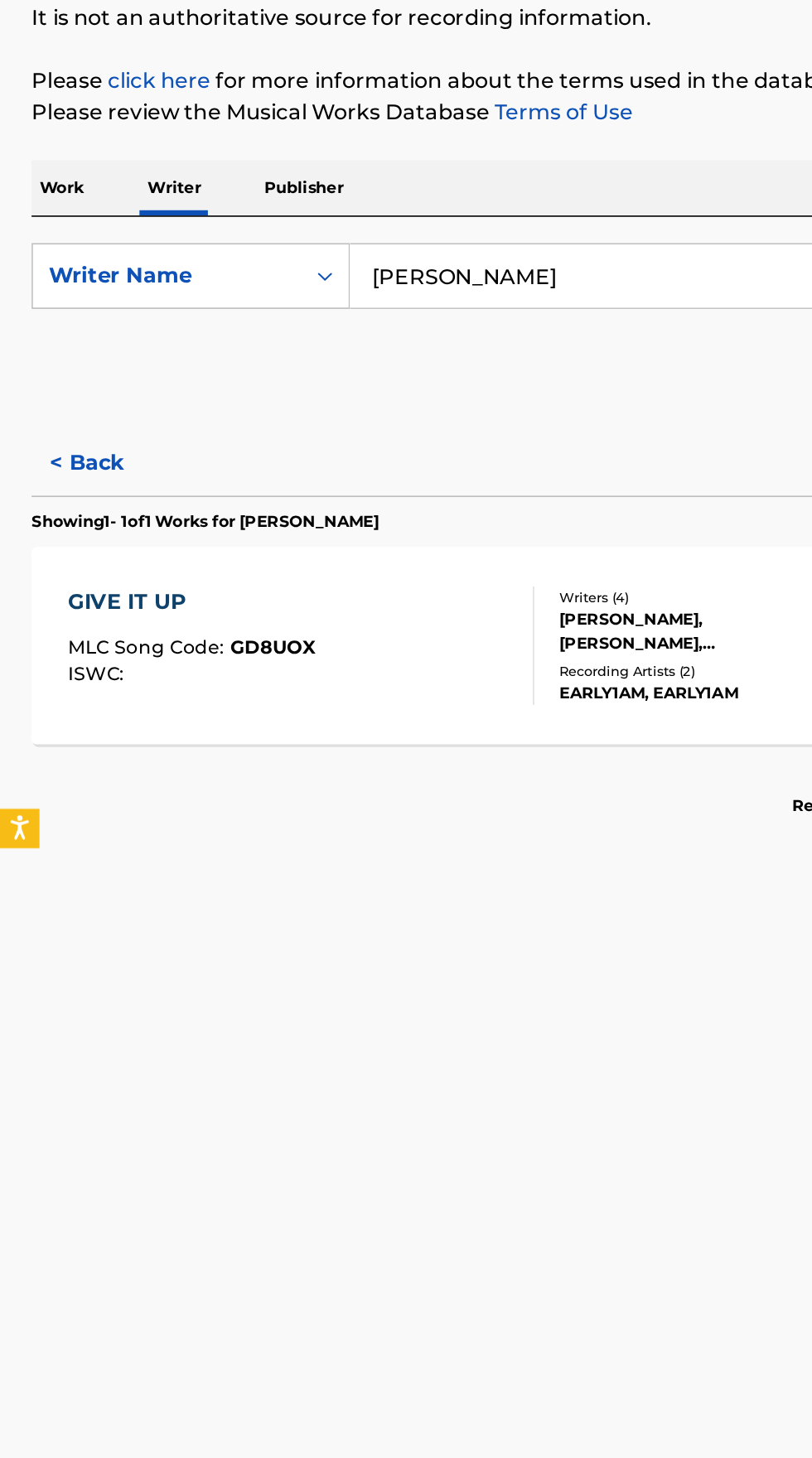
click at [402, 388] on input "[PERSON_NAME]" at bounding box center [505, 381] width 571 height 40
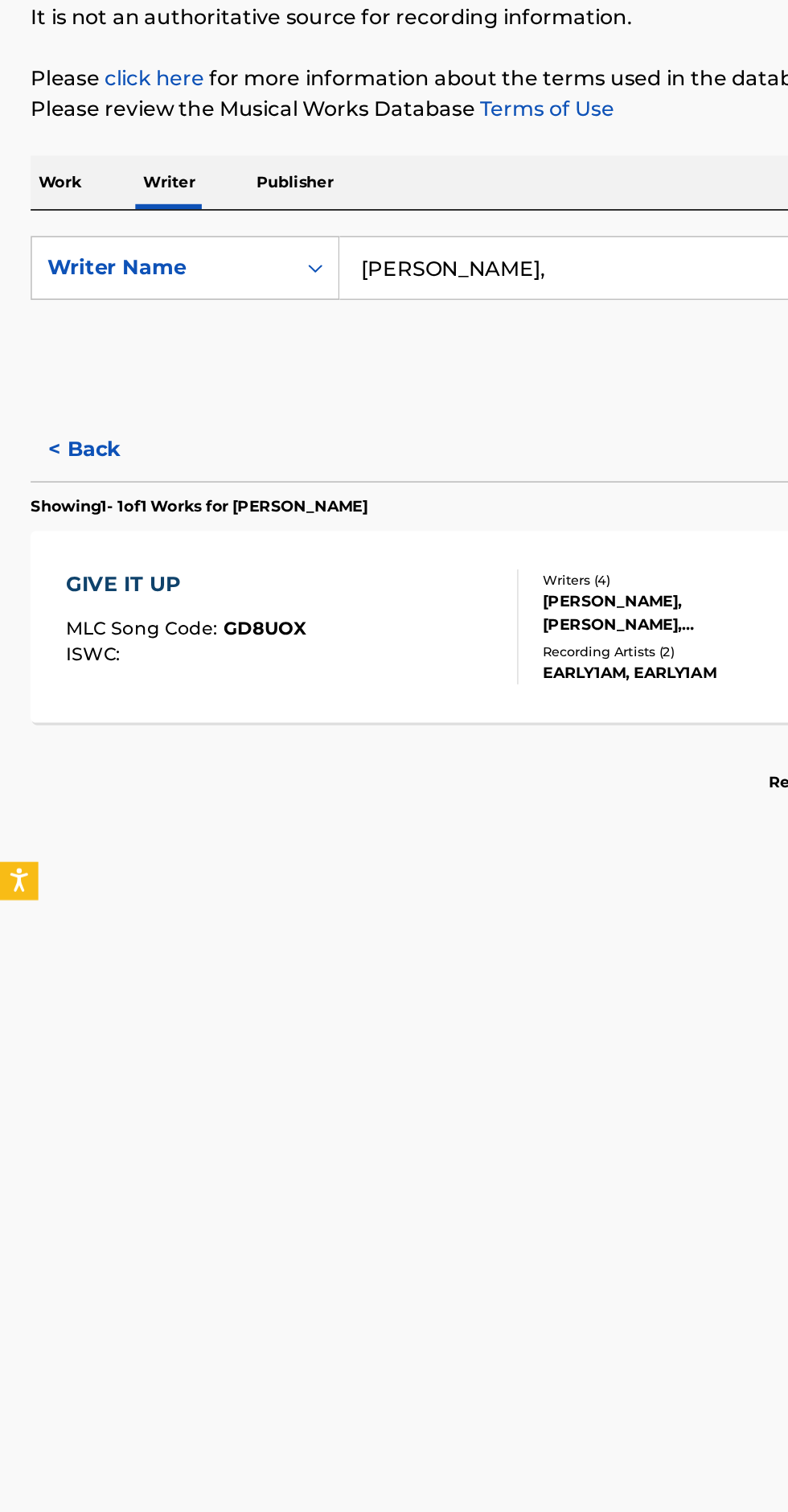
type input "[PERSON_NAME]"
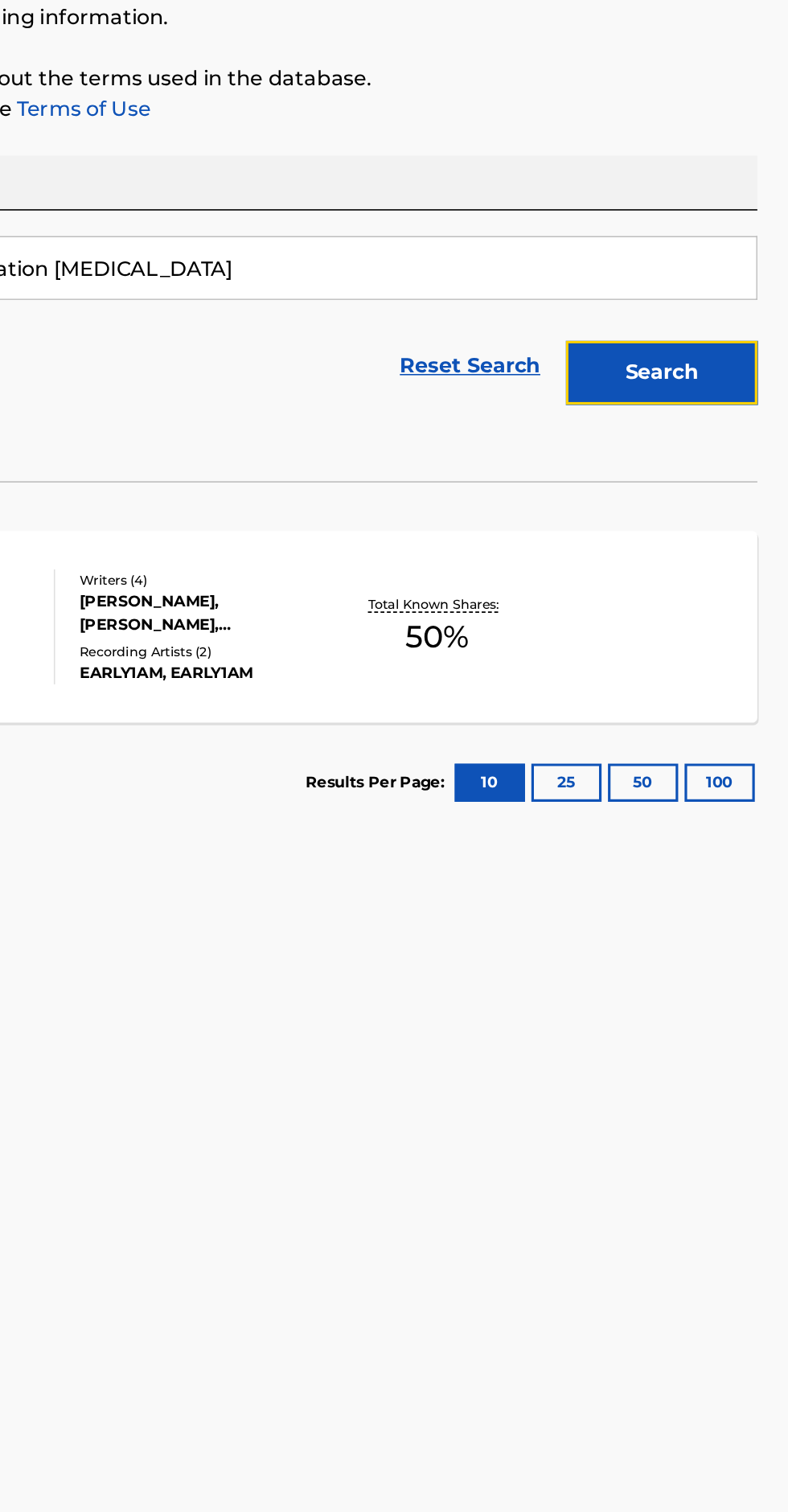
click at [730, 438] on button "Search" at bounding box center [709, 436] width 121 height 41
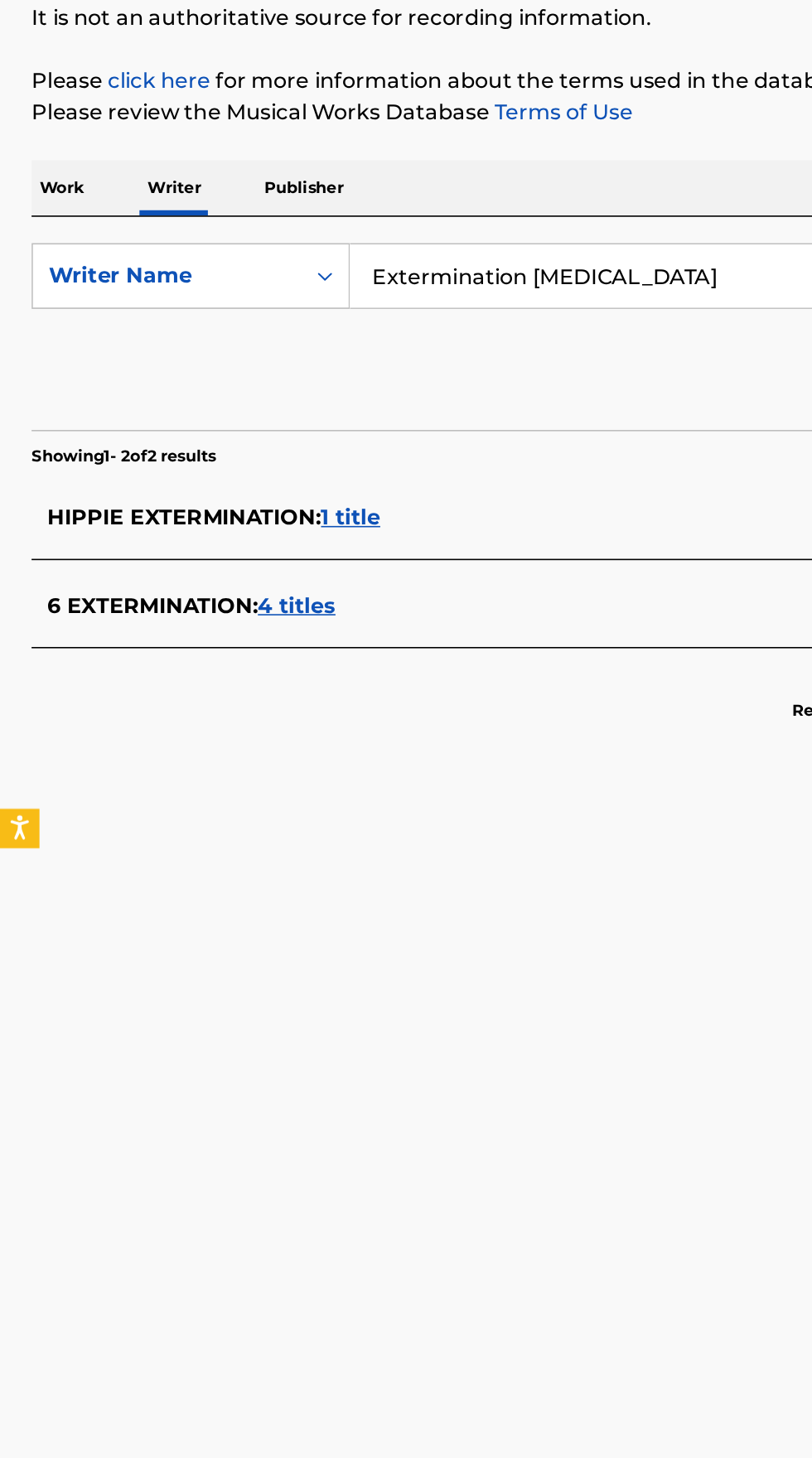
click at [475, 379] on input "Extermination [MEDICAL_DATA]" at bounding box center [505, 381] width 571 height 40
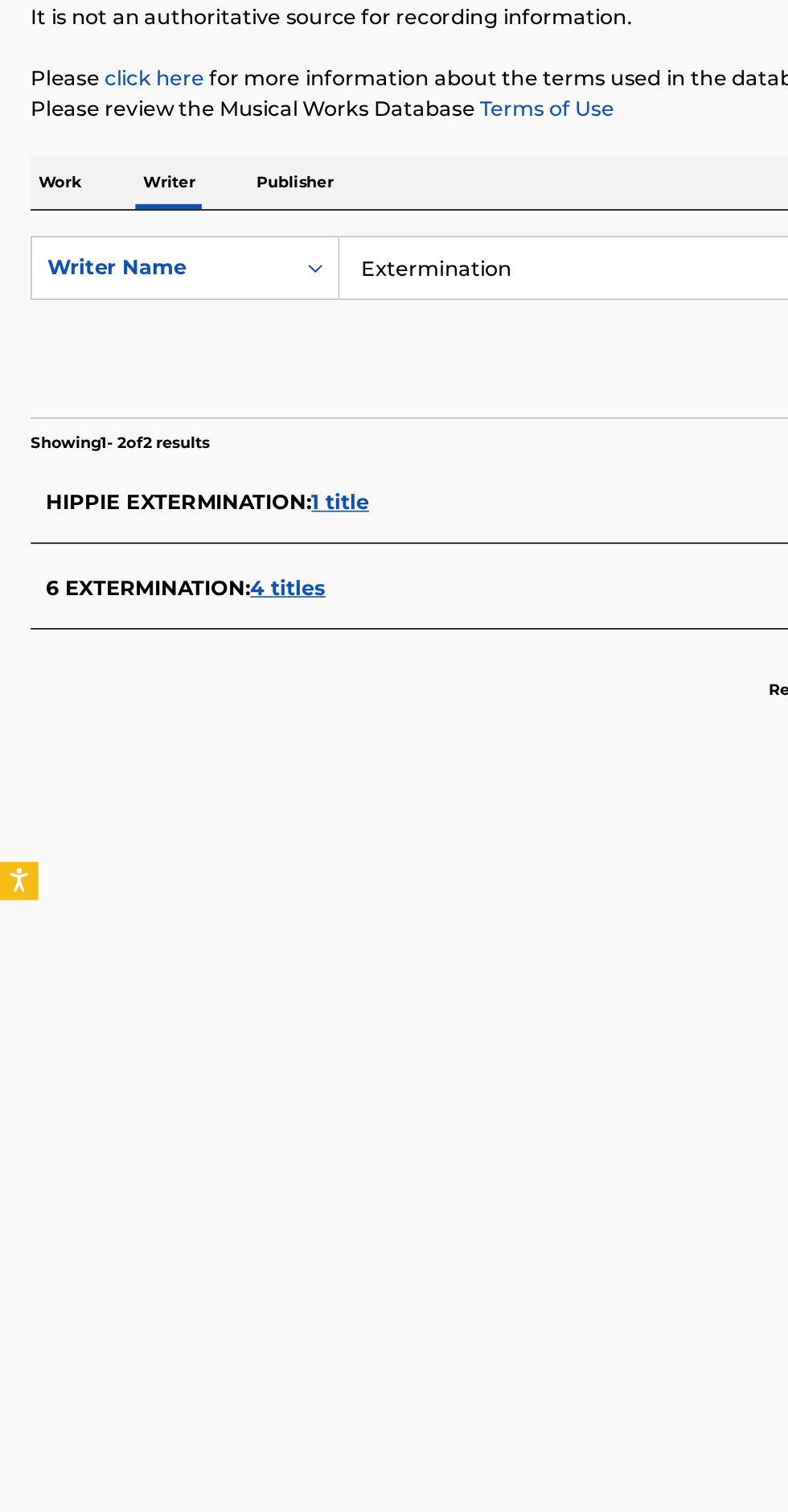
type input "Extermination"
type input "Art [PERSON_NAME]"
click at [648, 416] on button "Search" at bounding box center [709, 436] width 121 height 41
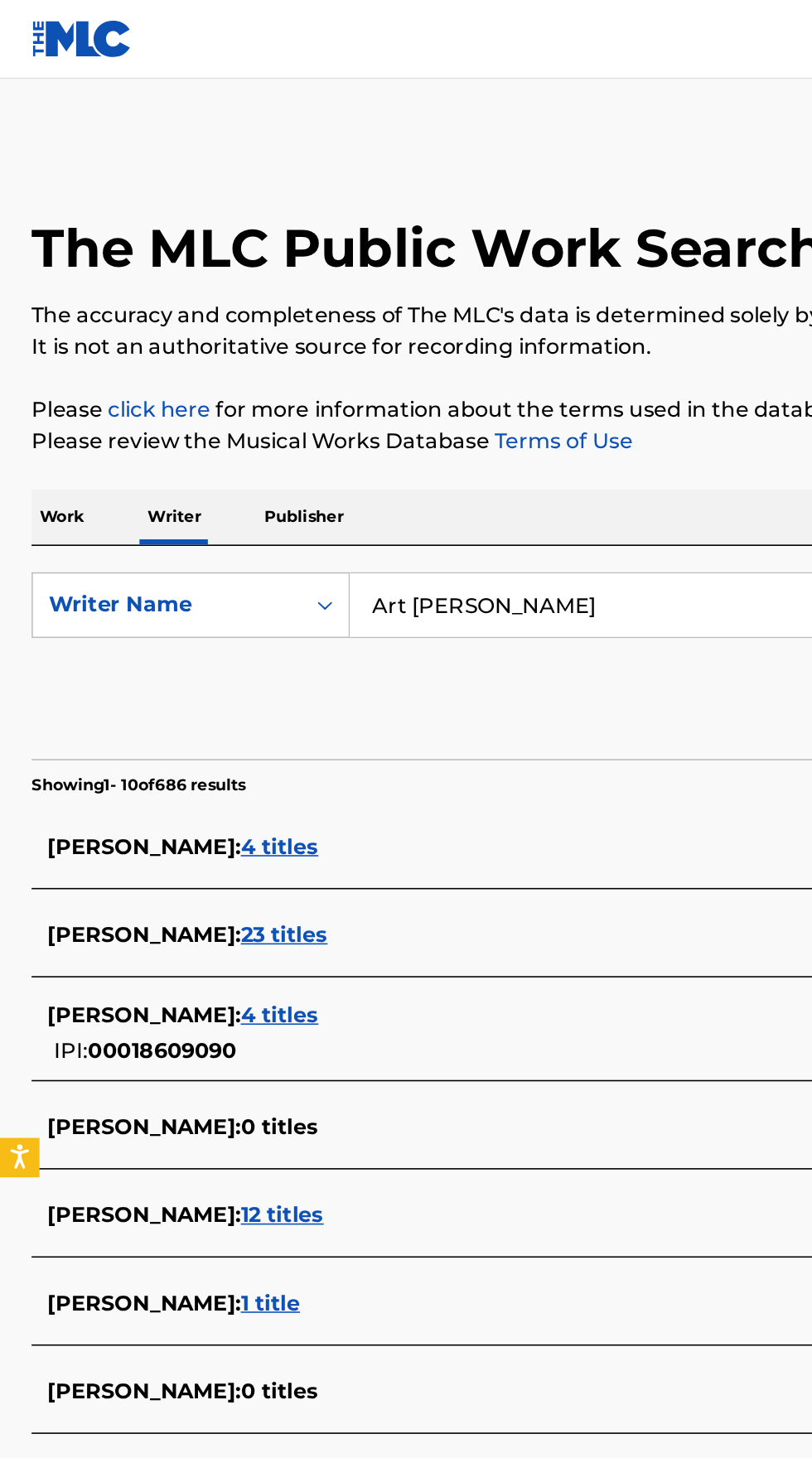
click at [351, 374] on input "Art [PERSON_NAME]" at bounding box center [505, 381] width 571 height 40
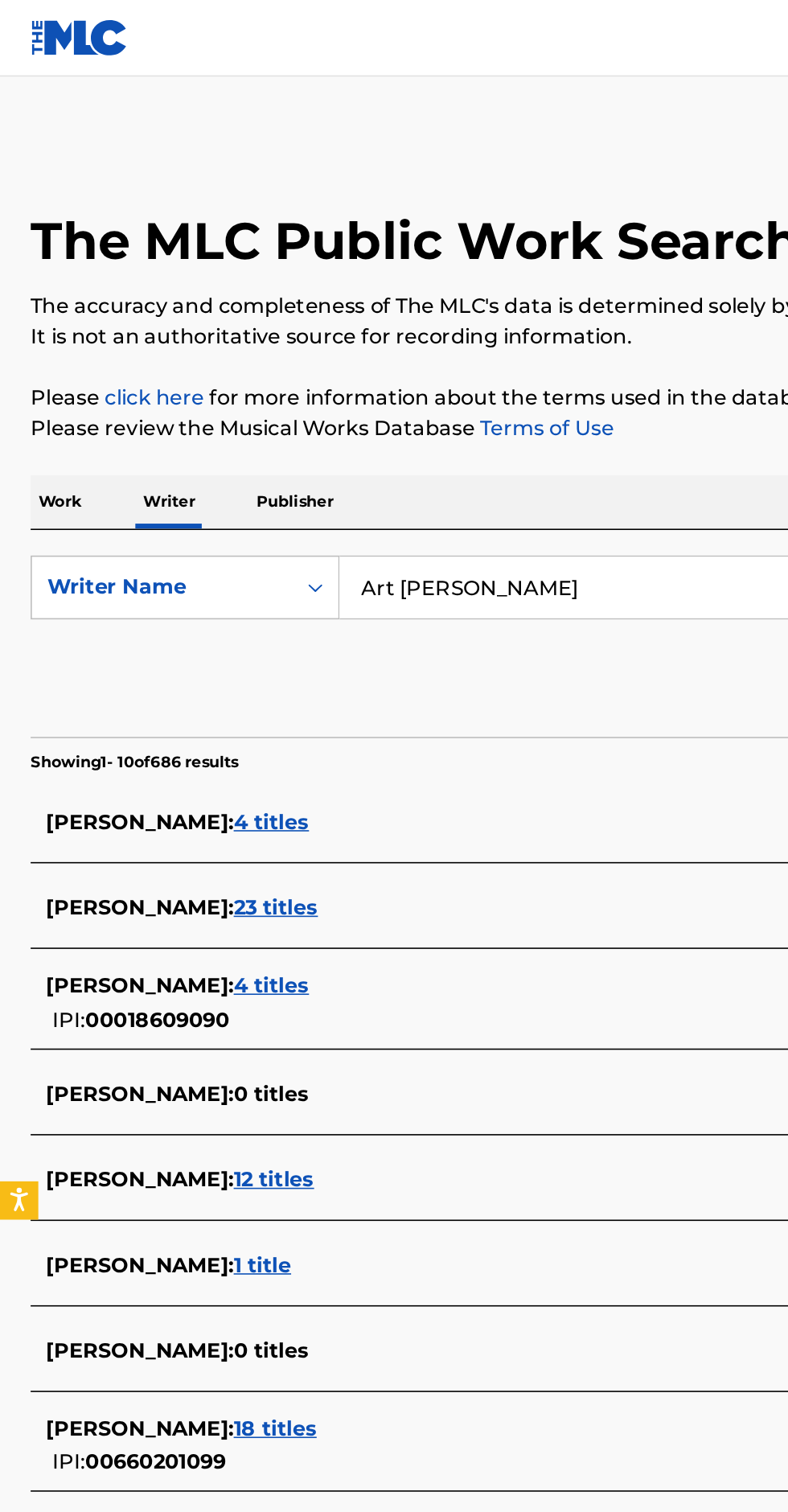
click at [39, 316] on p "Work" at bounding box center [37, 316] width 37 height 34
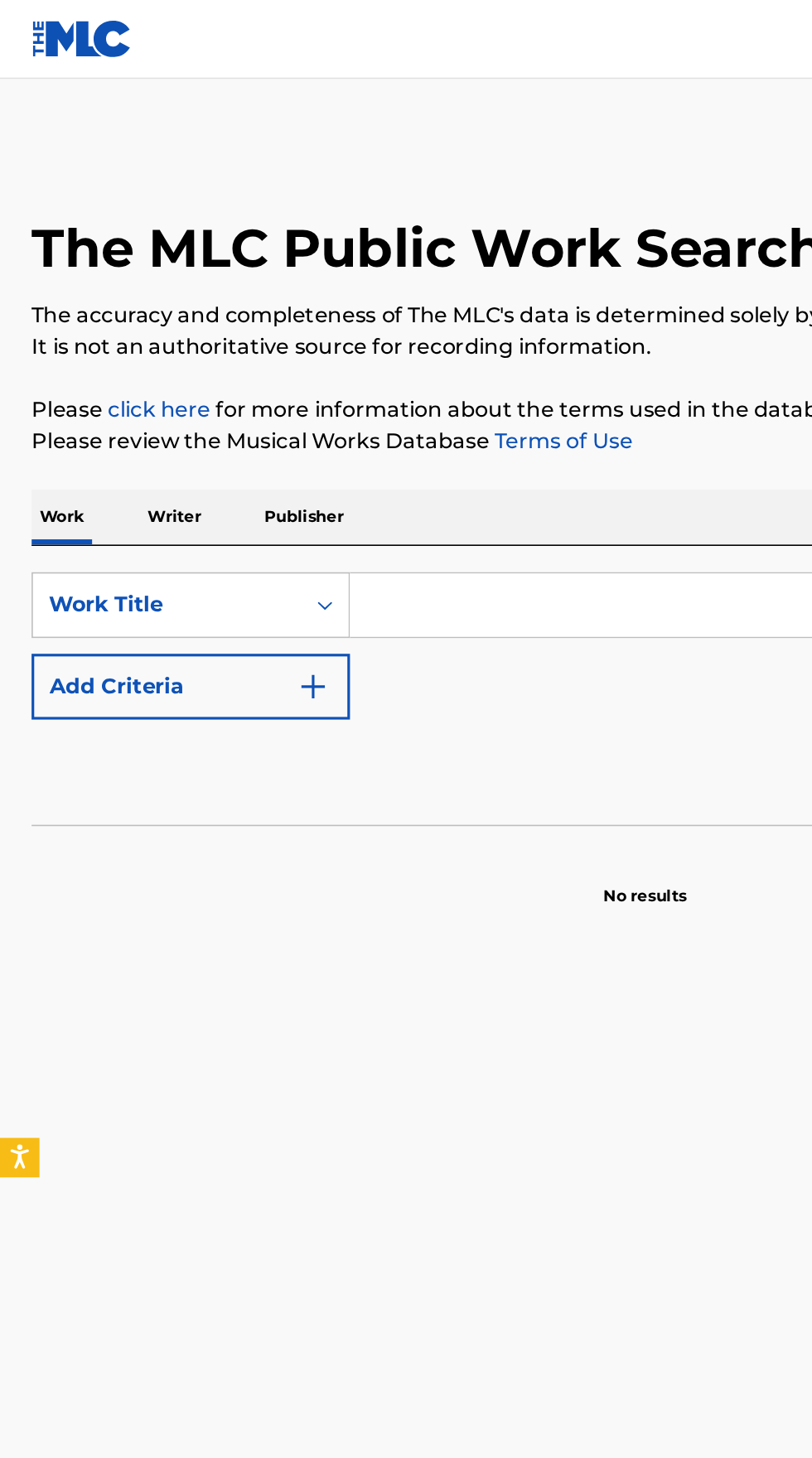
click at [314, 380] on input "Search Form" at bounding box center [505, 381] width 571 height 40
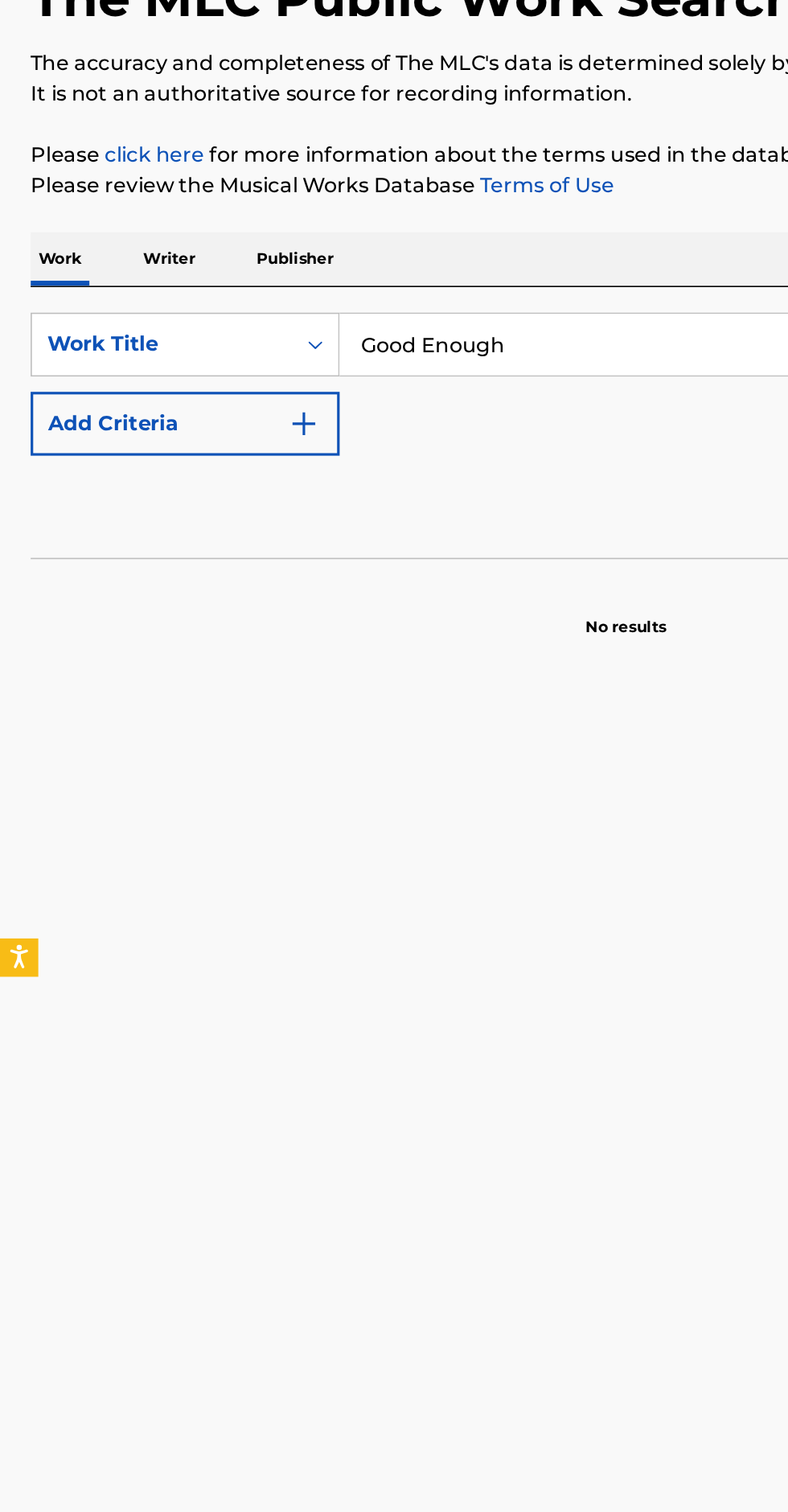
type input "Good Enough"
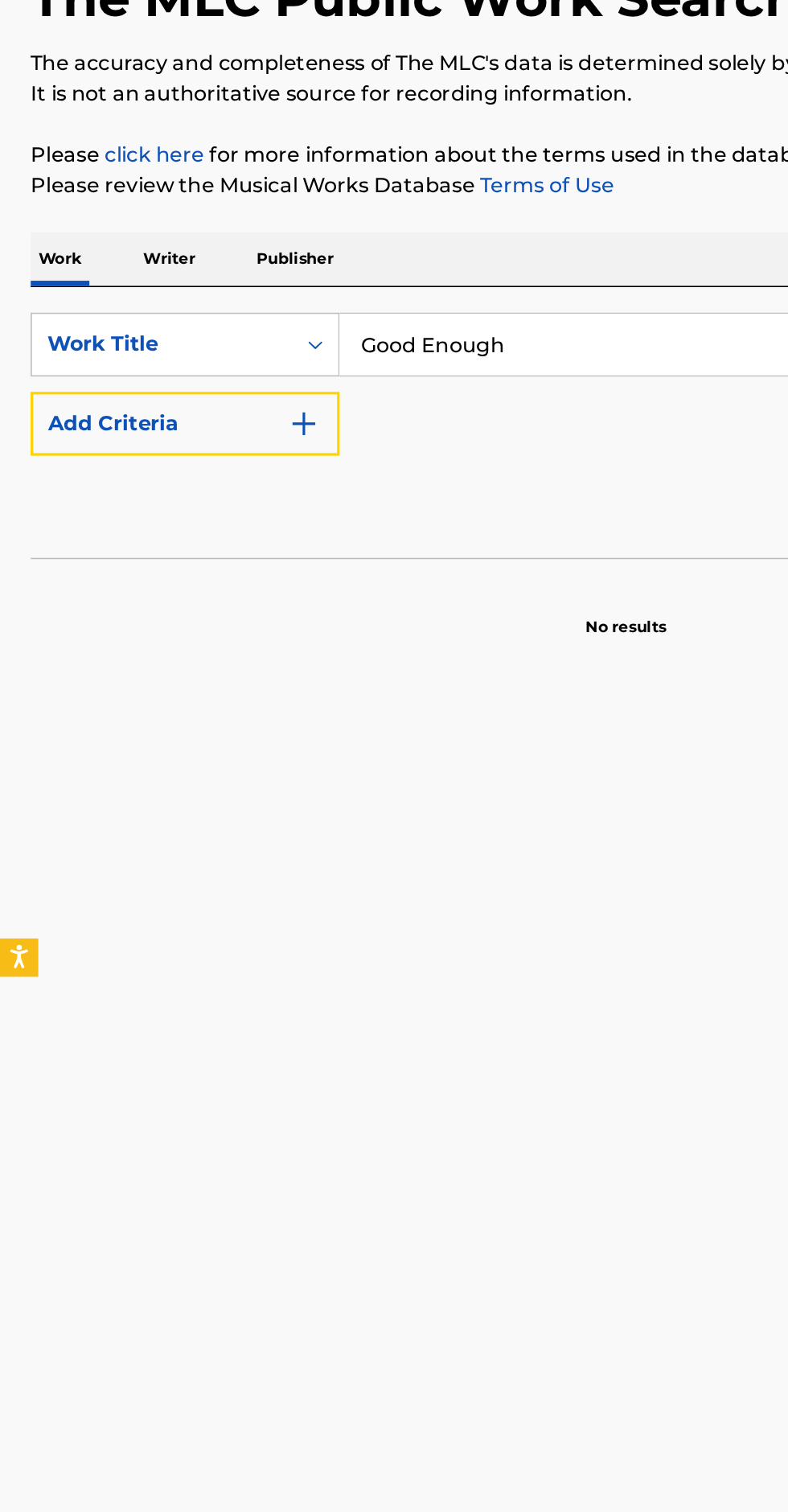
click at [187, 407] on button "Add Criteria" at bounding box center [116, 419] width 194 height 41
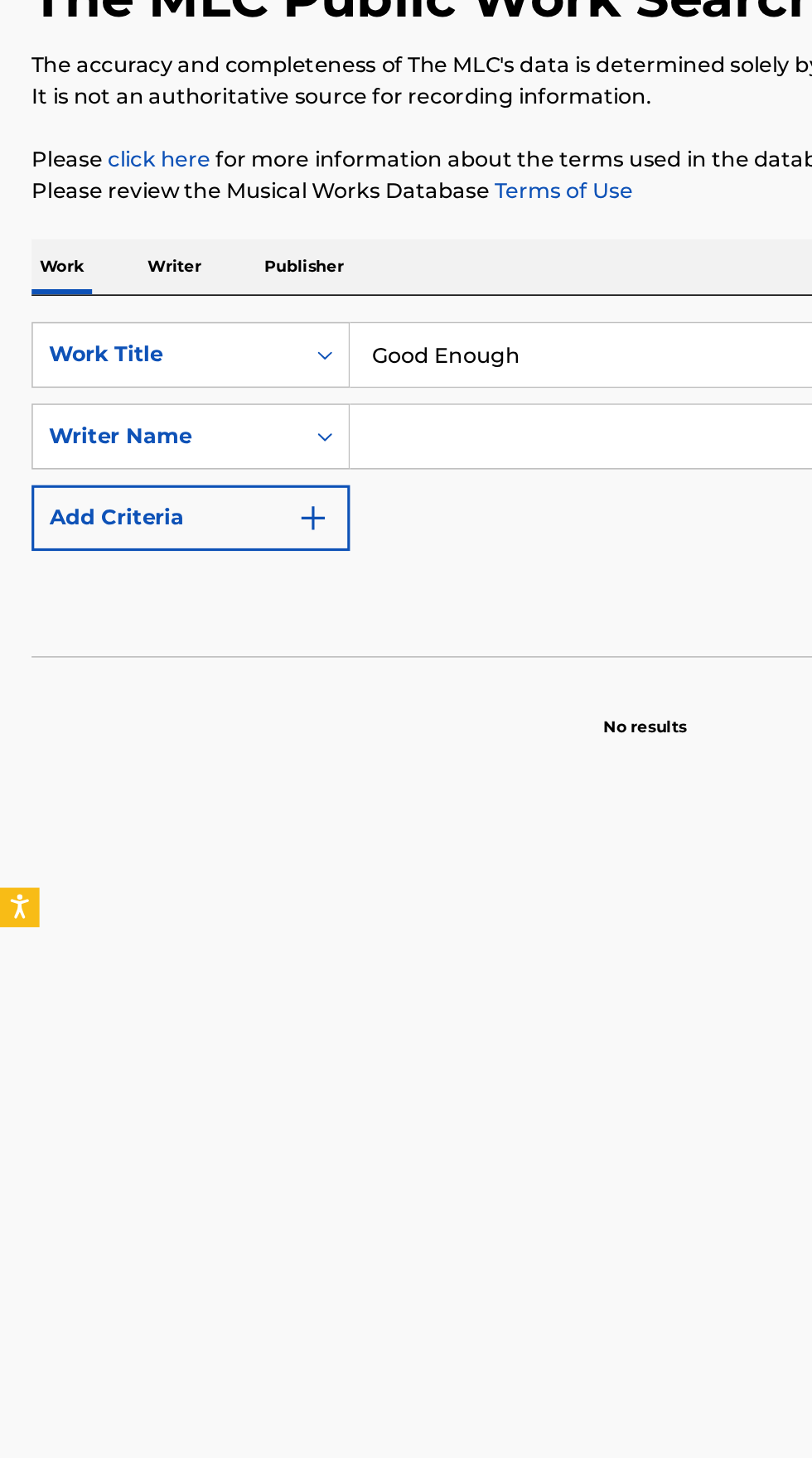
click at [361, 426] on input "Search Form" at bounding box center [490, 432] width 540 height 40
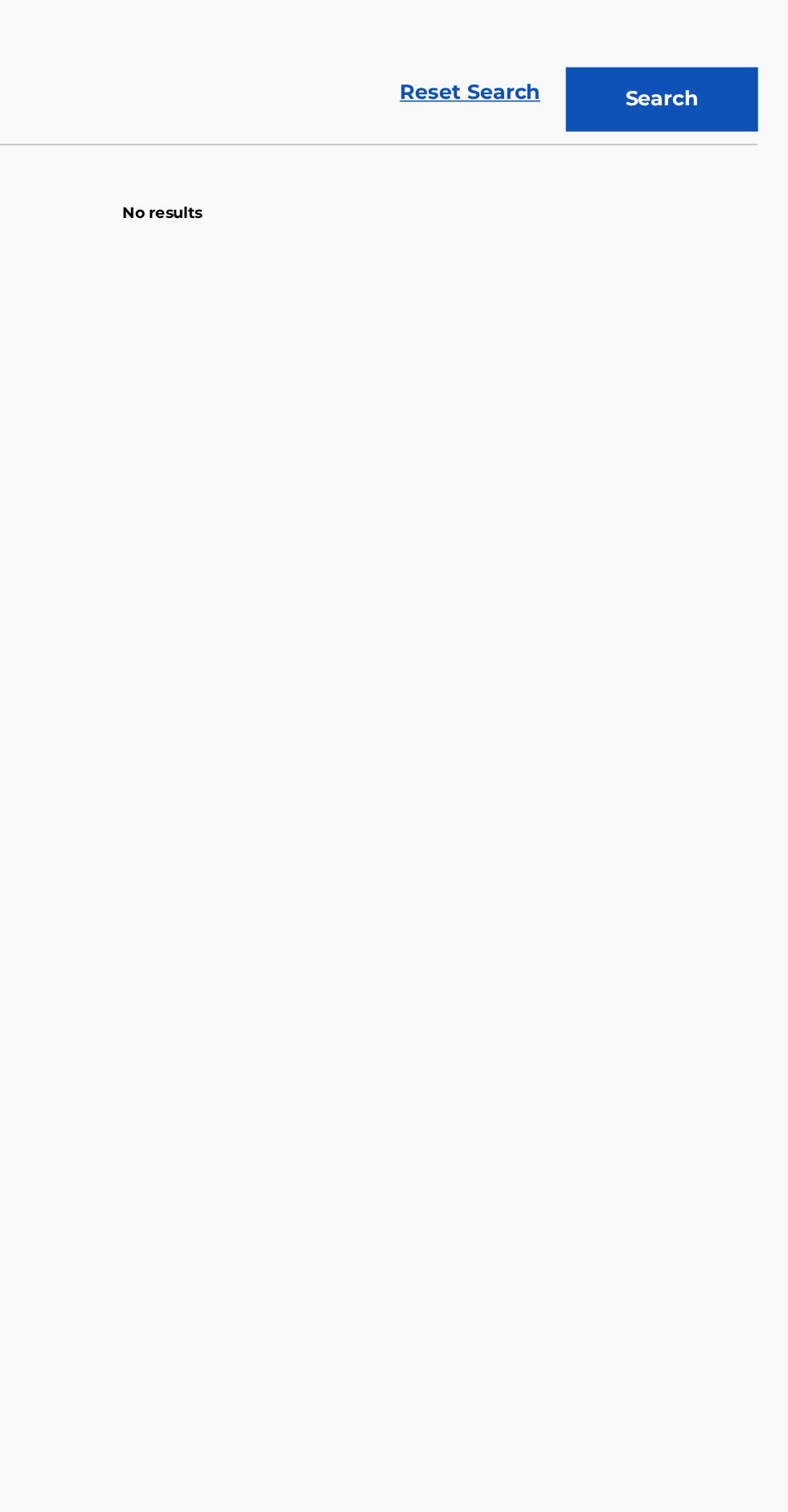
type input "[PERSON_NAME]"
click at [700, 528] on button "Search" at bounding box center [709, 526] width 121 height 41
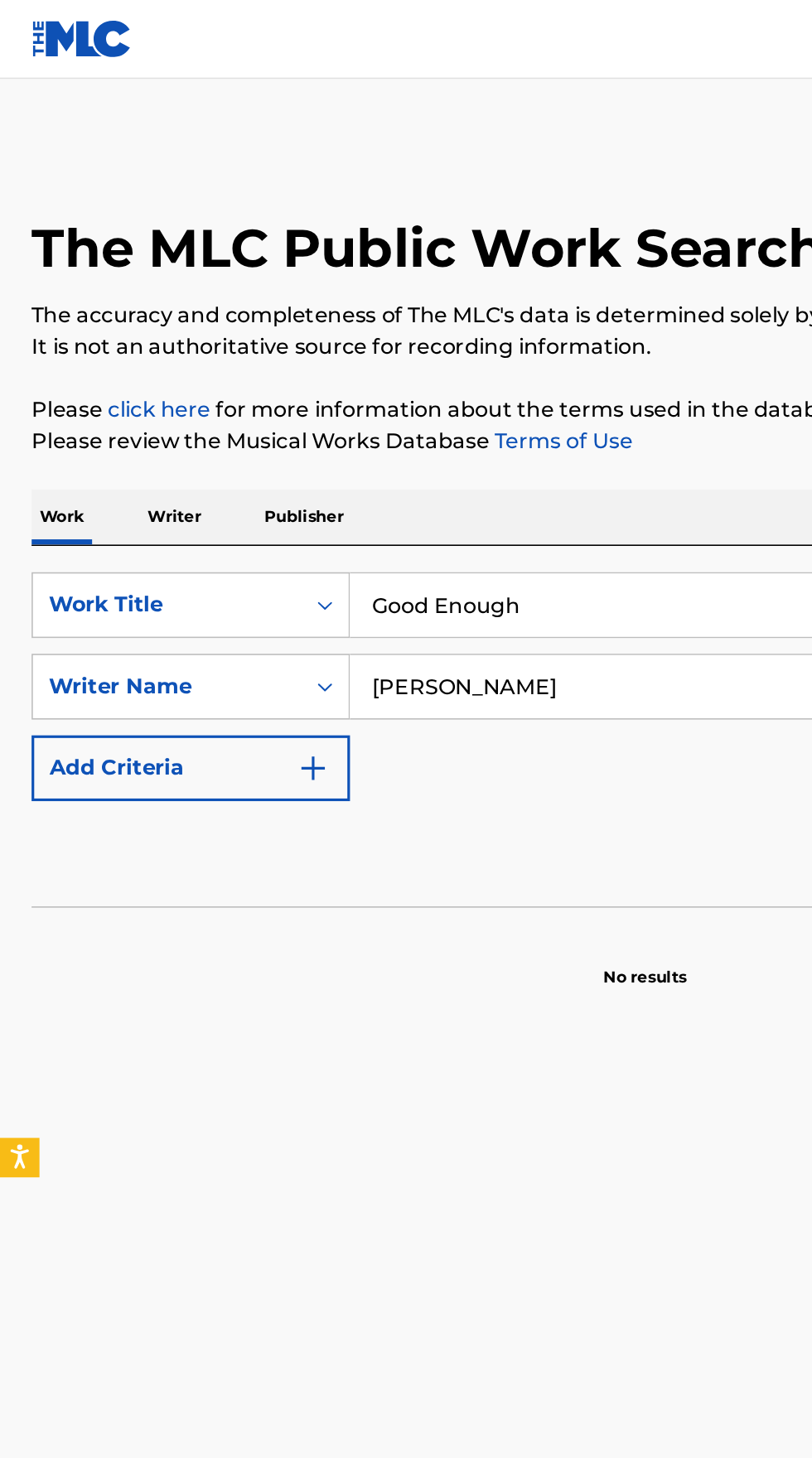
click at [112, 324] on p "Writer" at bounding box center [110, 325] width 44 height 35
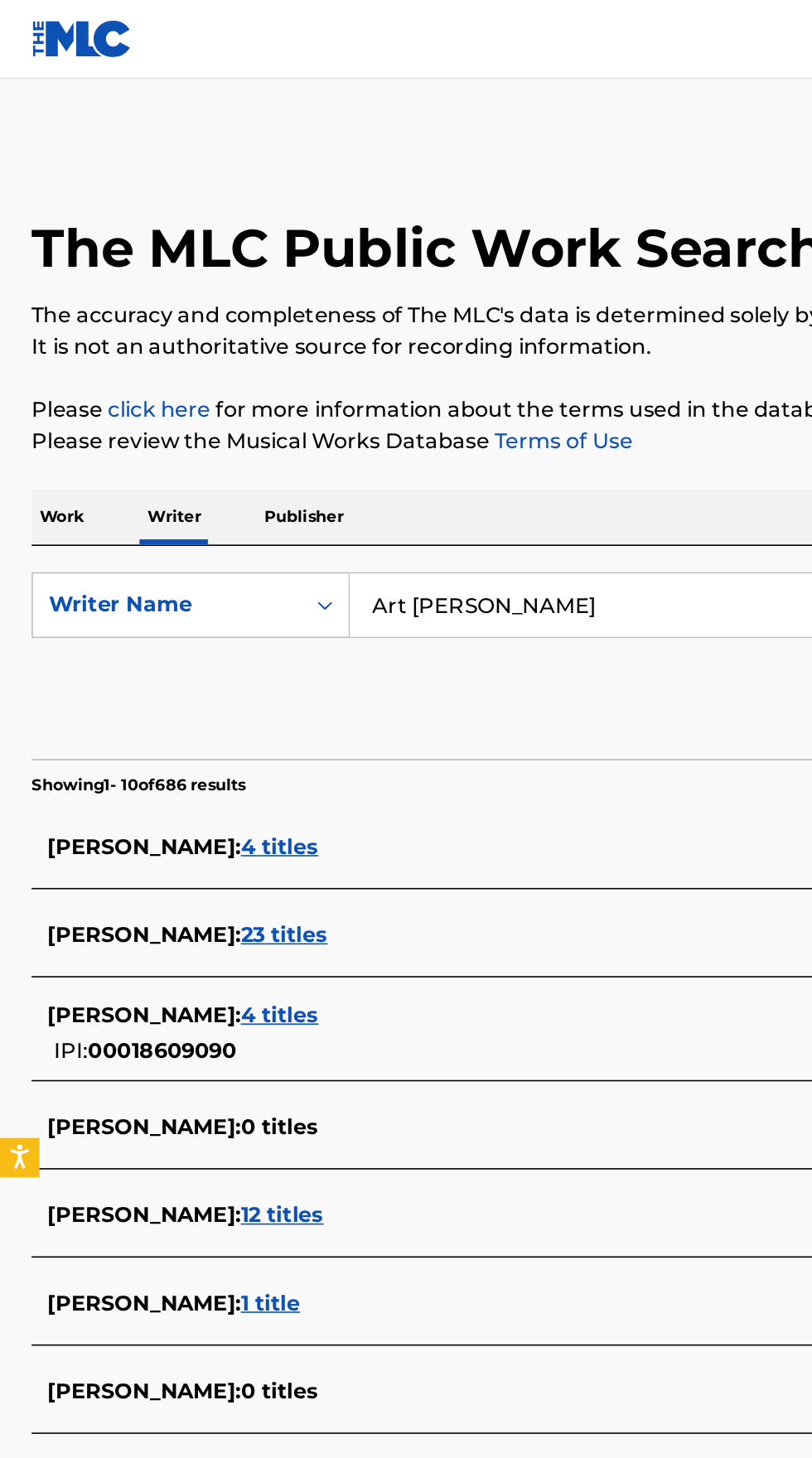
click at [372, 386] on input "Art [PERSON_NAME]" at bounding box center [505, 381] width 571 height 40
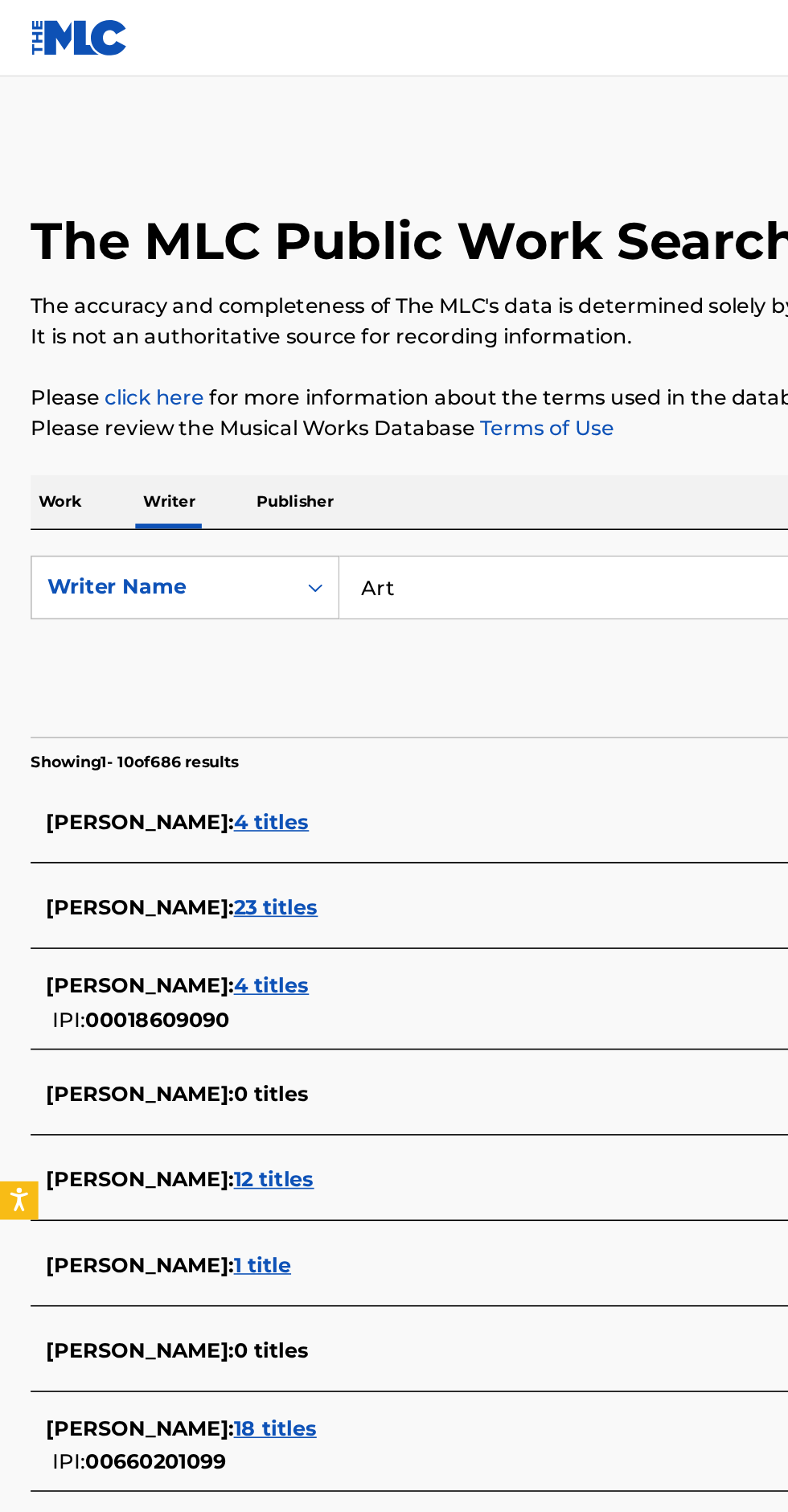
type input "Art"
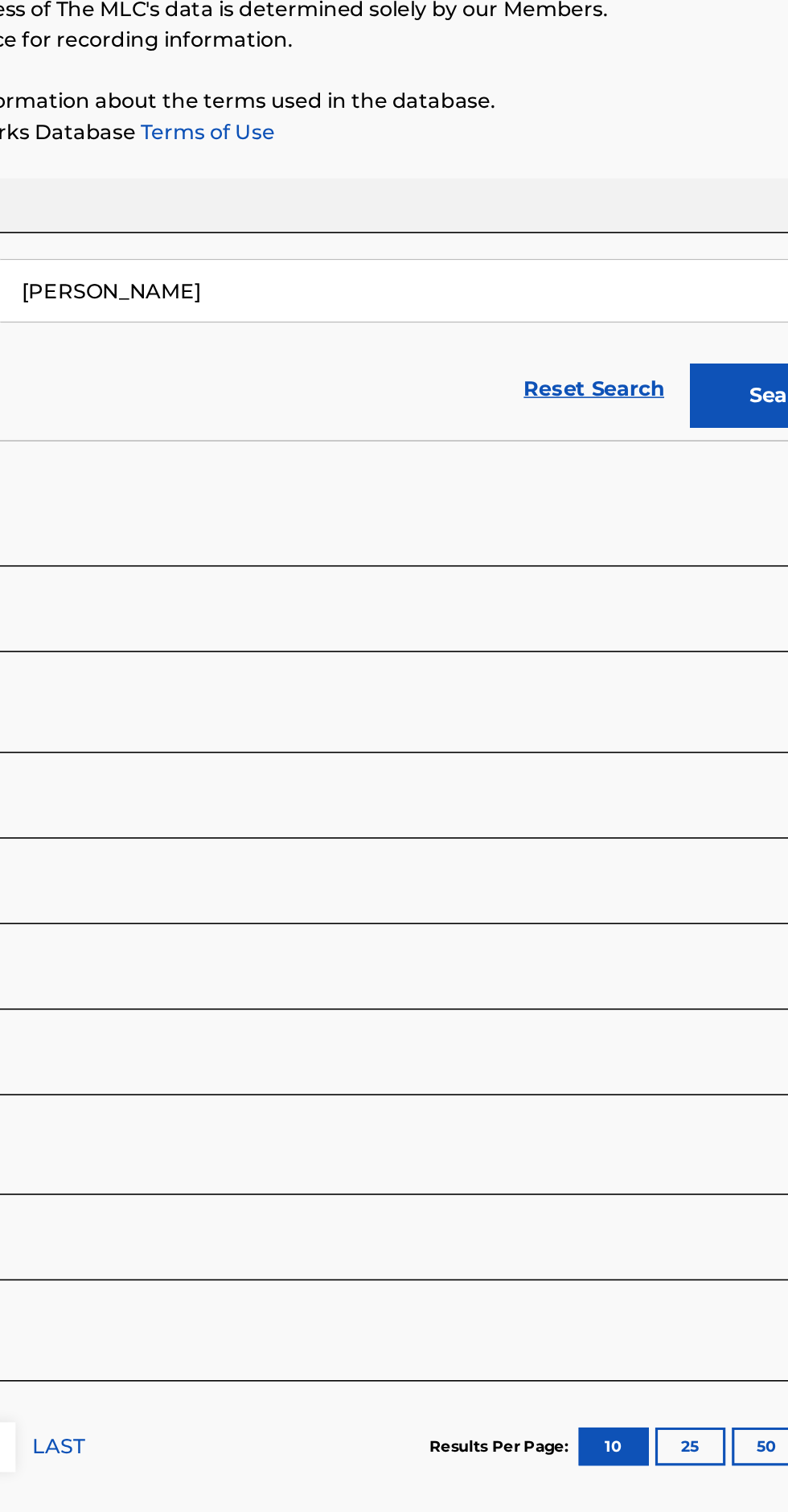
type input "[PERSON_NAME]"
click at [675, 444] on button "Search" at bounding box center [709, 436] width 121 height 41
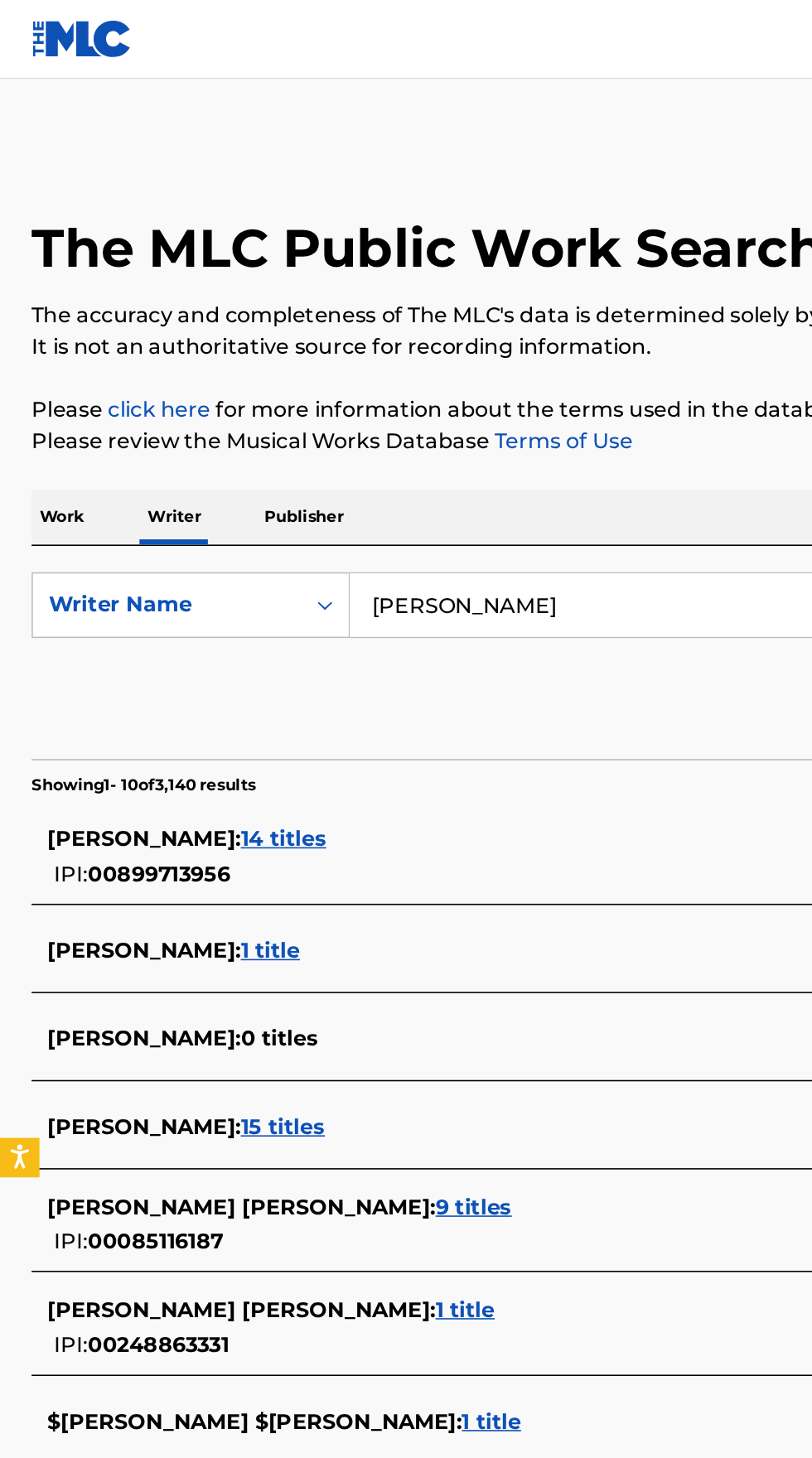
click at [350, 363] on input "[PERSON_NAME]" at bounding box center [505, 381] width 571 height 40
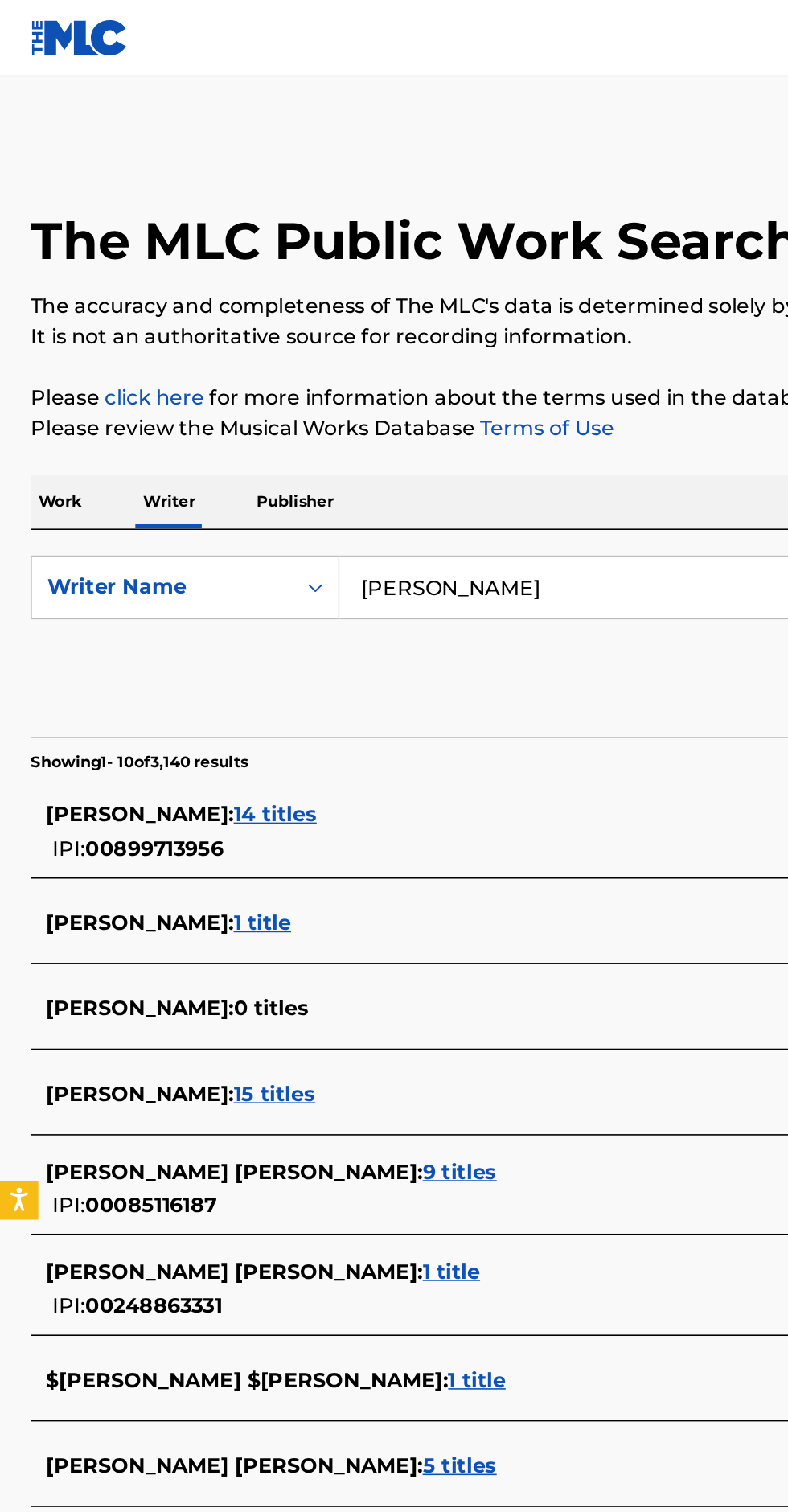
click at [40, 316] on p "Work" at bounding box center [37, 316] width 37 height 34
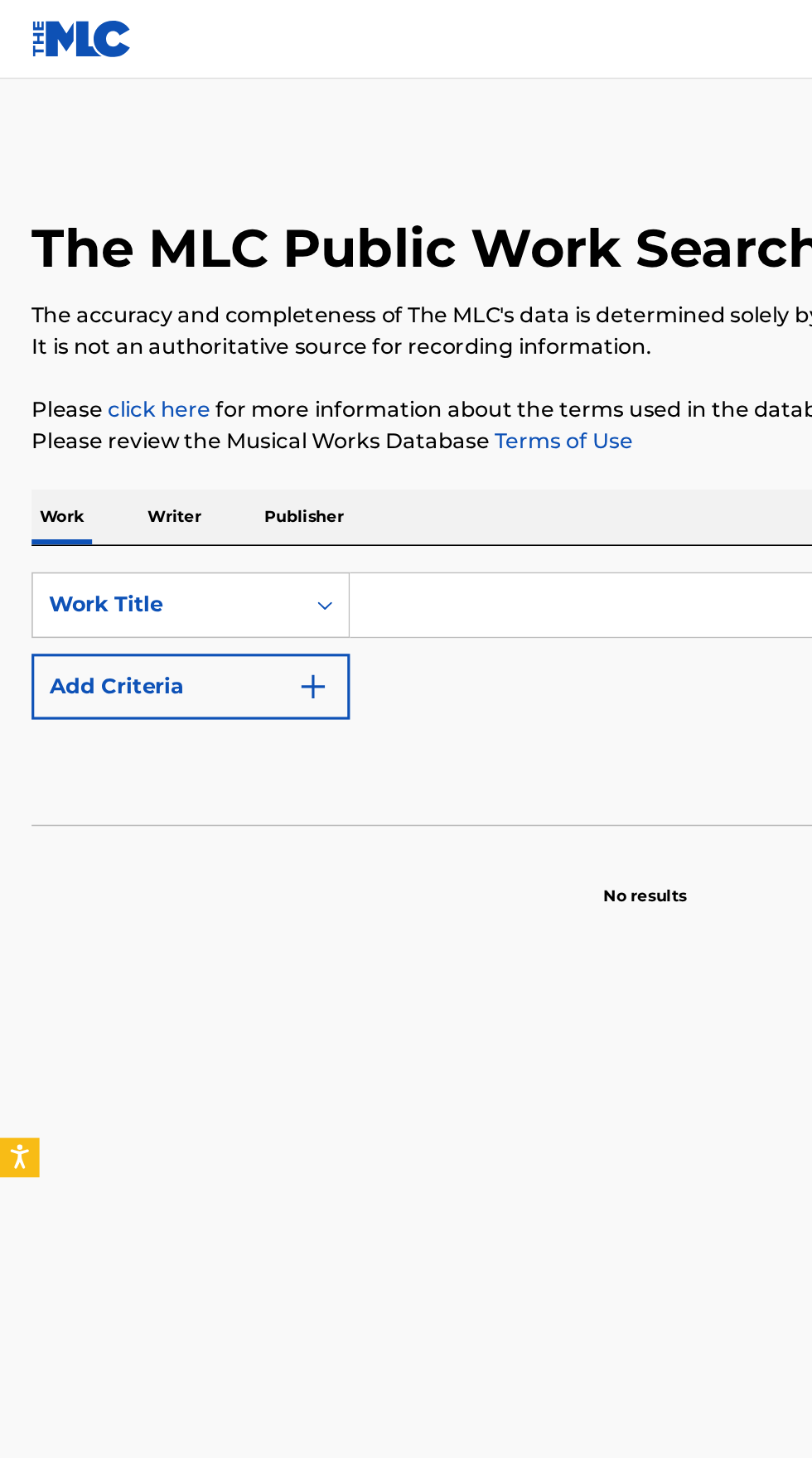
click at [329, 376] on input "Search Form" at bounding box center [505, 381] width 571 height 40
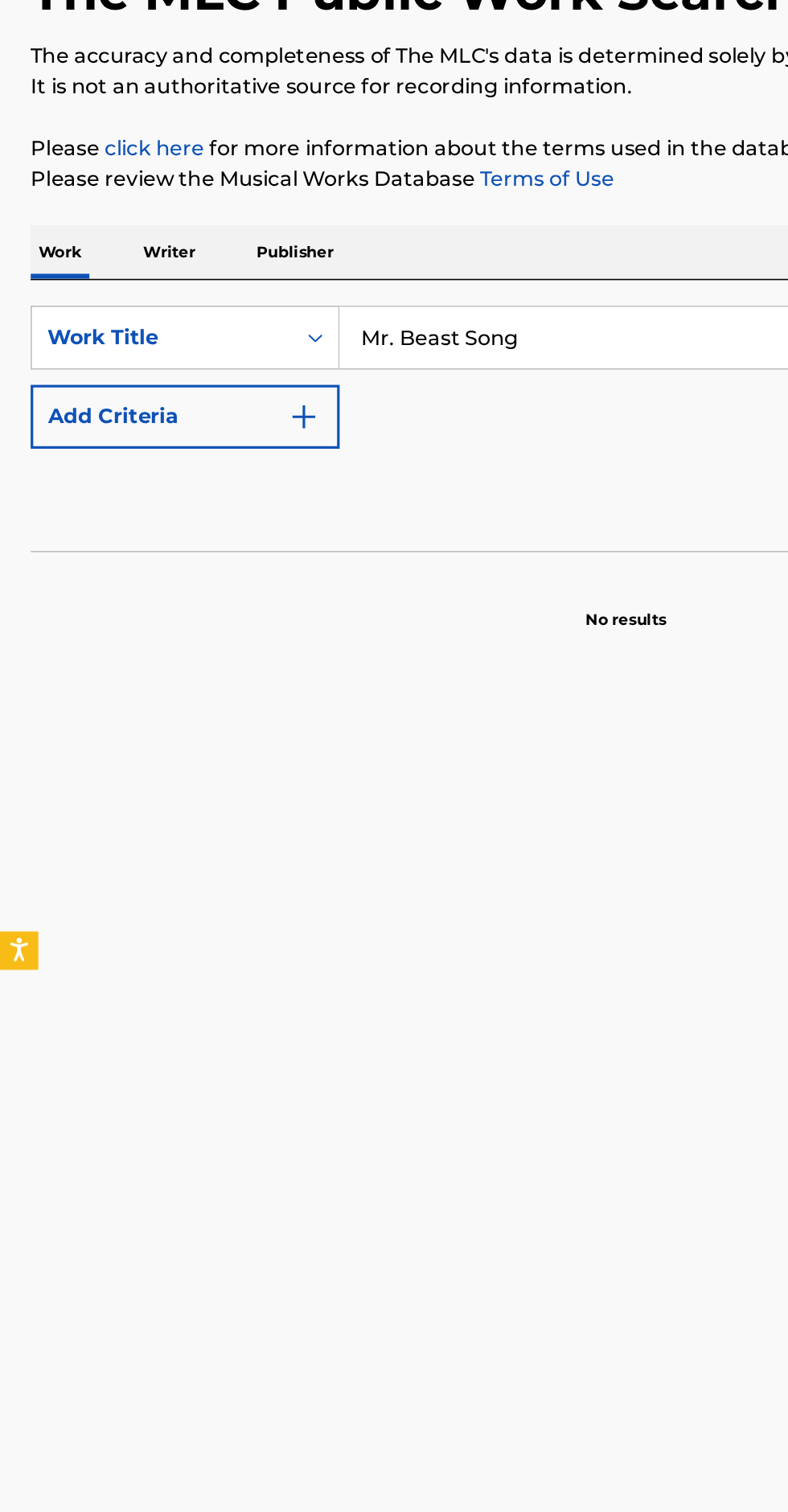
type input "Mr. Beast Song"
click at [199, 424] on img "Search Form" at bounding box center [191, 419] width 19 height 19
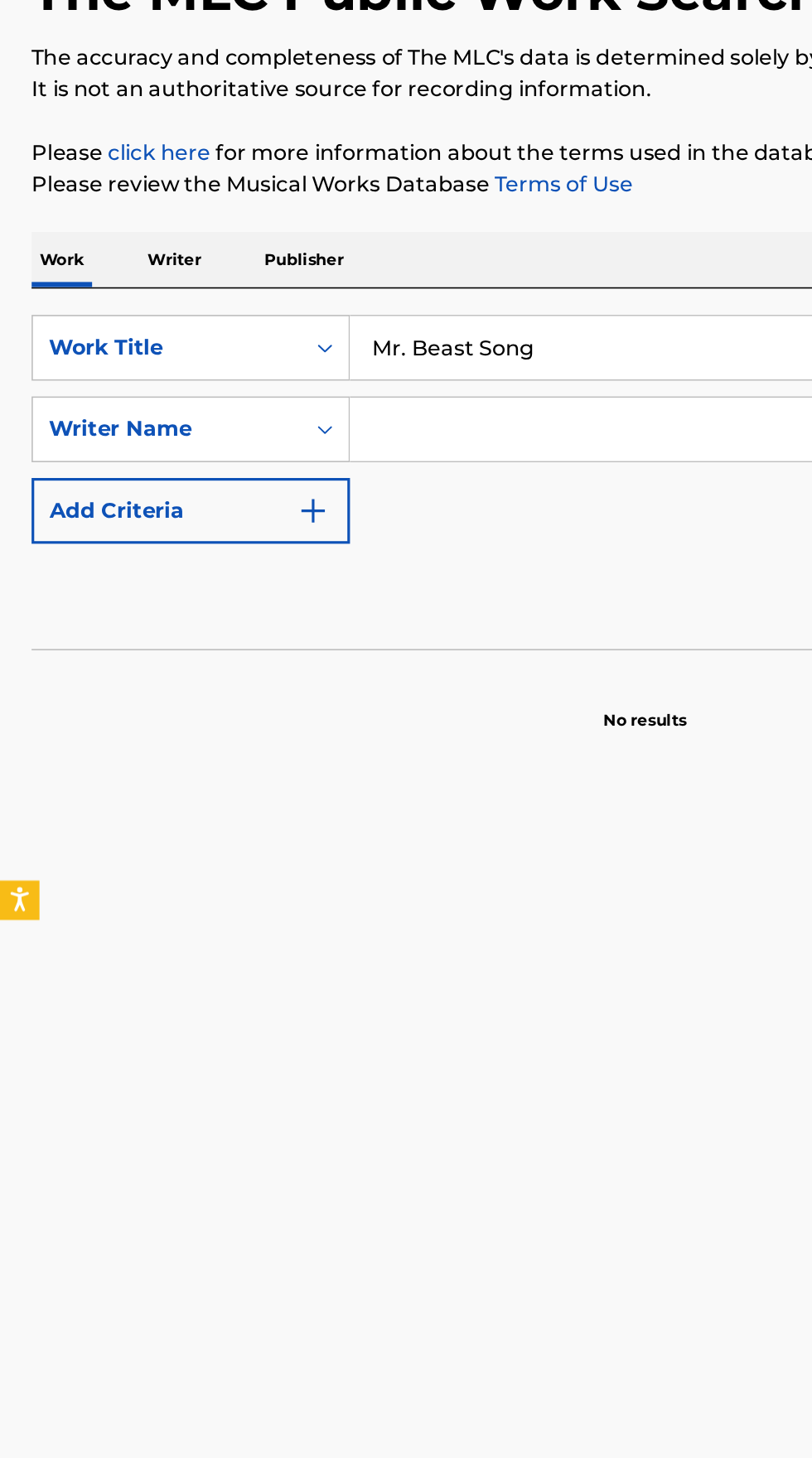
click at [356, 424] on input "Search Form" at bounding box center [490, 432] width 540 height 40
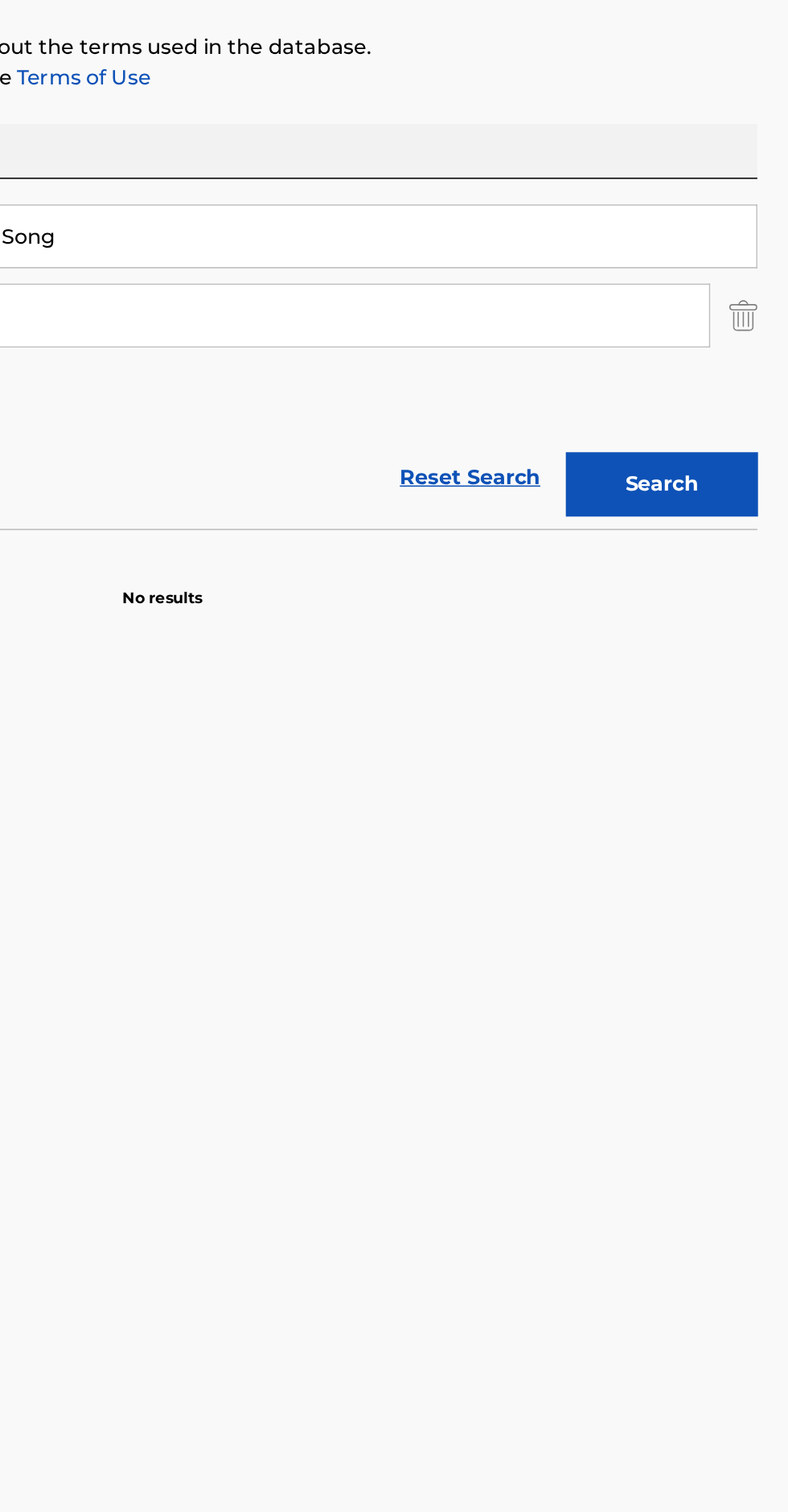
type input "MrBeast"
click at [718, 525] on button "Search" at bounding box center [709, 526] width 121 height 41
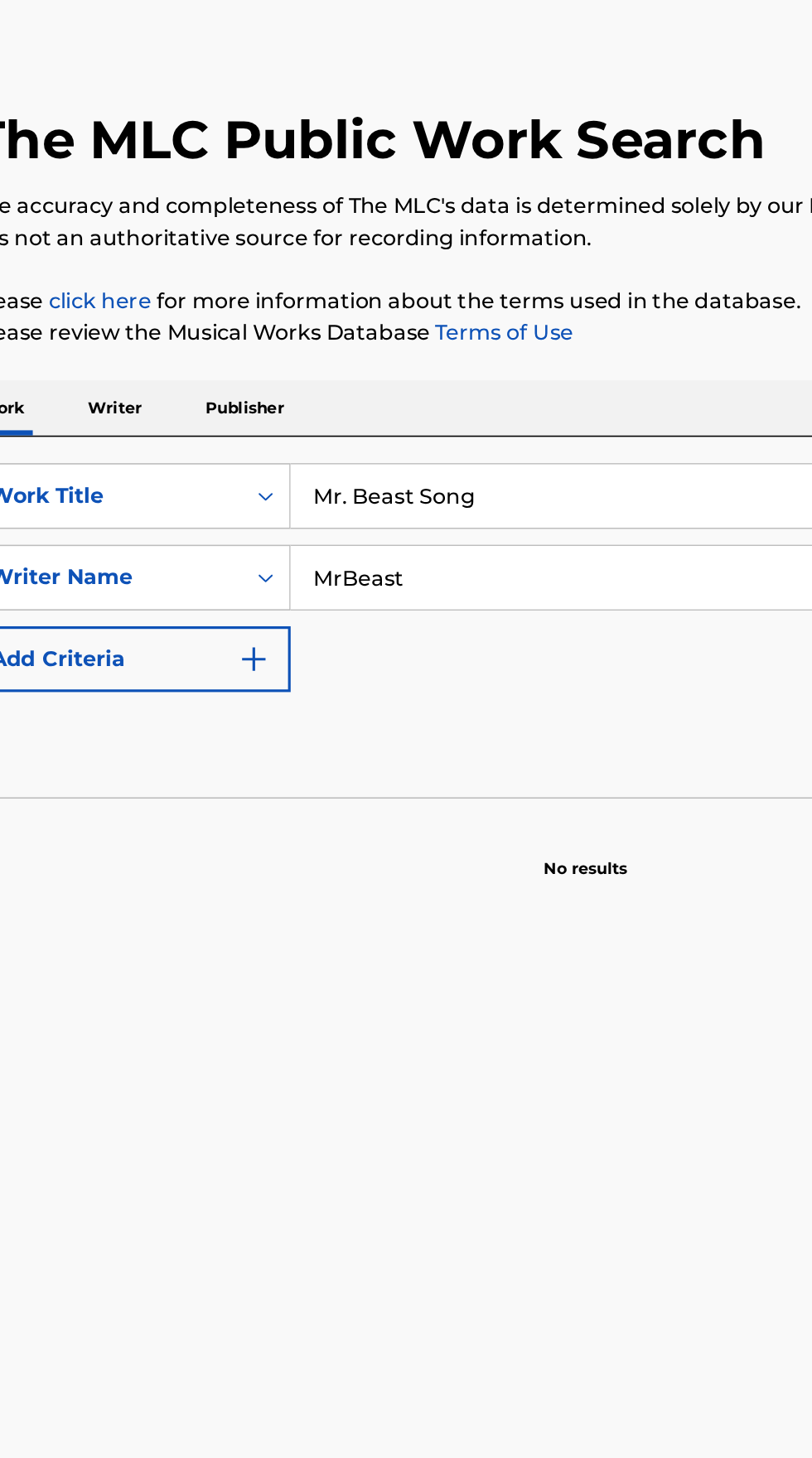
click at [373, 382] on input "Mr. Beast Song" at bounding box center [505, 381] width 571 height 40
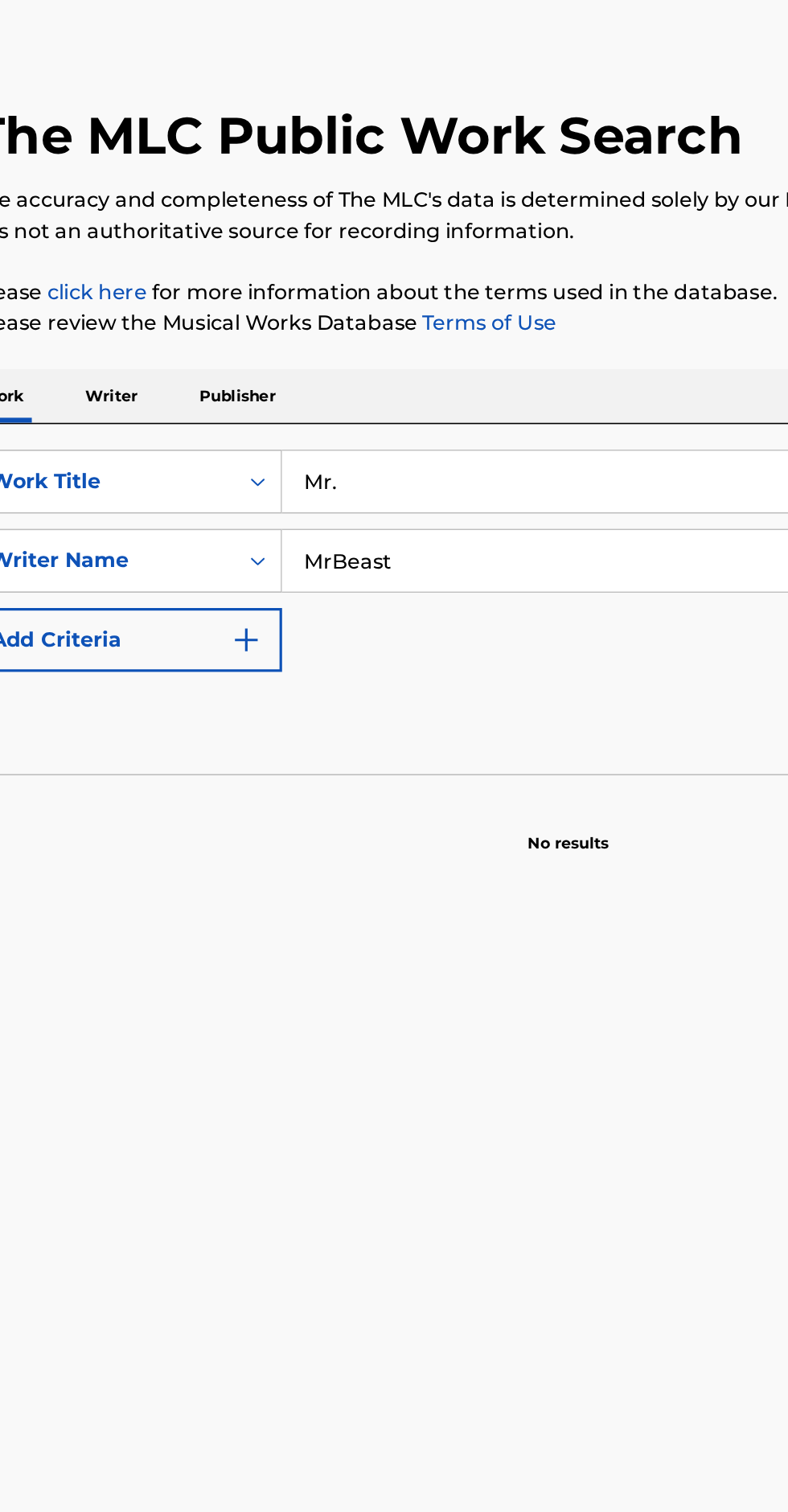
type input "Mr"
click at [124, 309] on p "Writer" at bounding box center [106, 316] width 42 height 34
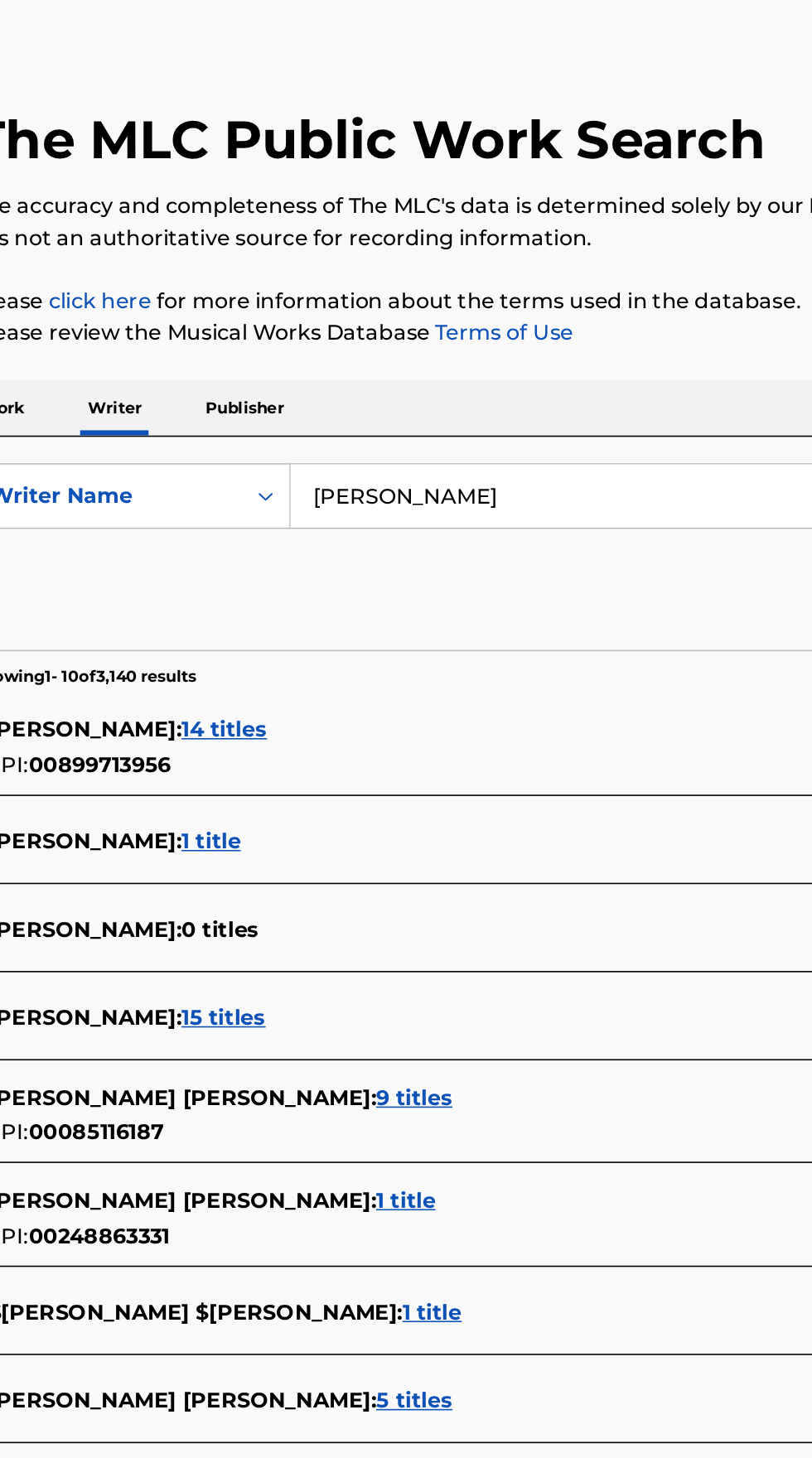
click at [368, 374] on input "[PERSON_NAME]" at bounding box center [505, 381] width 571 height 40
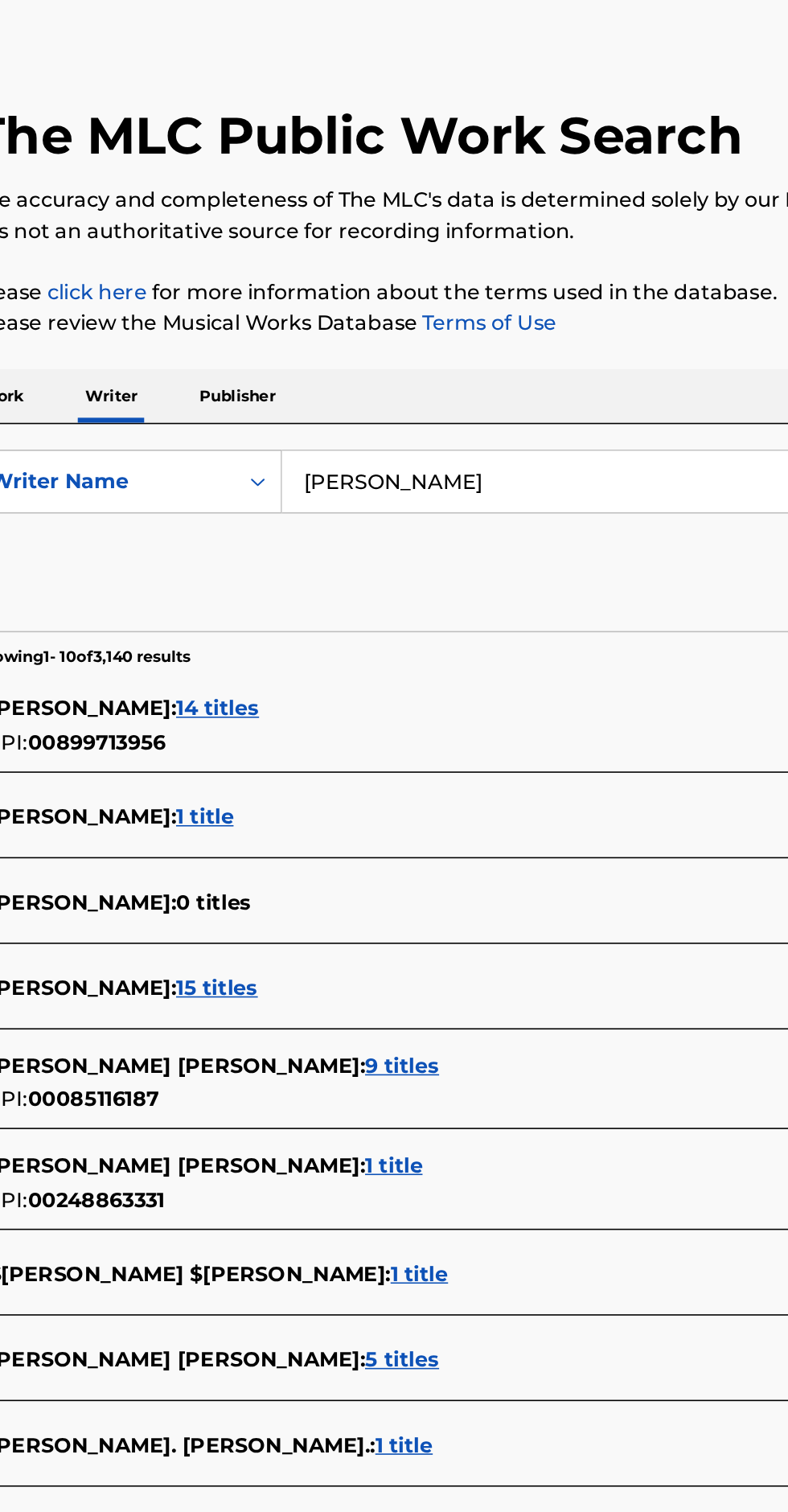
type input "[PERSON_NAME]"
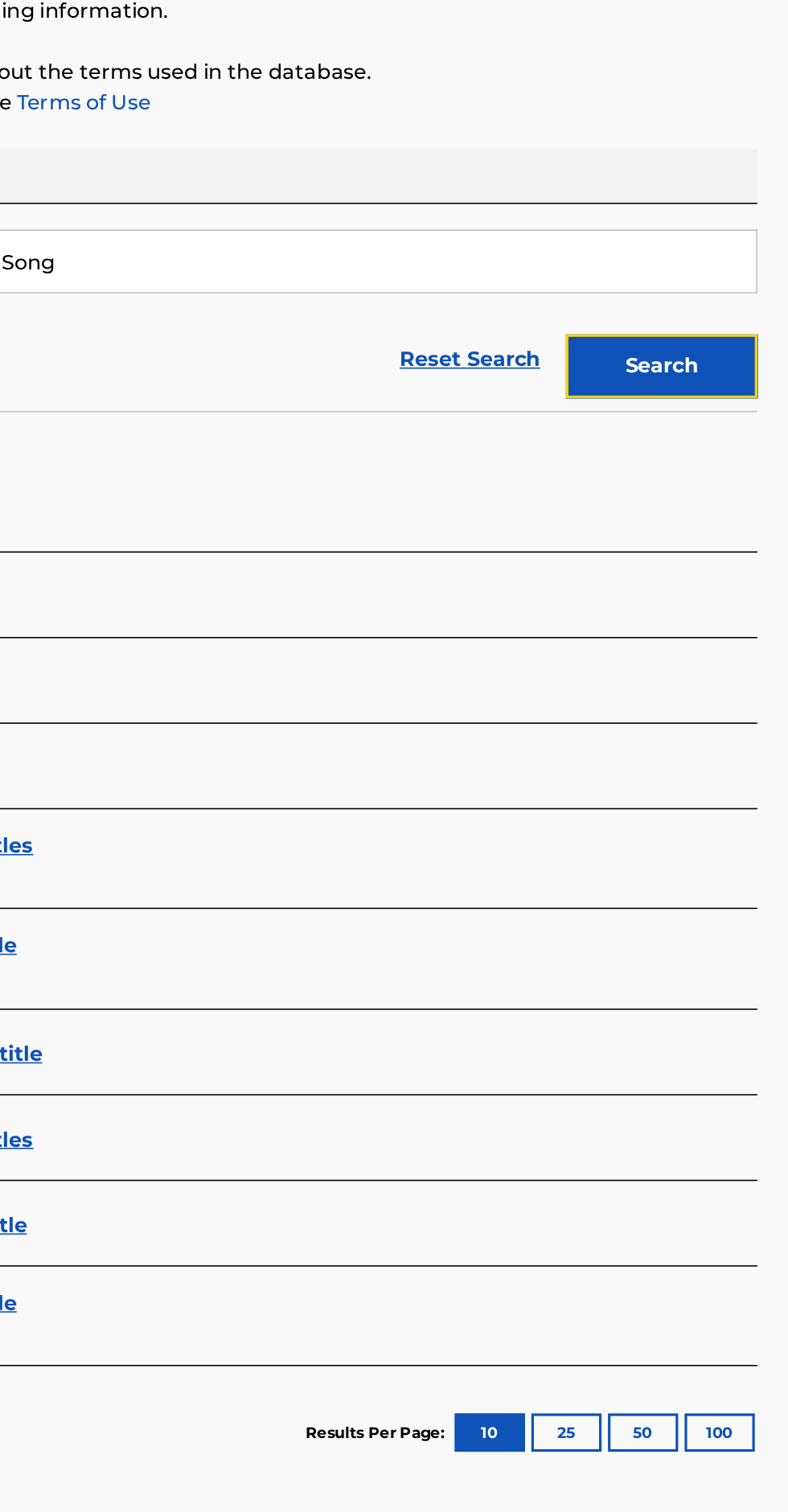
click at [727, 418] on button "Search" at bounding box center [709, 436] width 121 height 41
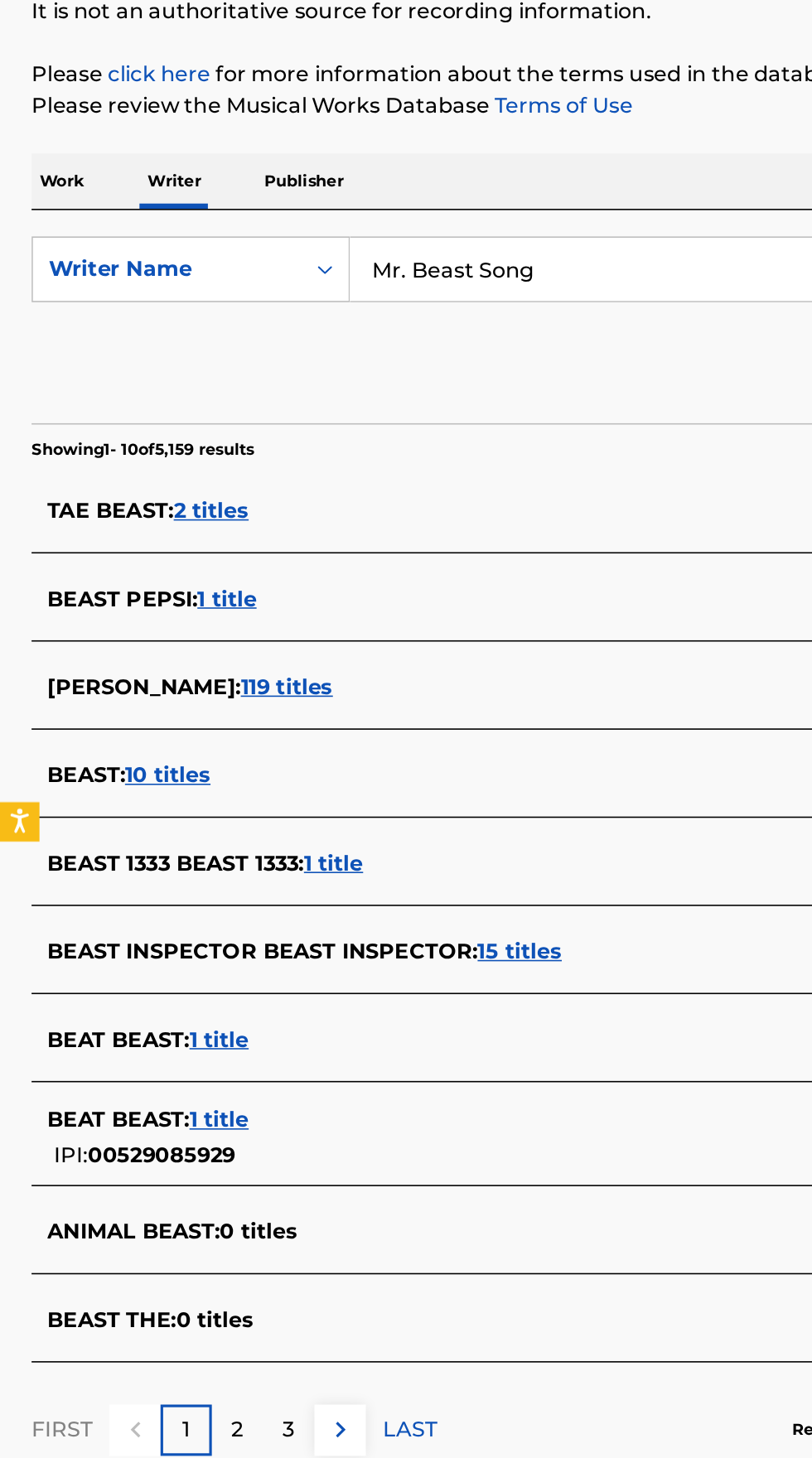
click at [380, 376] on input "Mr. Beast Song" at bounding box center [505, 381] width 571 height 40
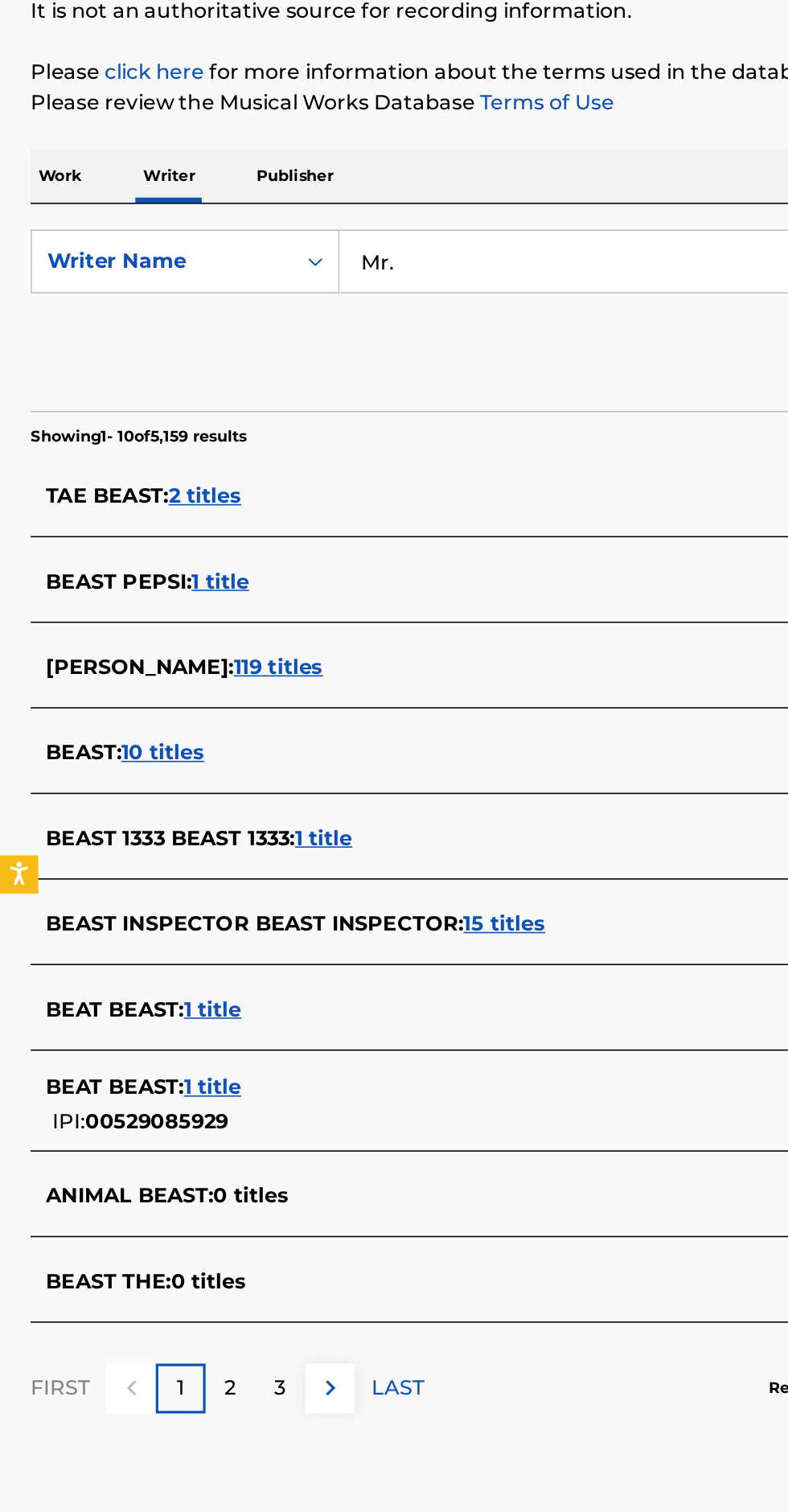
type input "Mr"
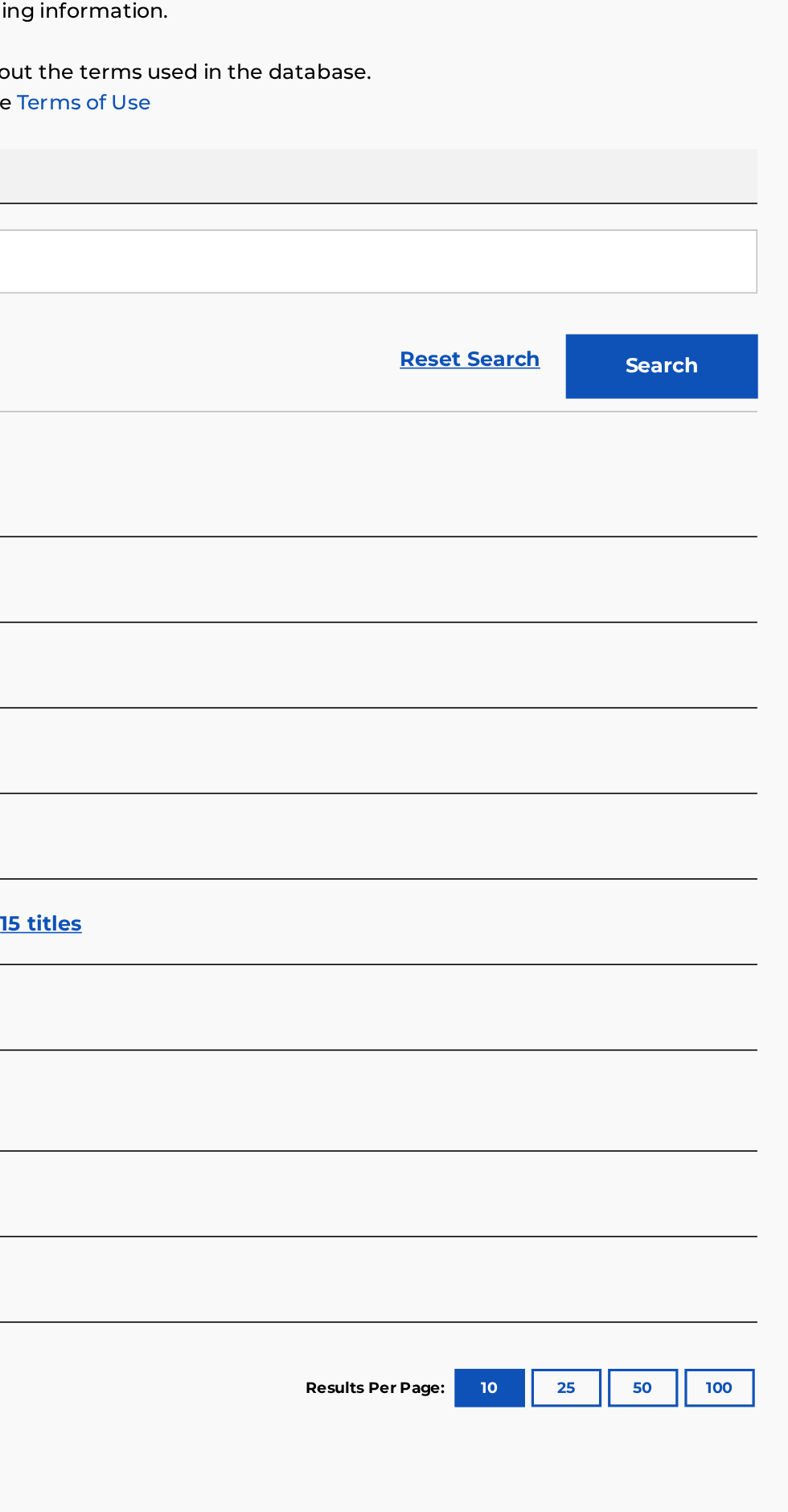
type input "MrBeast"
click at [743, 437] on button "Search" at bounding box center [709, 436] width 121 height 41
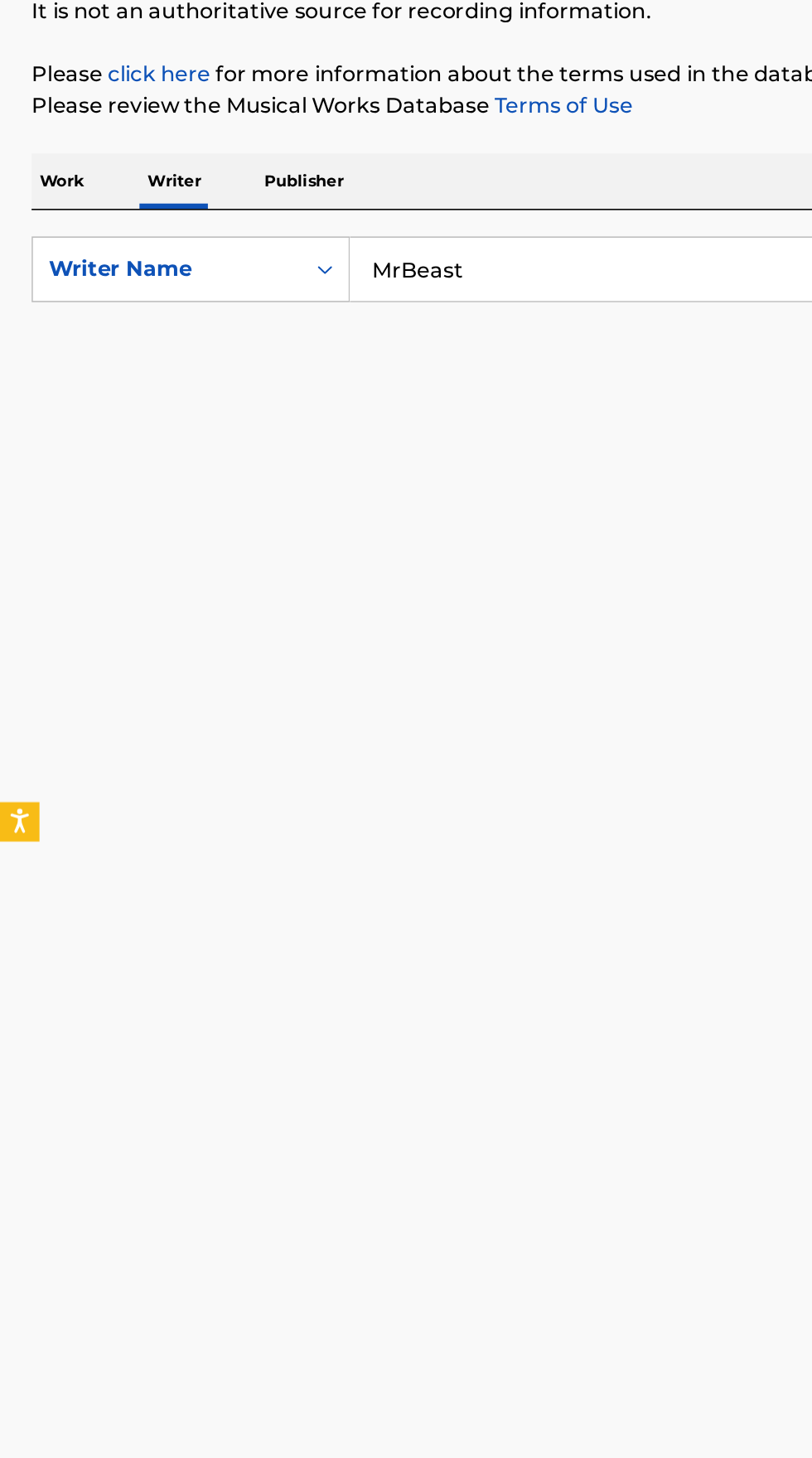
click at [333, 386] on input "MrBeast" at bounding box center [505, 381] width 571 height 40
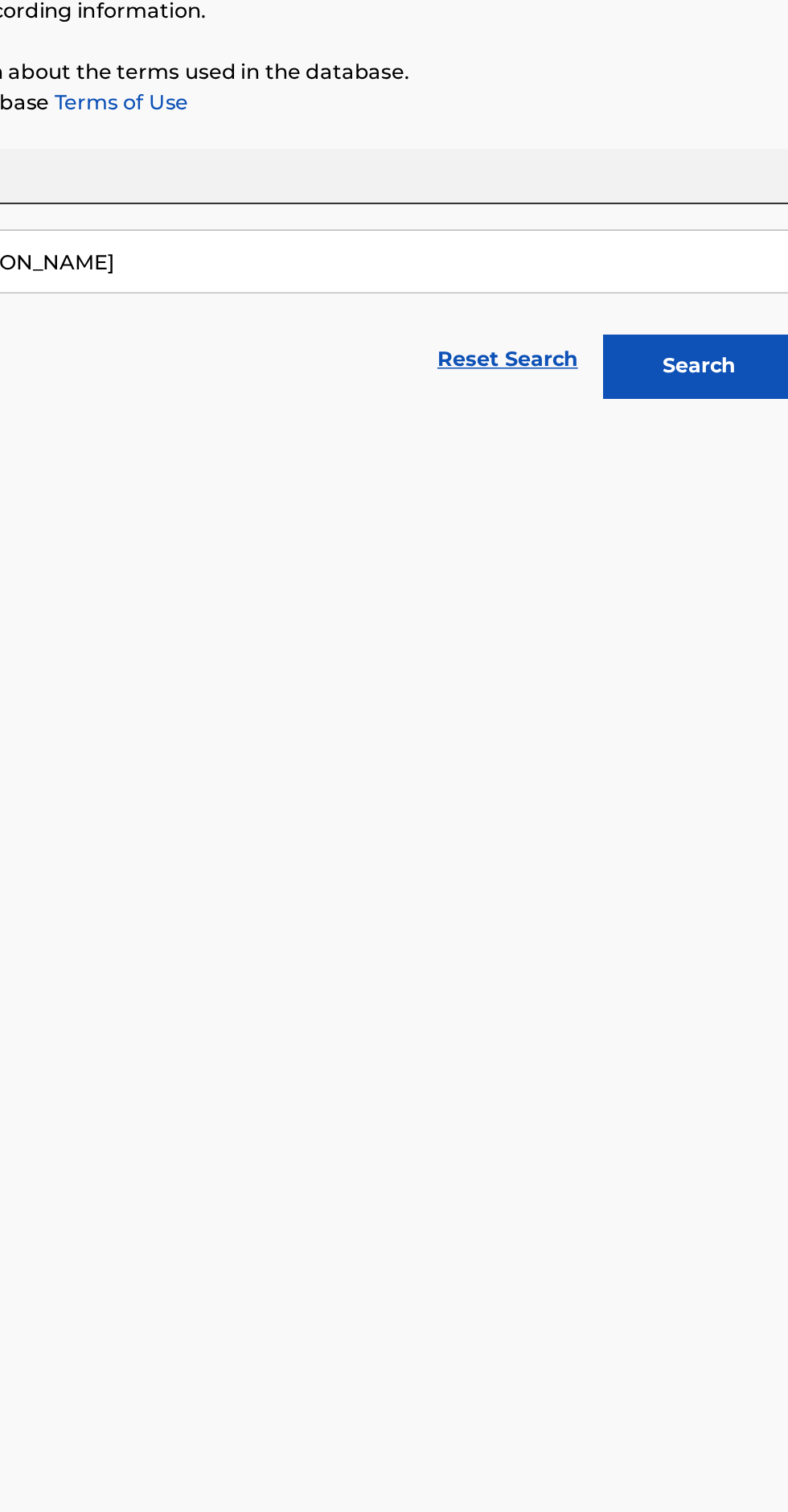
type input "[PERSON_NAME]"
click at [706, 443] on button "Search" at bounding box center [709, 436] width 121 height 41
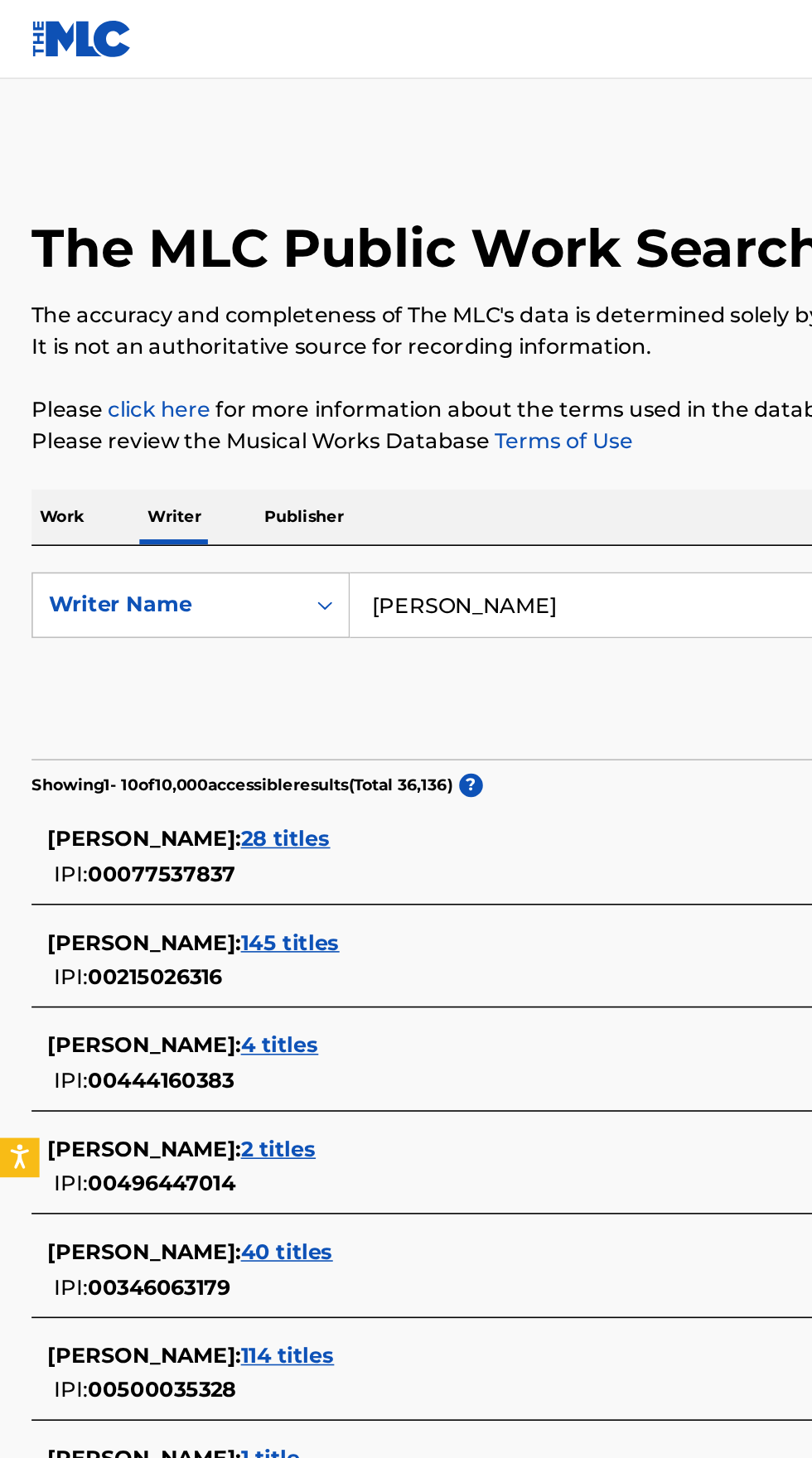
click at [44, 328] on p "Work" at bounding box center [38, 325] width 38 height 35
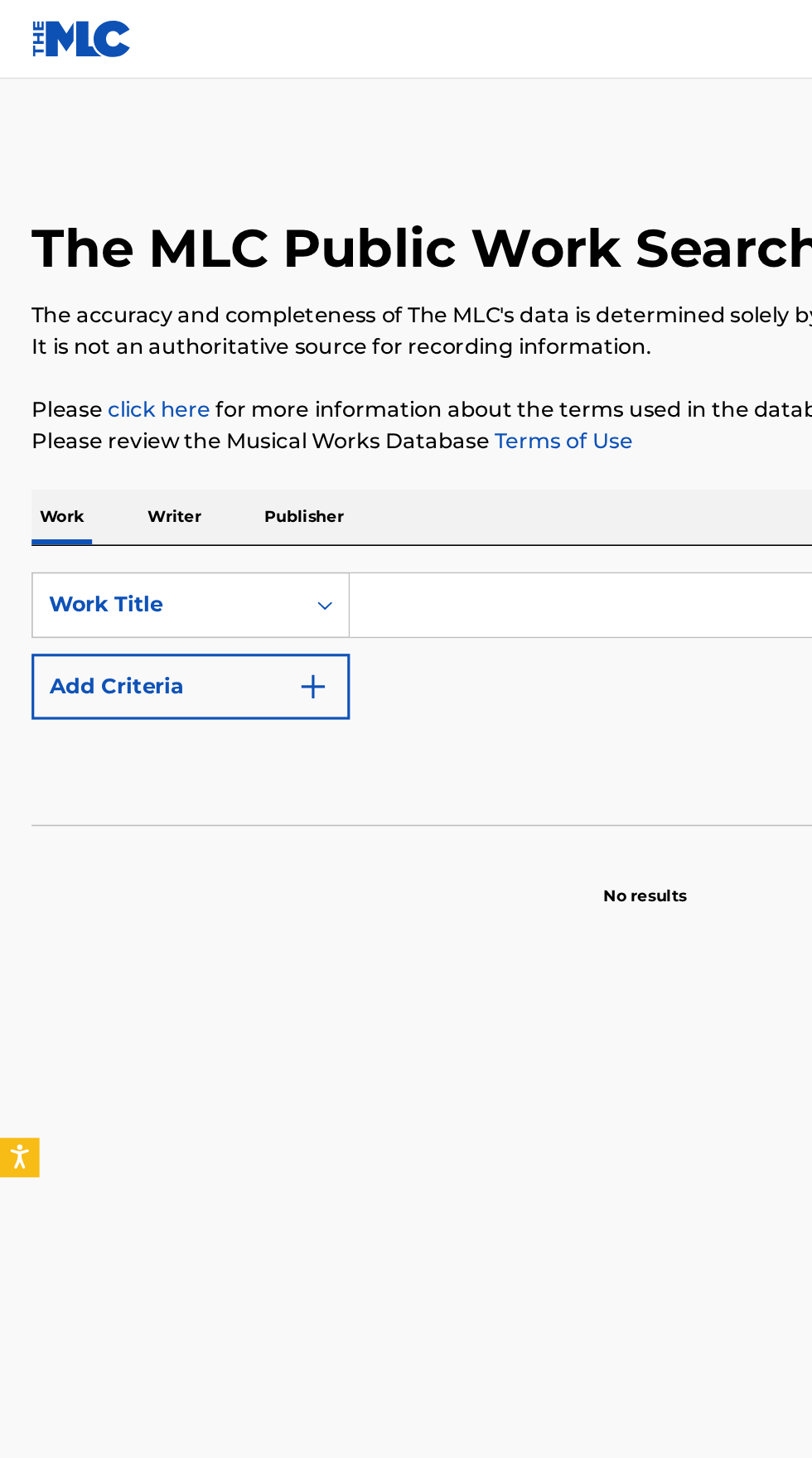
click at [338, 379] on input "Search Form" at bounding box center [505, 381] width 571 height 40
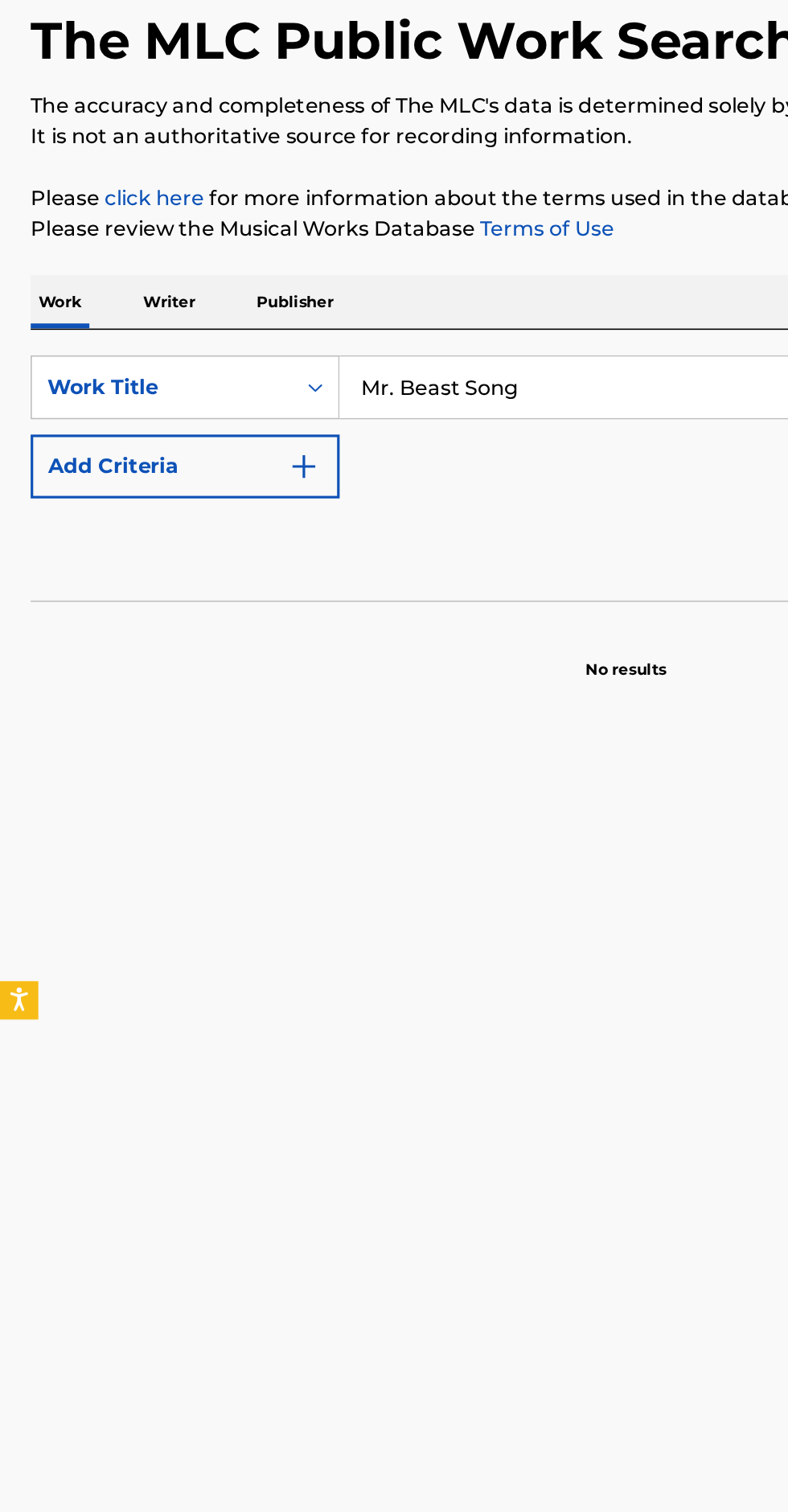
type input "Mr. Beast Song"
click at [207, 418] on button "Add Criteria" at bounding box center [116, 419] width 194 height 41
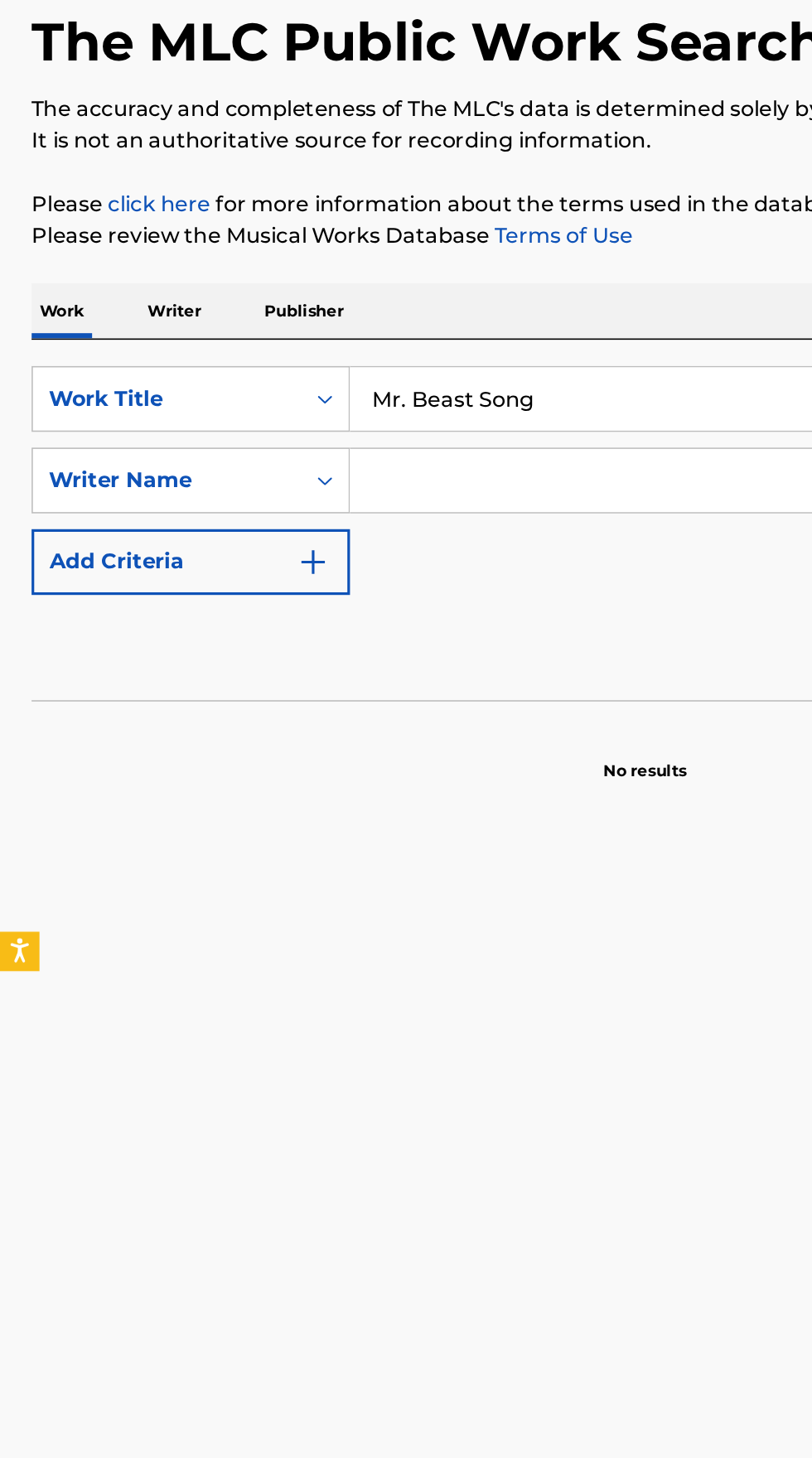
click at [364, 428] on input "Search Form" at bounding box center [490, 432] width 540 height 40
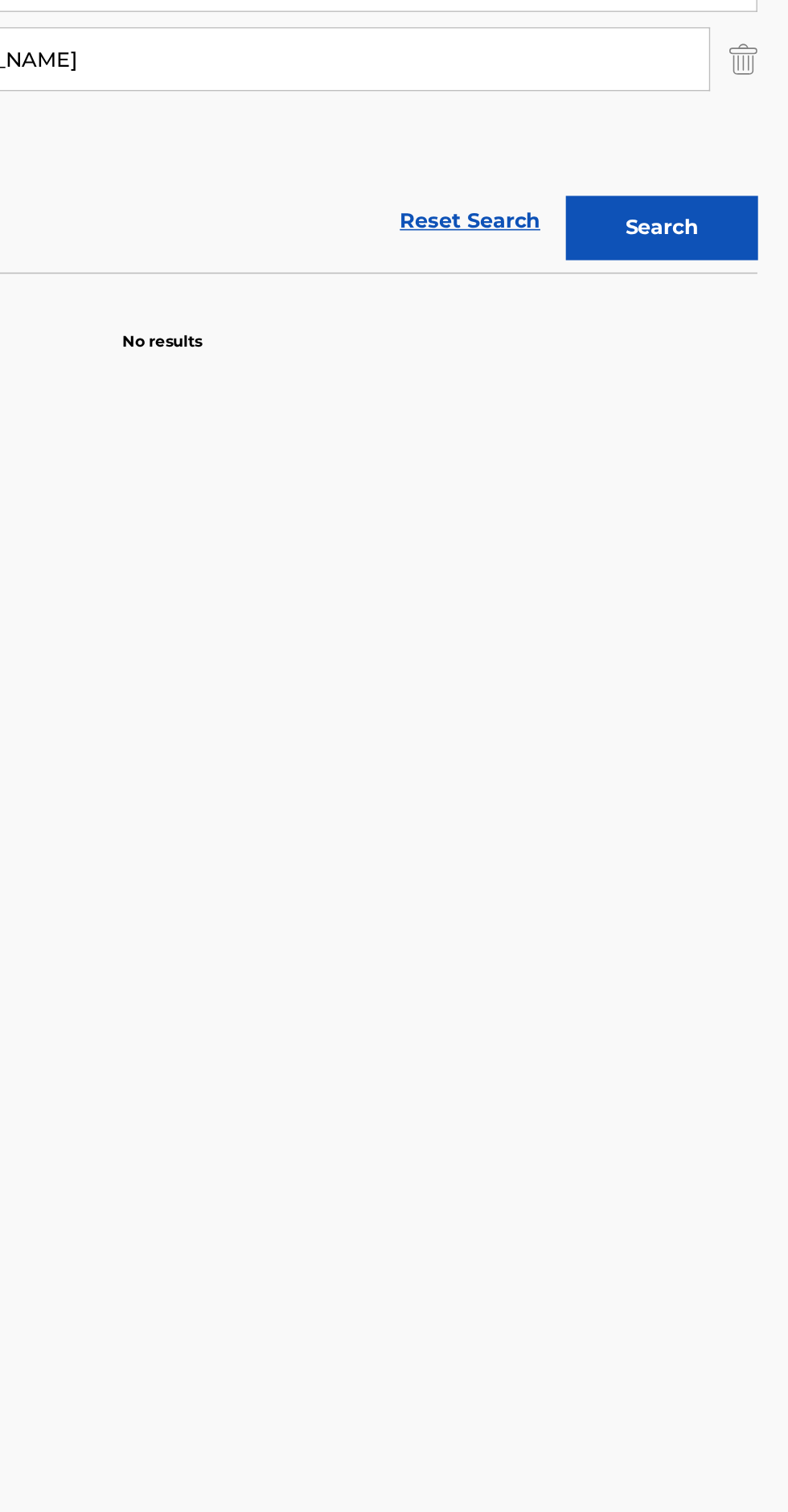
type input "[PERSON_NAME]"
click at [734, 536] on button "Search" at bounding box center [709, 526] width 121 height 41
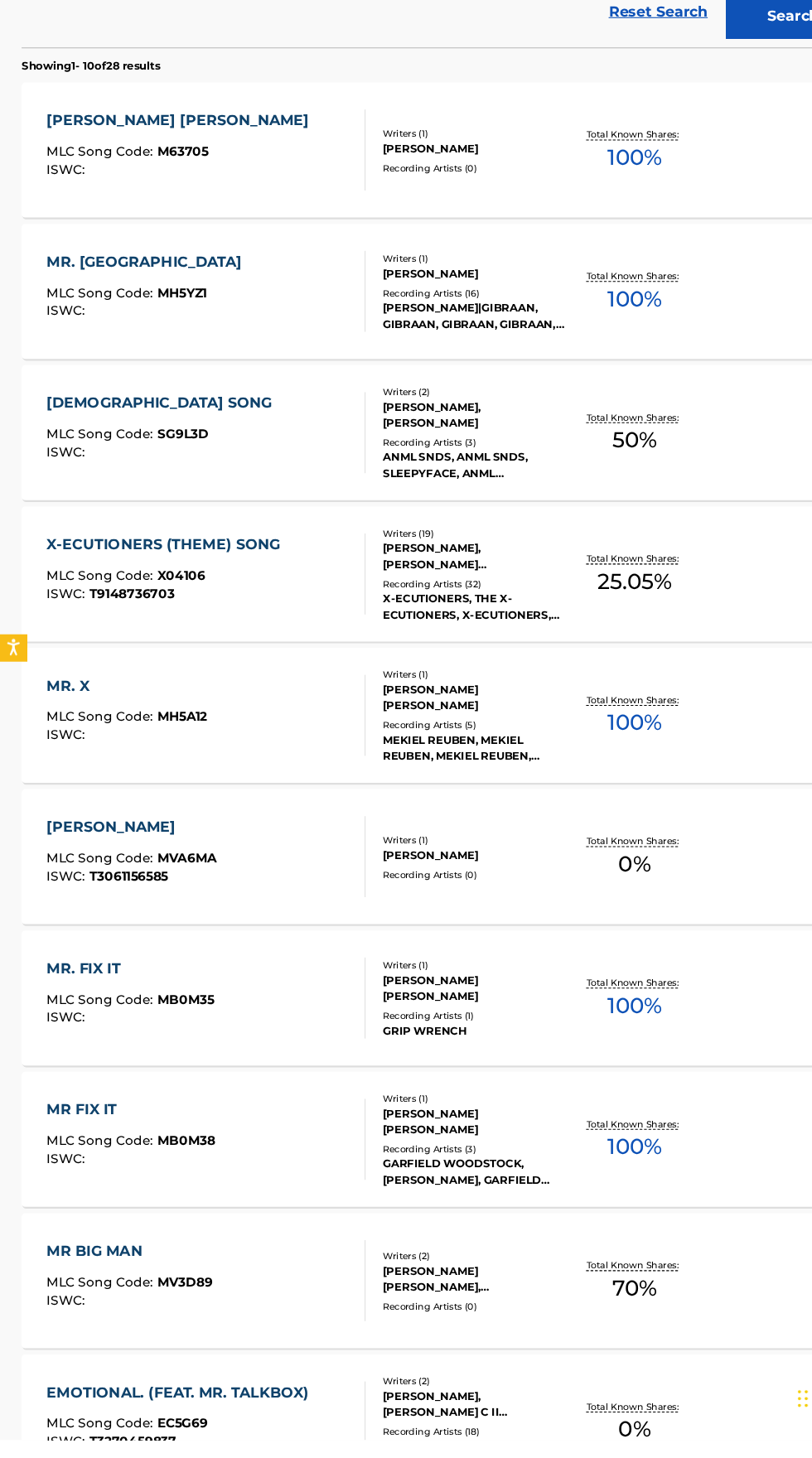
scroll to position [397, 0]
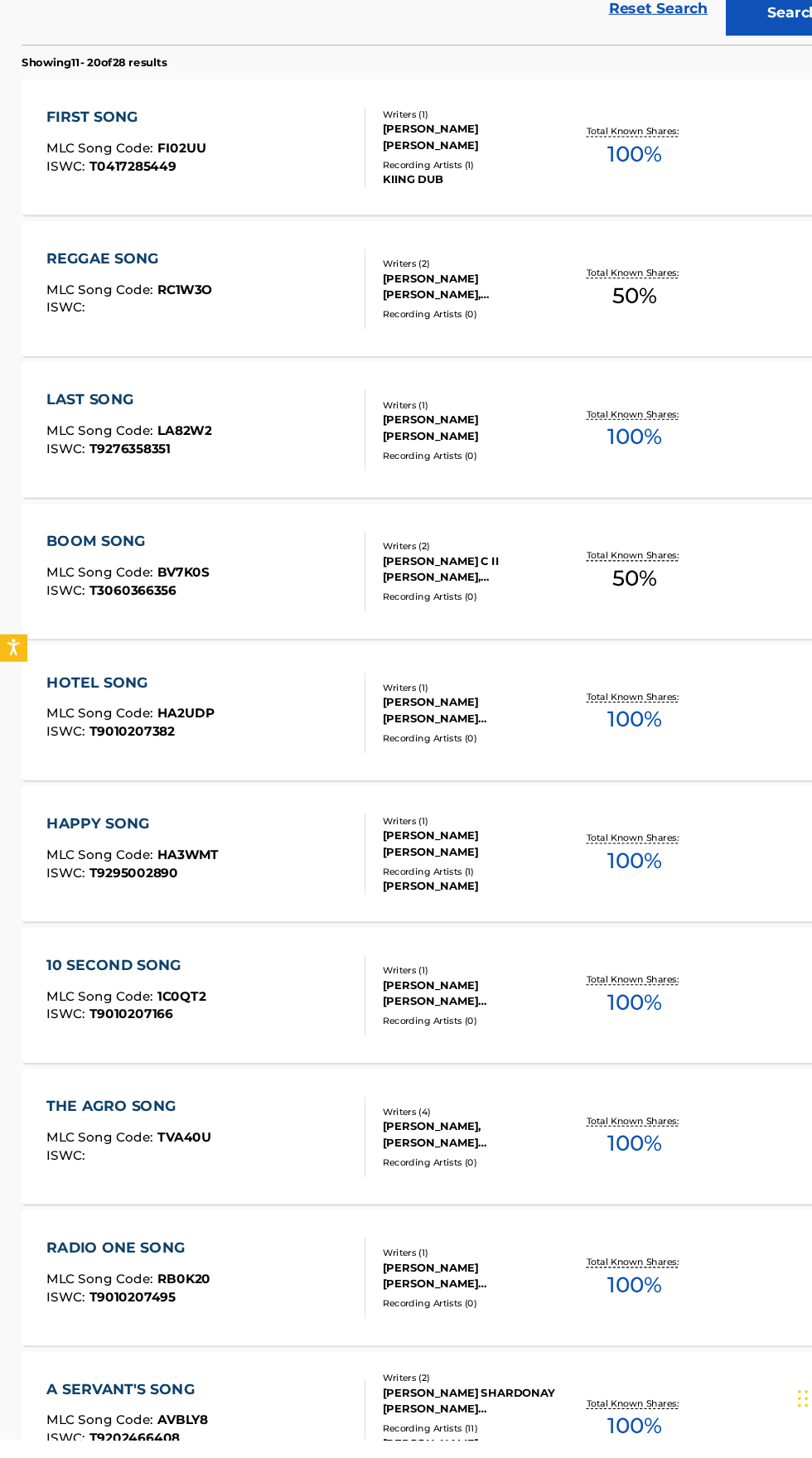
click at [305, 1390] on div "A SERVANT'S SONG MLC Song Code : AVBLY8 ISWC : T9202466408 Writers ( 2 ) [PERSO…" at bounding box center [405, 1439] width 772 height 125
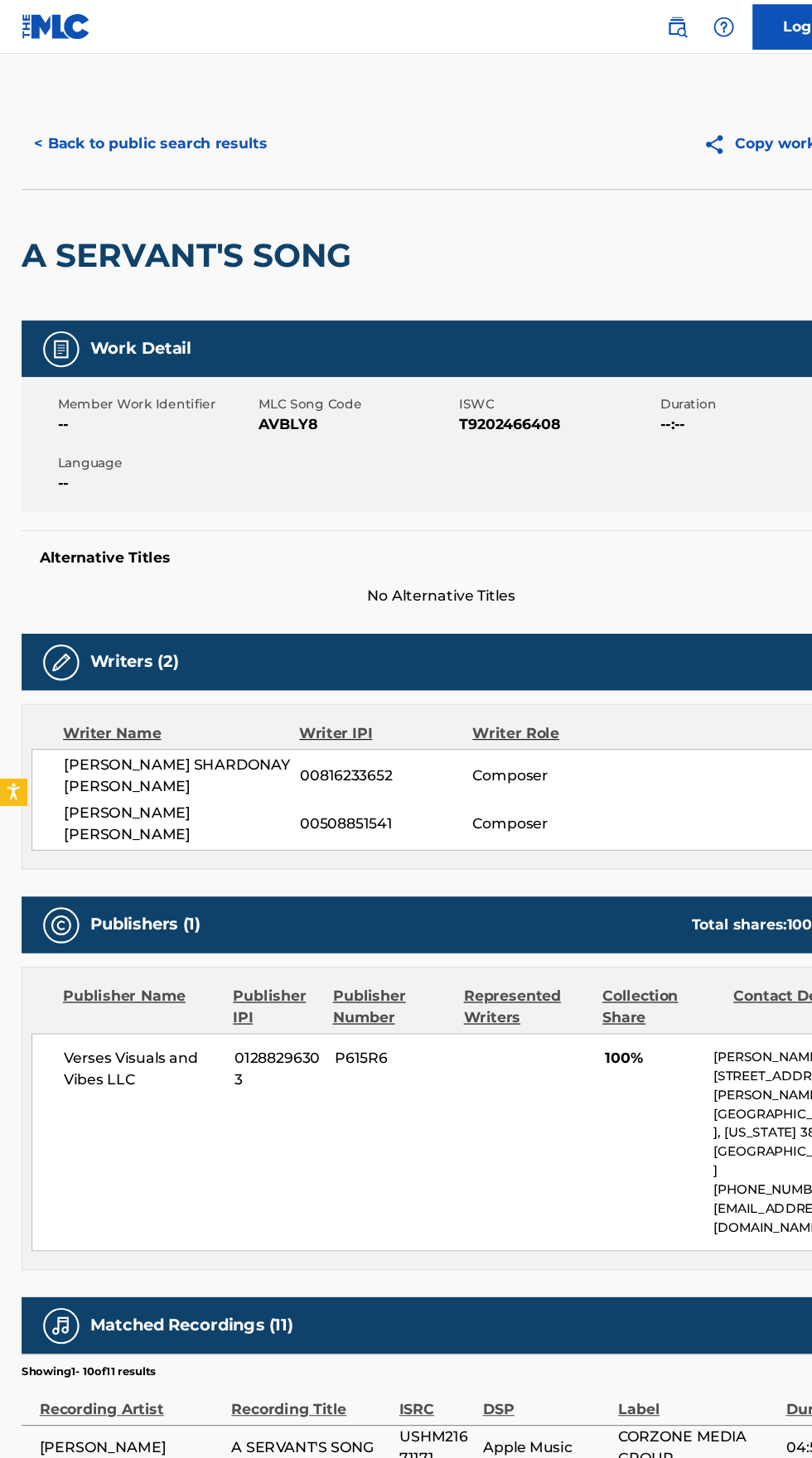
click at [179, 130] on button "< Back to public search results" at bounding box center [138, 133] width 238 height 42
